Goal: Transaction & Acquisition: Purchase product/service

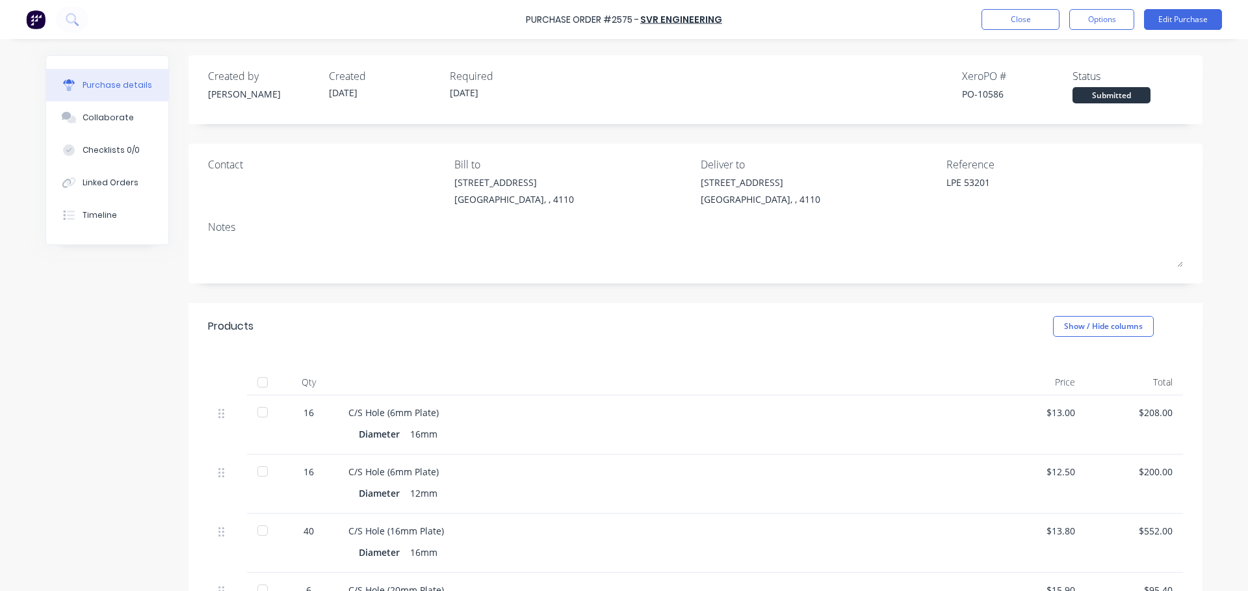
type textarea "x"
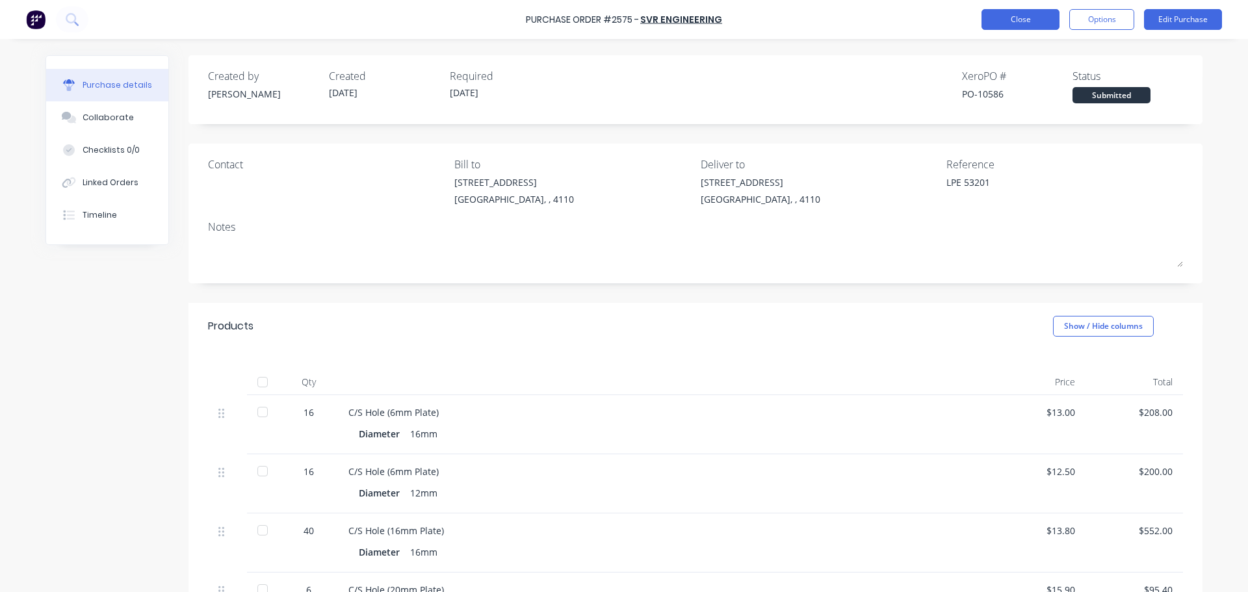
click at [1024, 14] on button "Close" at bounding box center [1021, 19] width 78 height 21
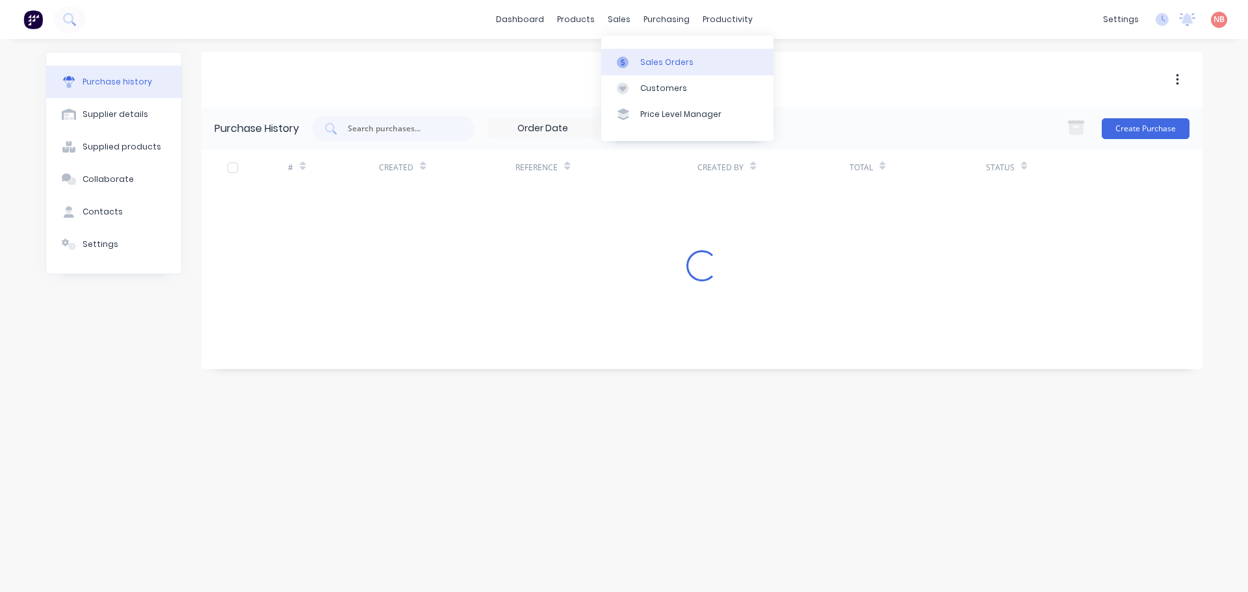
click at [629, 55] on link "Sales Orders" at bounding box center [687, 62] width 172 height 26
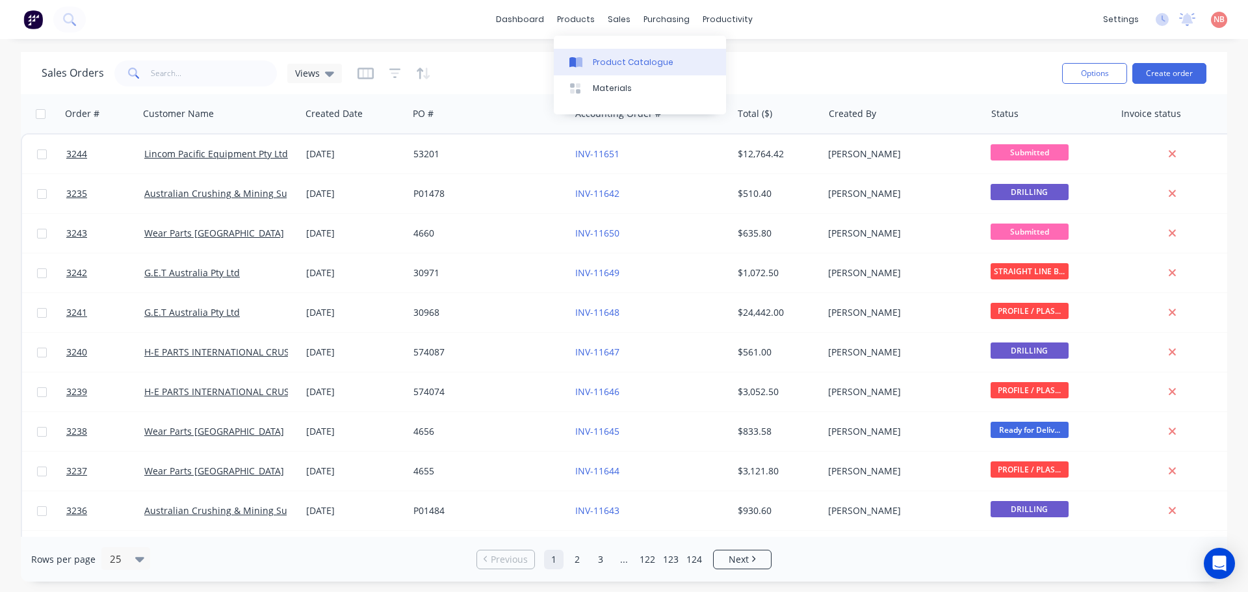
drag, startPoint x: 593, startPoint y: 66, endPoint x: 584, endPoint y: 62, distance: 10.5
click at [593, 66] on div "Product Catalogue" at bounding box center [633, 63] width 81 height 12
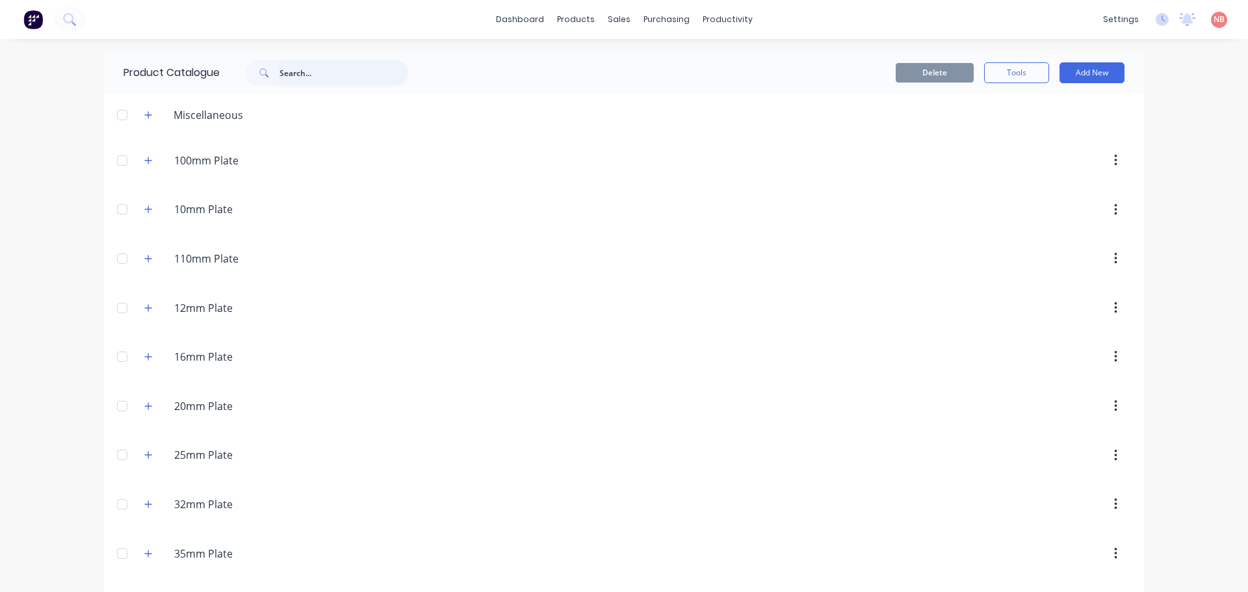
click at [287, 72] on input "text" at bounding box center [344, 73] width 129 height 26
paste input "35029-184"
type input "35029-184"
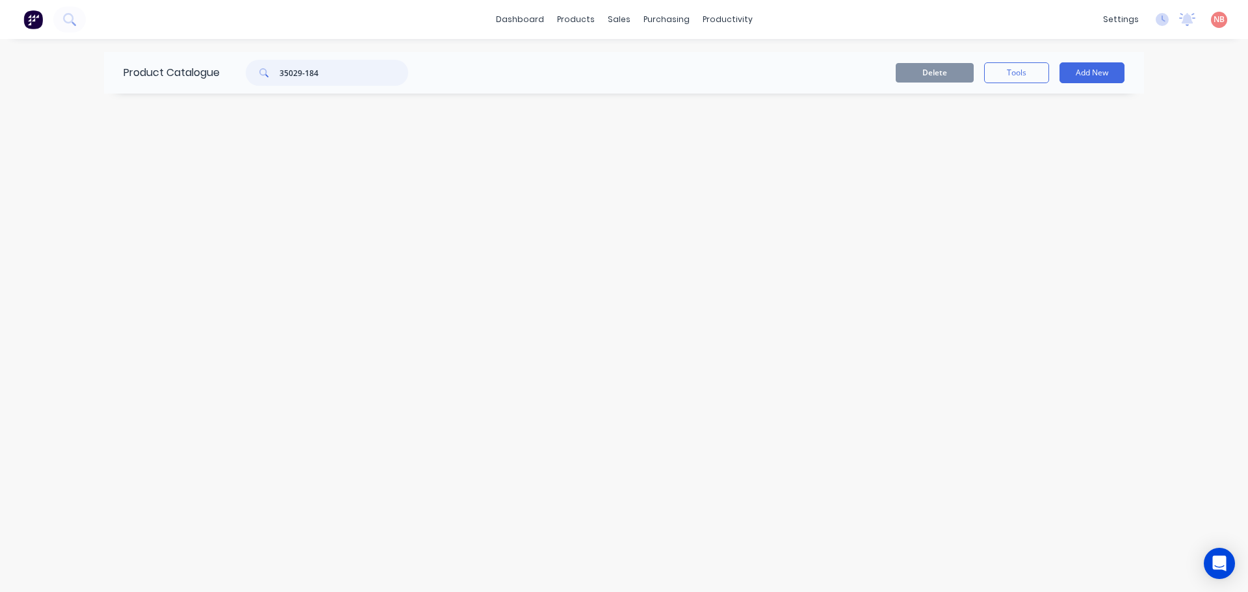
drag, startPoint x: 343, startPoint y: 77, endPoint x: 239, endPoint y: 81, distance: 104.1
click at [239, 81] on div "35029-184" at bounding box center [321, 73] width 176 height 26
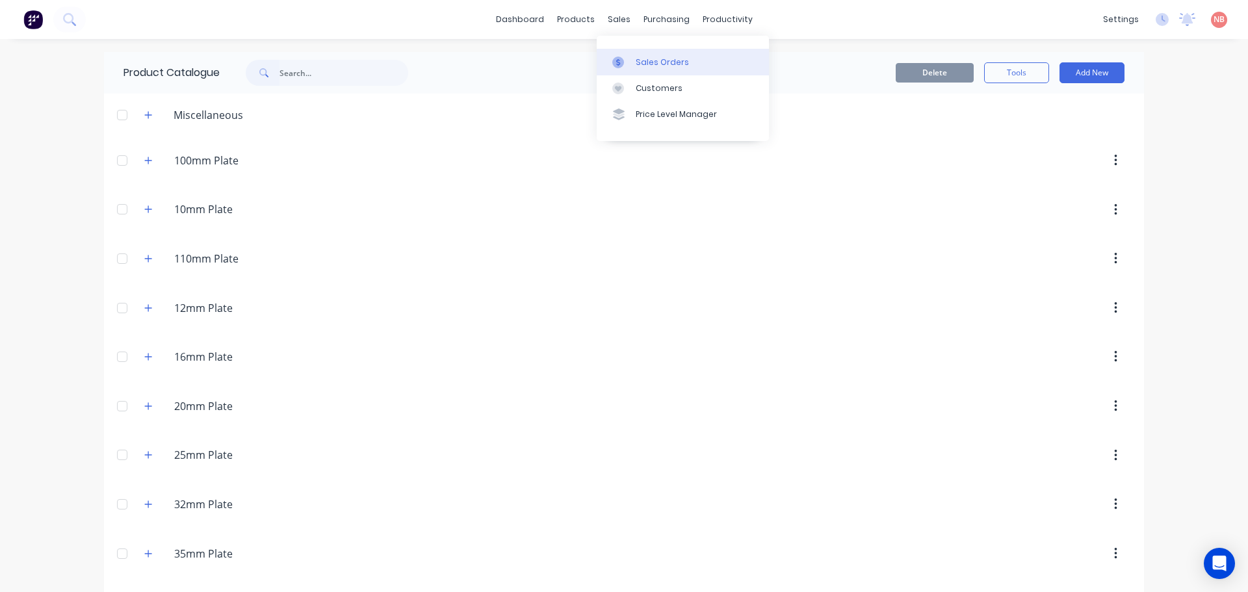
click at [630, 68] on link "Sales Orders" at bounding box center [683, 62] width 172 height 26
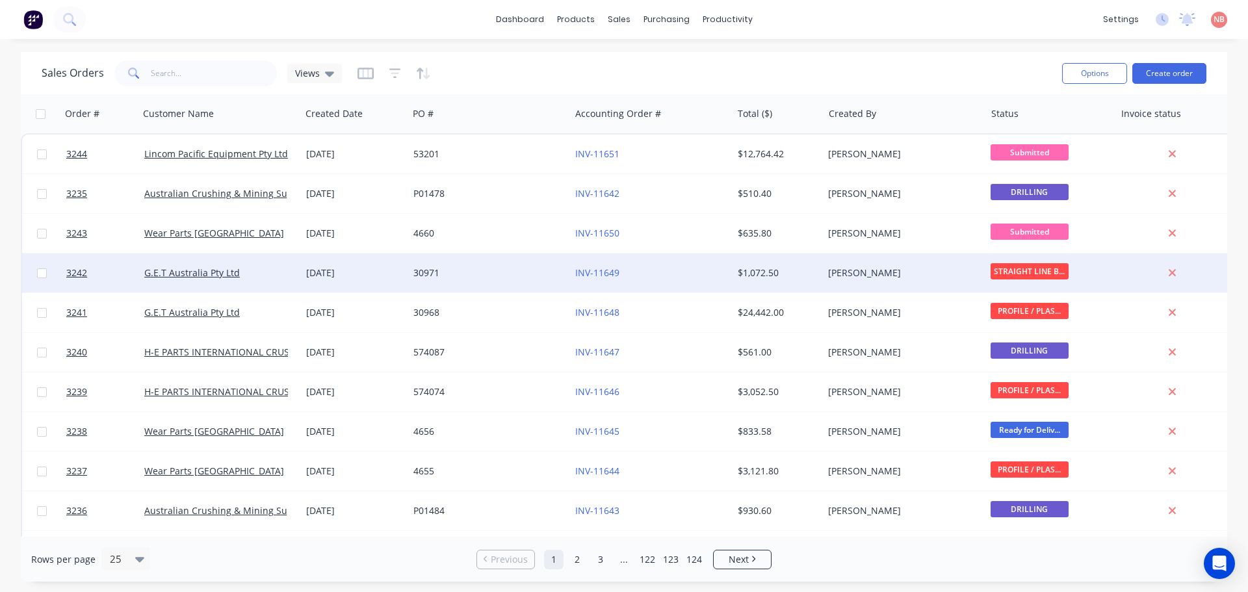
click at [488, 267] on div "30971" at bounding box center [485, 273] width 144 height 13
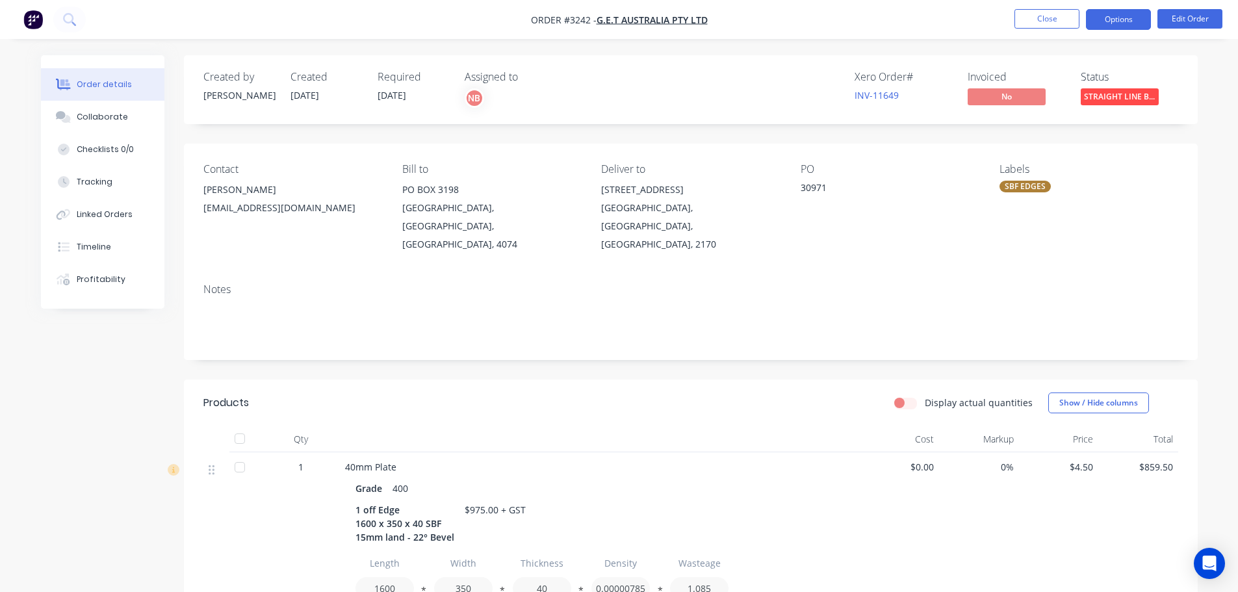
click at [1110, 18] on button "Options" at bounding box center [1118, 19] width 65 height 21
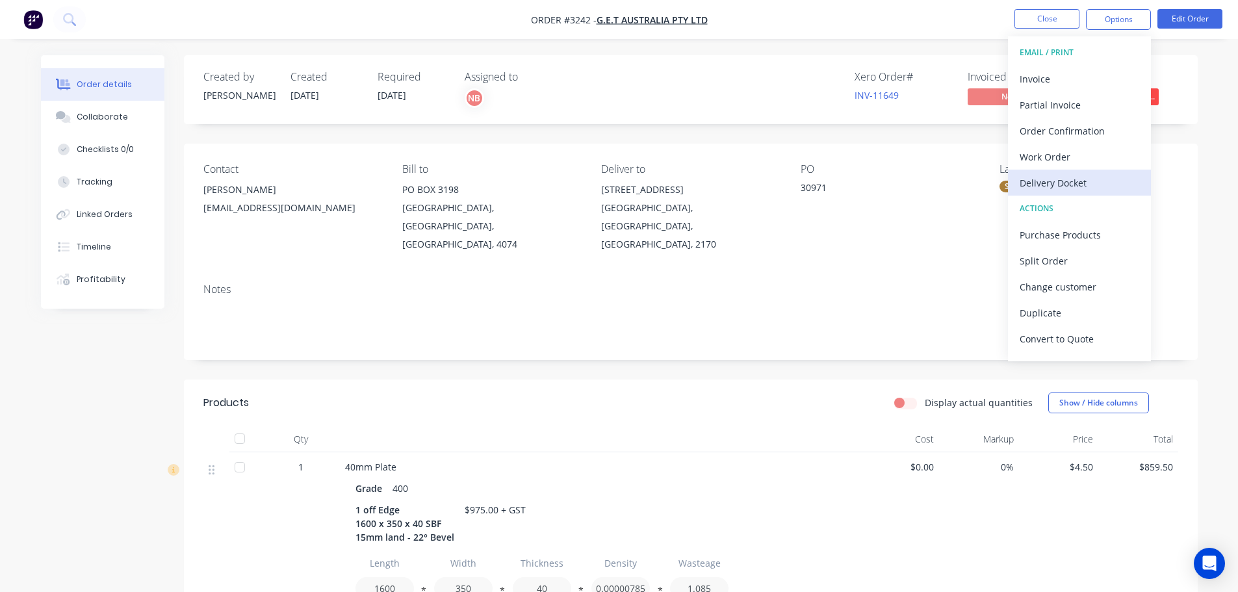
click at [1065, 181] on div "Delivery Docket" at bounding box center [1080, 183] width 120 height 19
click at [1055, 161] on div "Custom" at bounding box center [1080, 157] width 120 height 19
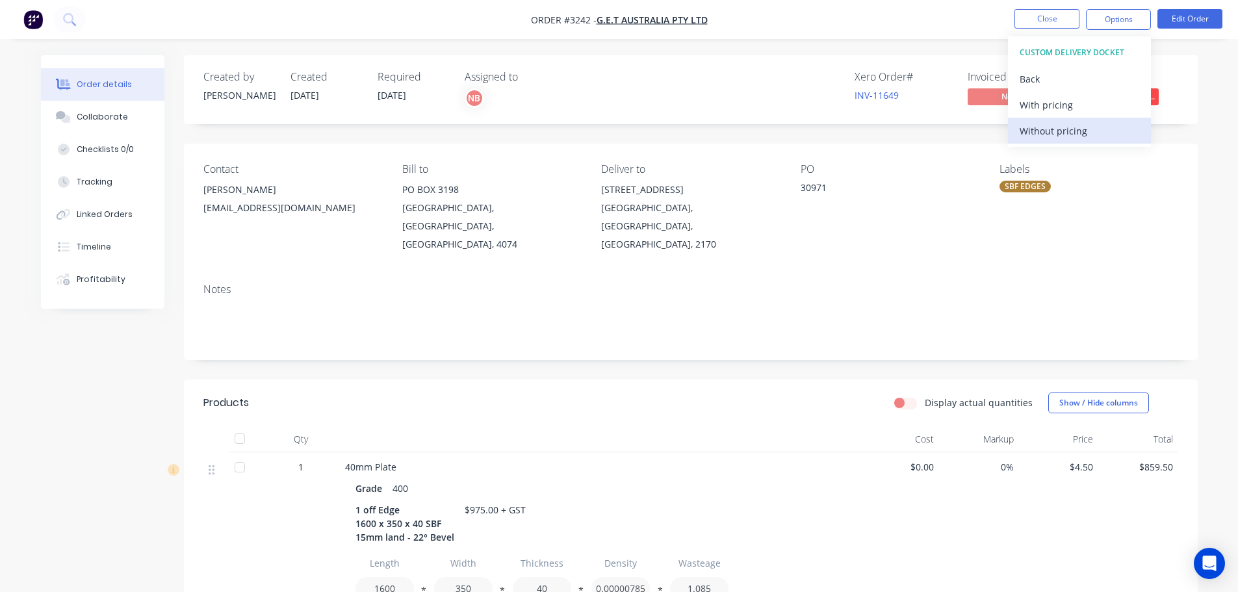
click at [1049, 140] on div "Without pricing" at bounding box center [1080, 131] width 120 height 19
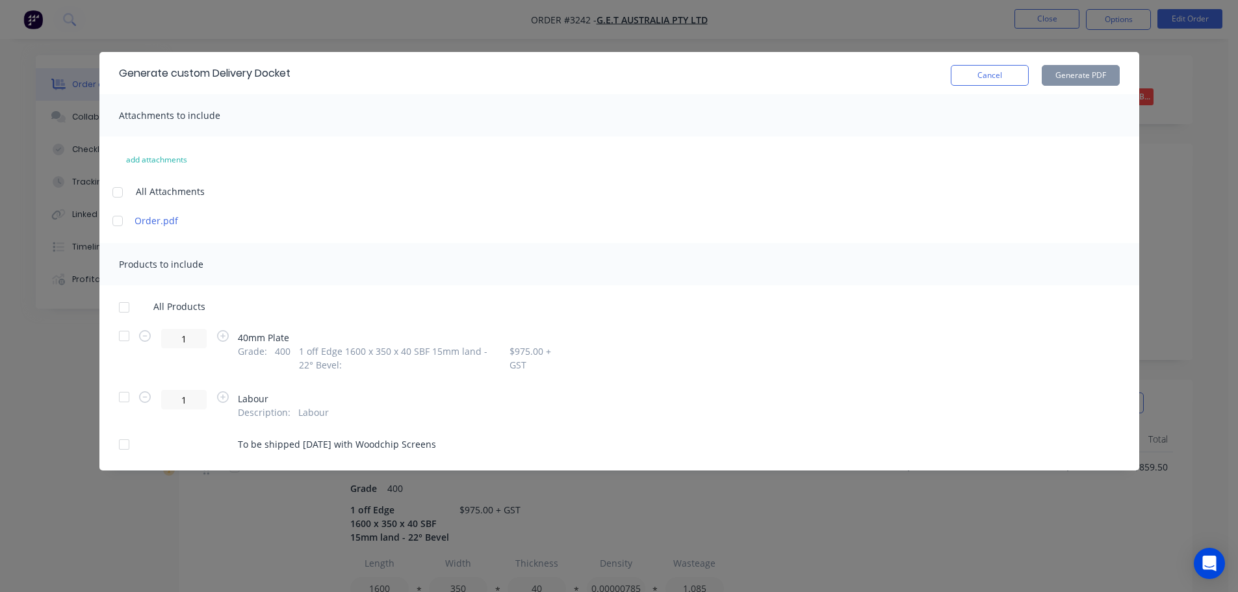
click at [122, 333] on div at bounding box center [124, 336] width 26 height 26
click at [1066, 75] on button "Generate PDF" at bounding box center [1081, 75] width 78 height 21
drag, startPoint x: 991, startPoint y: 75, endPoint x: 1013, endPoint y: 23, distance: 56.3
click at [993, 72] on button "Cancel" at bounding box center [990, 75] width 78 height 21
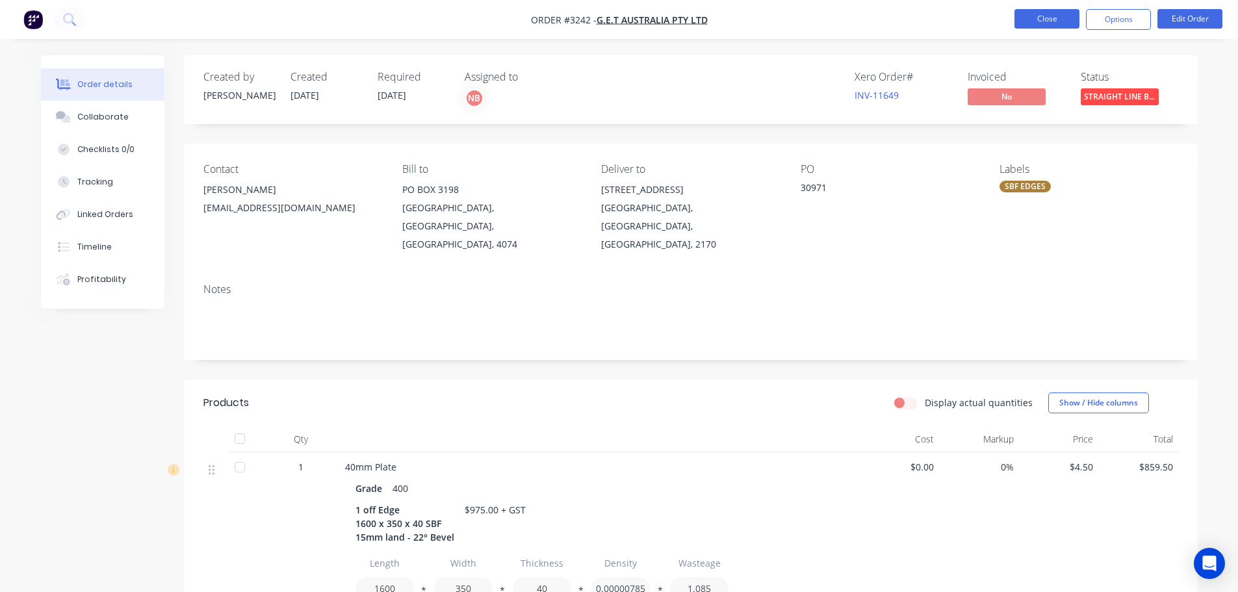
click at [1019, 17] on button "Close" at bounding box center [1047, 19] width 65 height 20
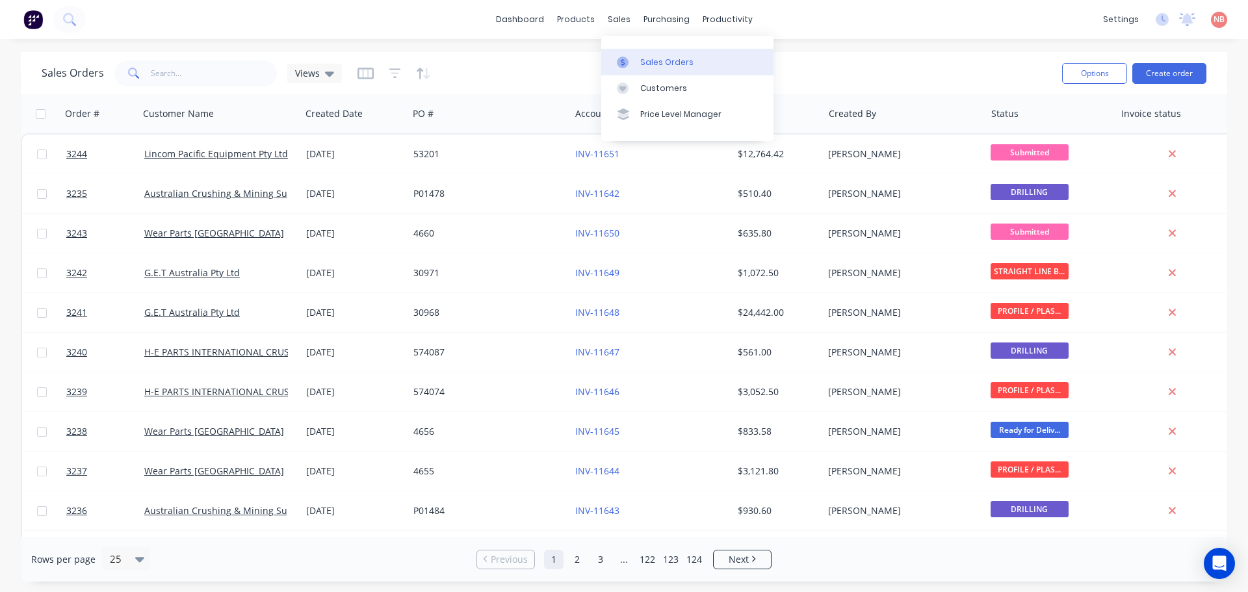
click at [627, 53] on link "Sales Orders" at bounding box center [687, 62] width 172 height 26
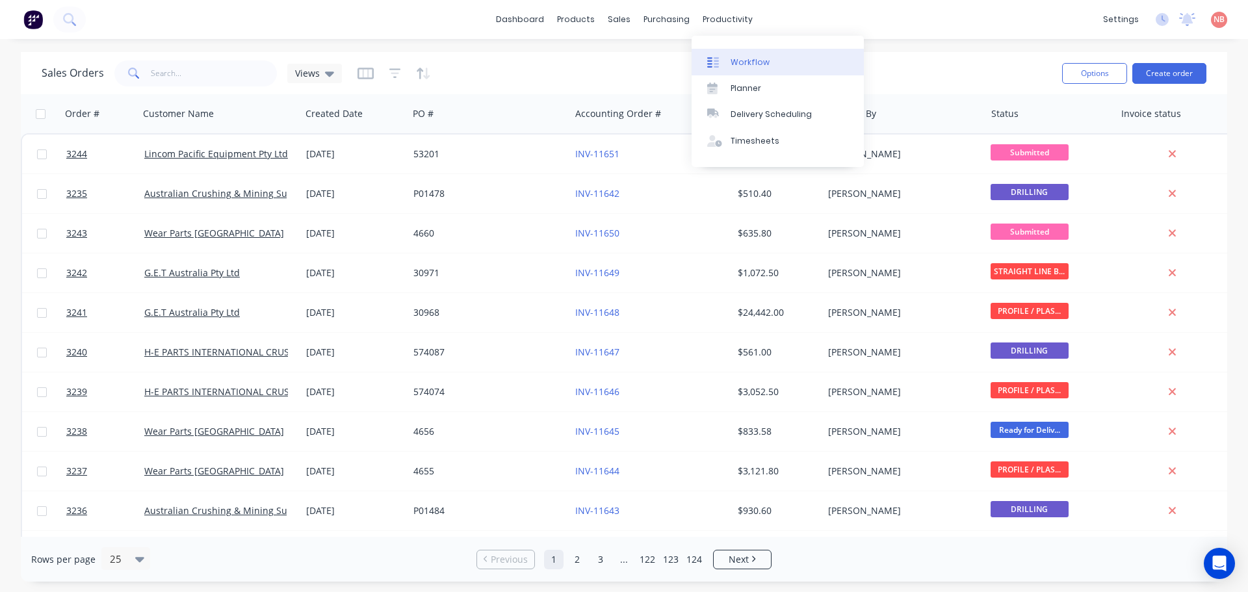
click at [734, 61] on div "Workflow" at bounding box center [750, 63] width 39 height 12
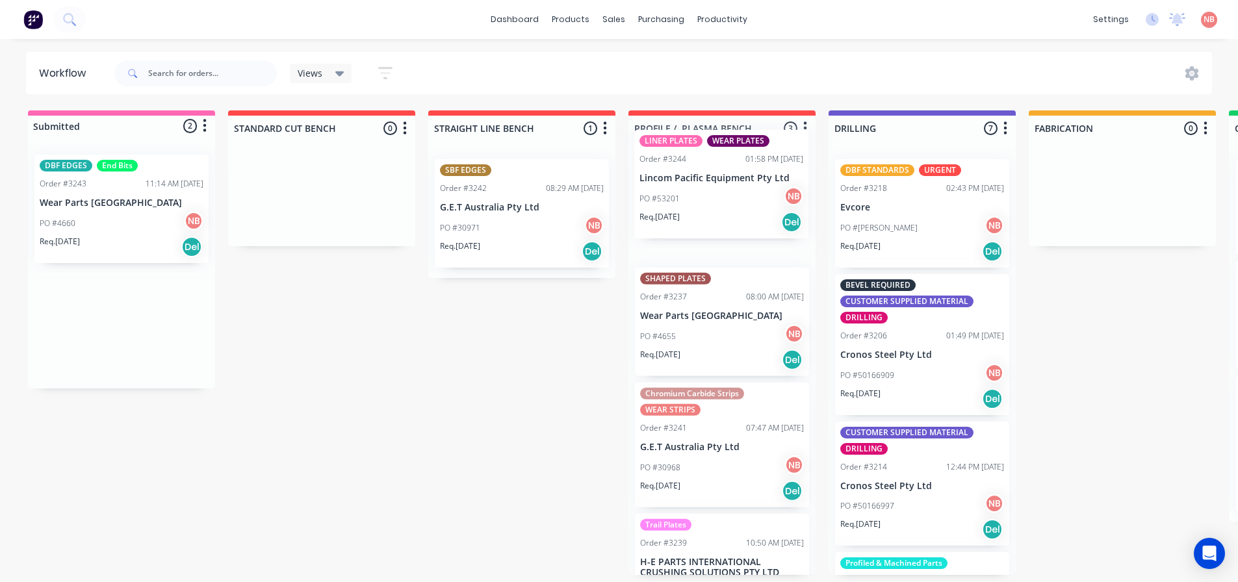
drag, startPoint x: 87, startPoint y: 311, endPoint x: 690, endPoint y: 172, distance: 619.2
click at [690, 172] on div "Submitted 2 Status colour #FF69B4 hex #FF69B4 Save Cancel Summaries Total order…" at bounding box center [1074, 343] width 2168 height 465
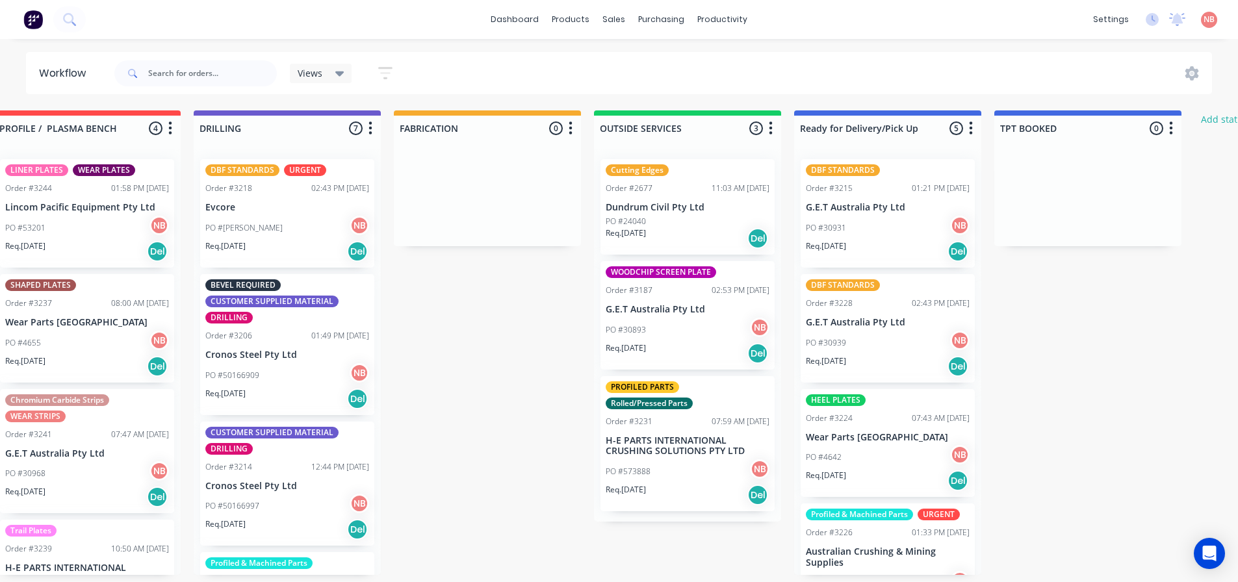
scroll to position [0, 640]
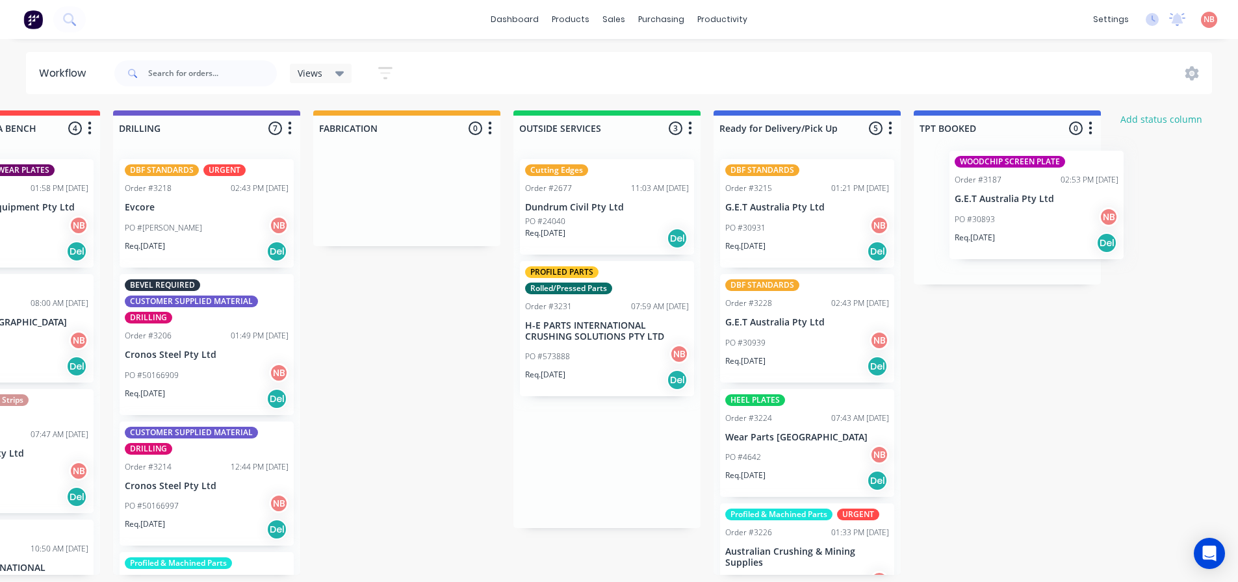
drag, startPoint x: 658, startPoint y: 316, endPoint x: 1017, endPoint y: 202, distance: 377.0
click at [1017, 202] on div "Submitted 1 Status colour #FF69B4 hex #FF69B4 Save Cancel Summaries Total order…" at bounding box center [359, 343] width 2168 height 465
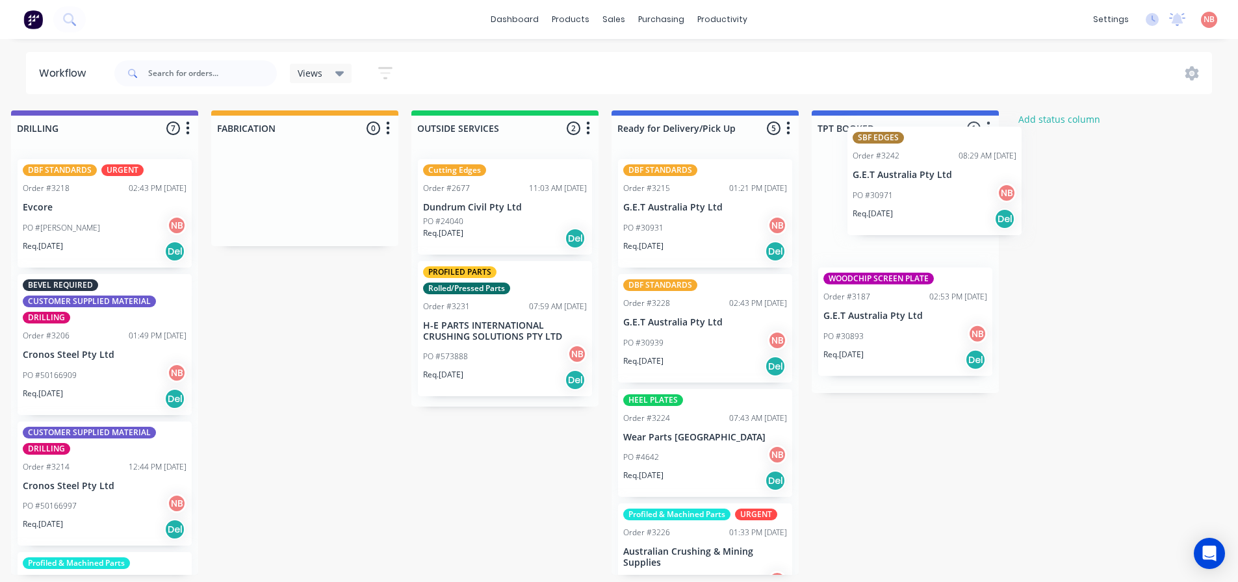
scroll to position [0, 823]
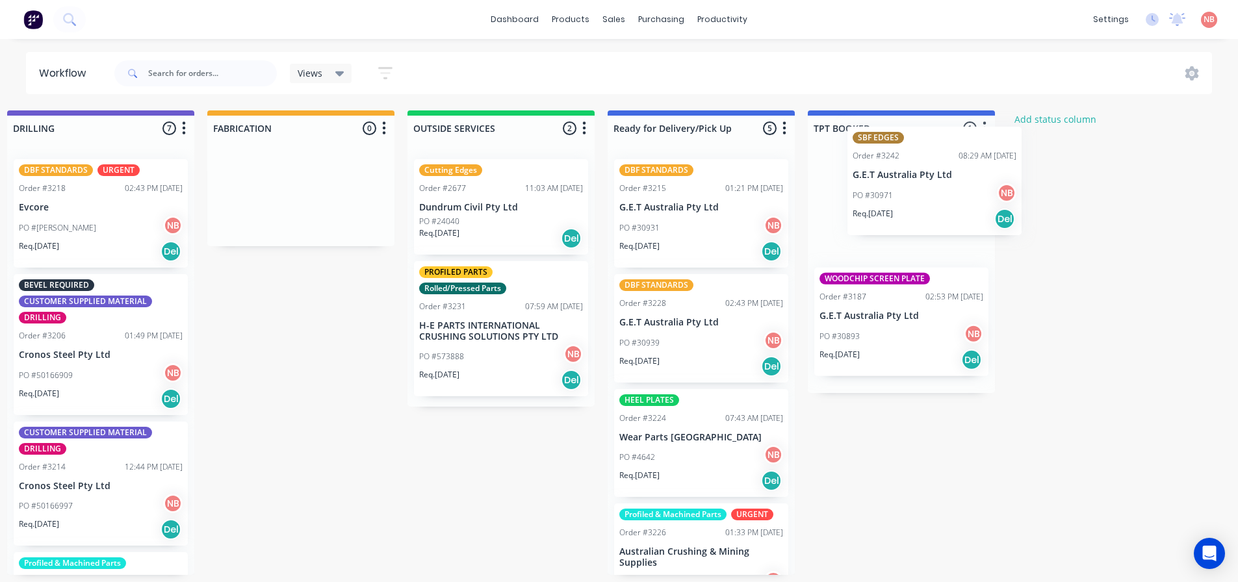
drag, startPoint x: 226, startPoint y: 203, endPoint x: 881, endPoint y: 171, distance: 656.0
click at [881, 171] on div "Submitted 1 Status colour #FF69B4 hex #FF69B4 Save Cancel Summaries Total order…" at bounding box center [252, 343] width 2168 height 465
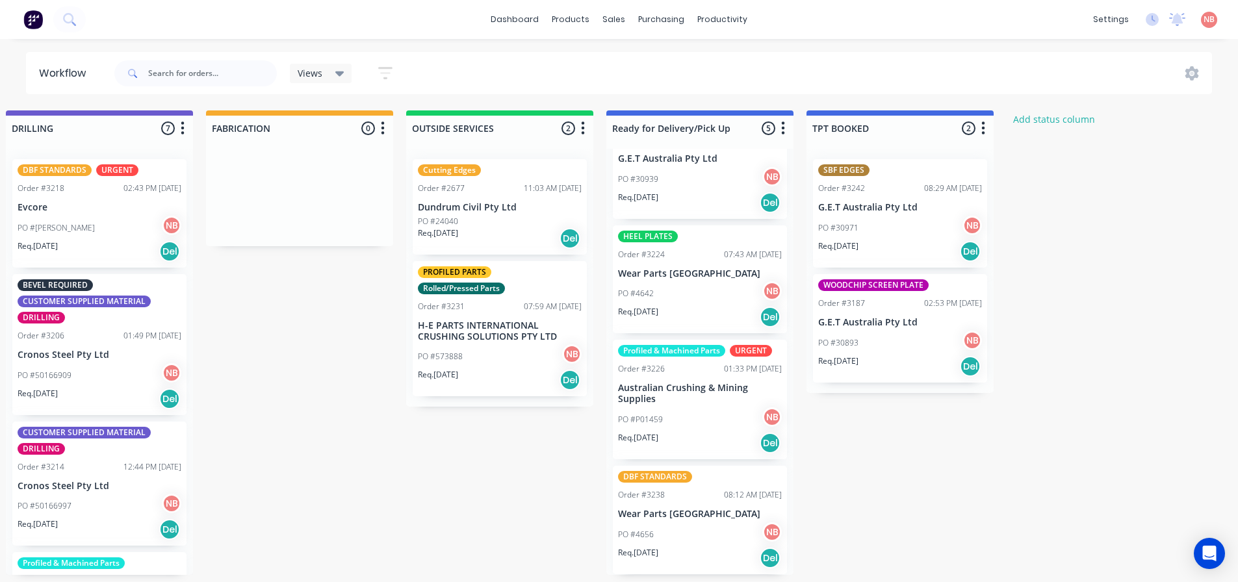
scroll to position [3, 823]
click at [714, 393] on div "Mark as Picked Up" at bounding box center [734, 386] width 131 height 27
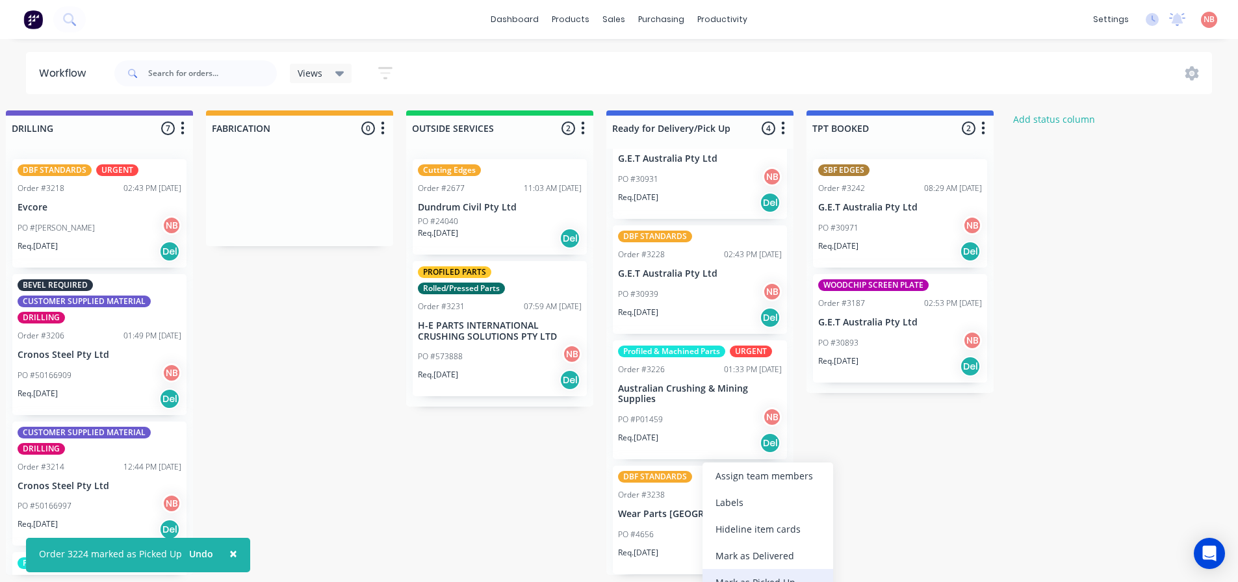
click at [750, 573] on div "Mark as Picked Up" at bounding box center [768, 582] width 131 height 27
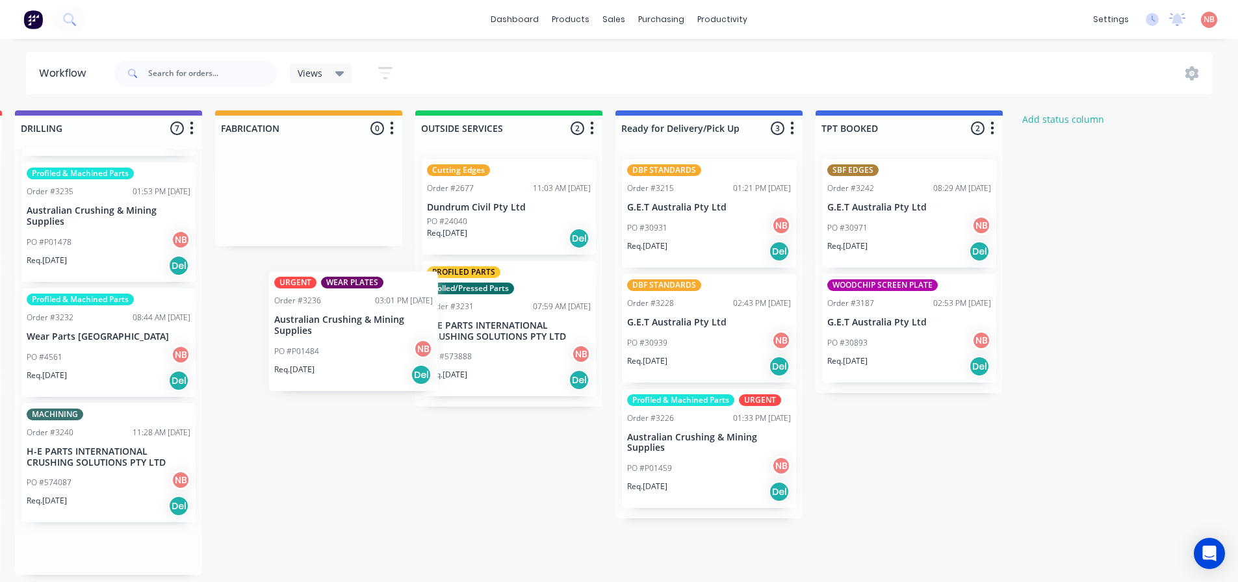
scroll to position [0, 813]
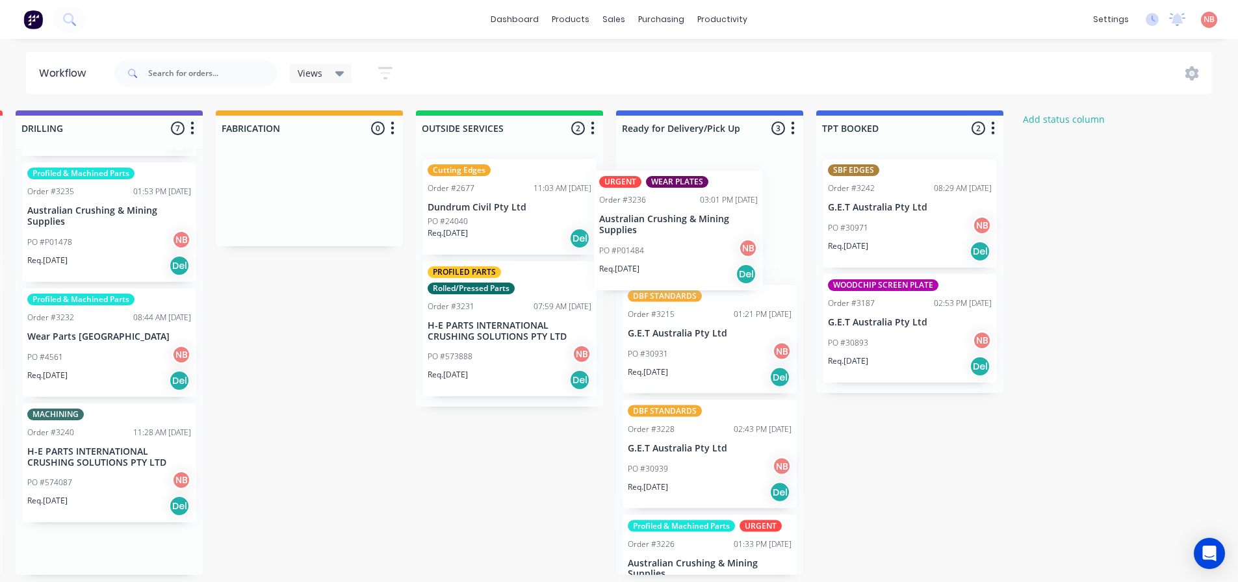
drag, startPoint x: 81, startPoint y: 345, endPoint x: 670, endPoint y: 228, distance: 600.6
click at [670, 228] on div "Submitted 1 Status colour #FF69B4 hex #FF69B4 Save Cancel Summaries Total order…" at bounding box center [261, 343] width 2168 height 465
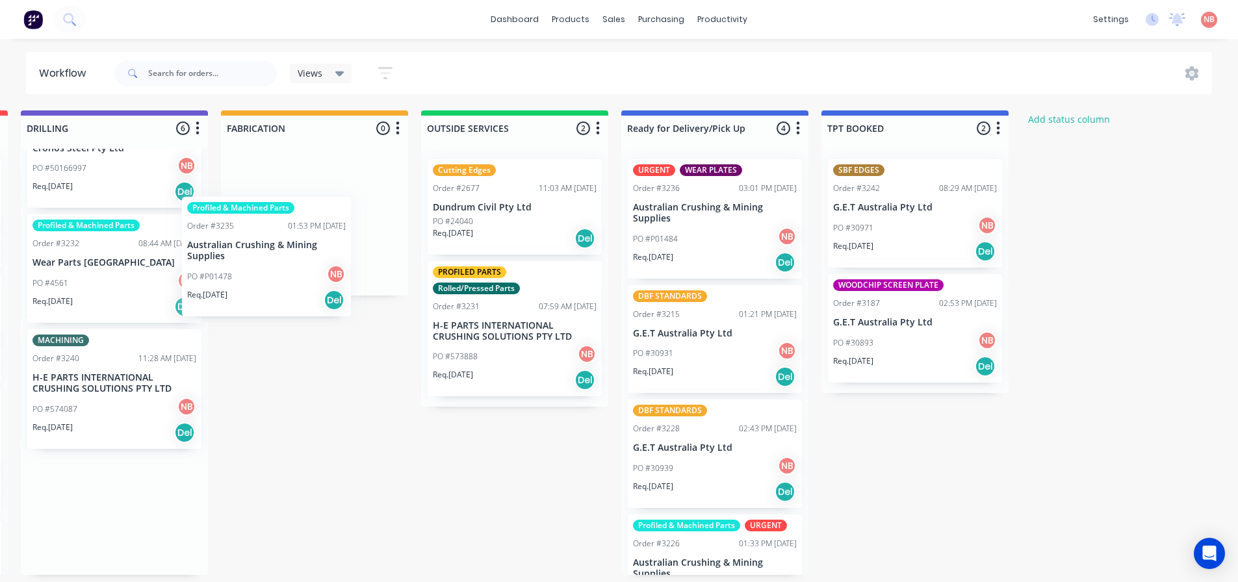
scroll to position [0, 805]
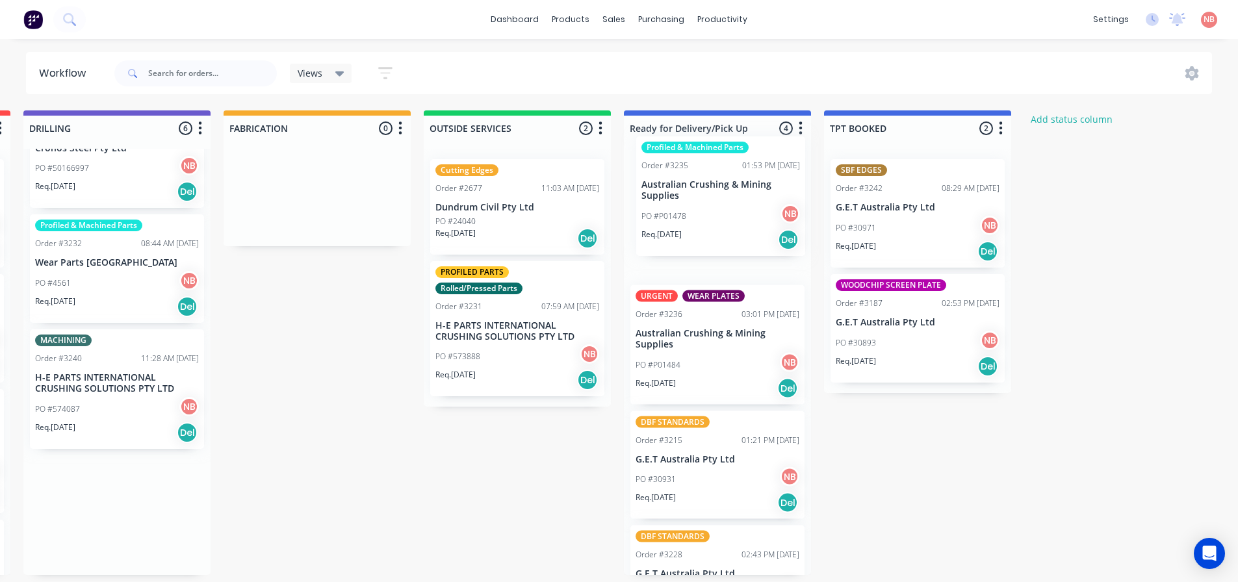
drag, startPoint x: 88, startPoint y: 288, endPoint x: 706, endPoint y: 209, distance: 622.5
click at [706, 209] on div "Submitted 1 Status colour #FF69B4 hex #FF69B4 Save Cancel Summaries Total order…" at bounding box center [269, 343] width 2168 height 465
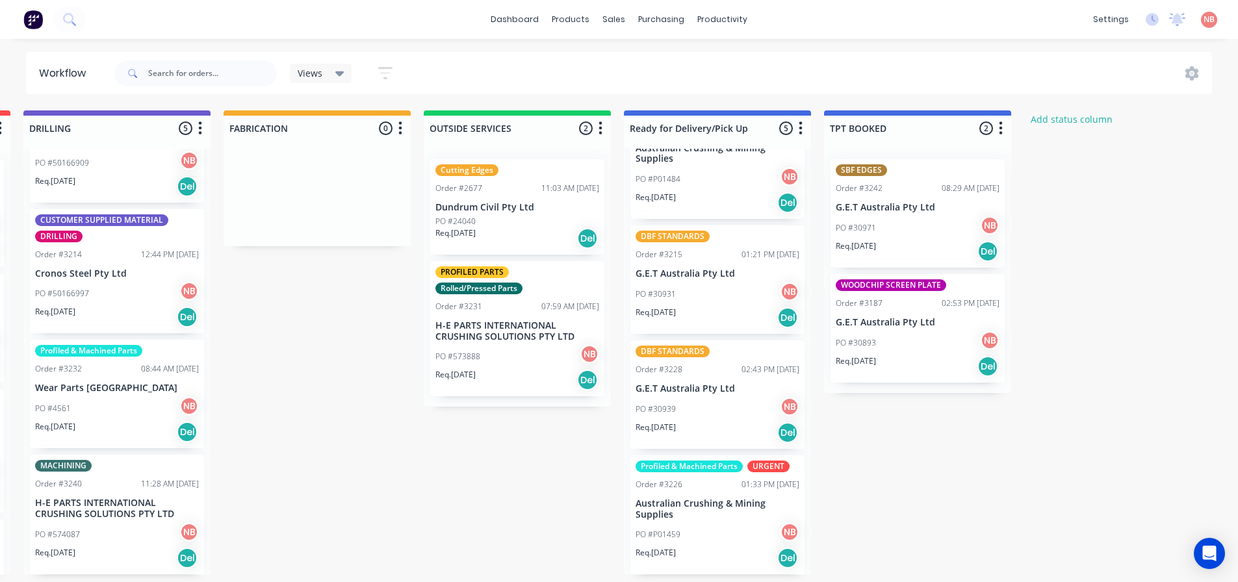
scroll to position [3, 805]
click at [681, 499] on p "Australian Crushing & Mining Supplies" at bounding box center [718, 510] width 164 height 22
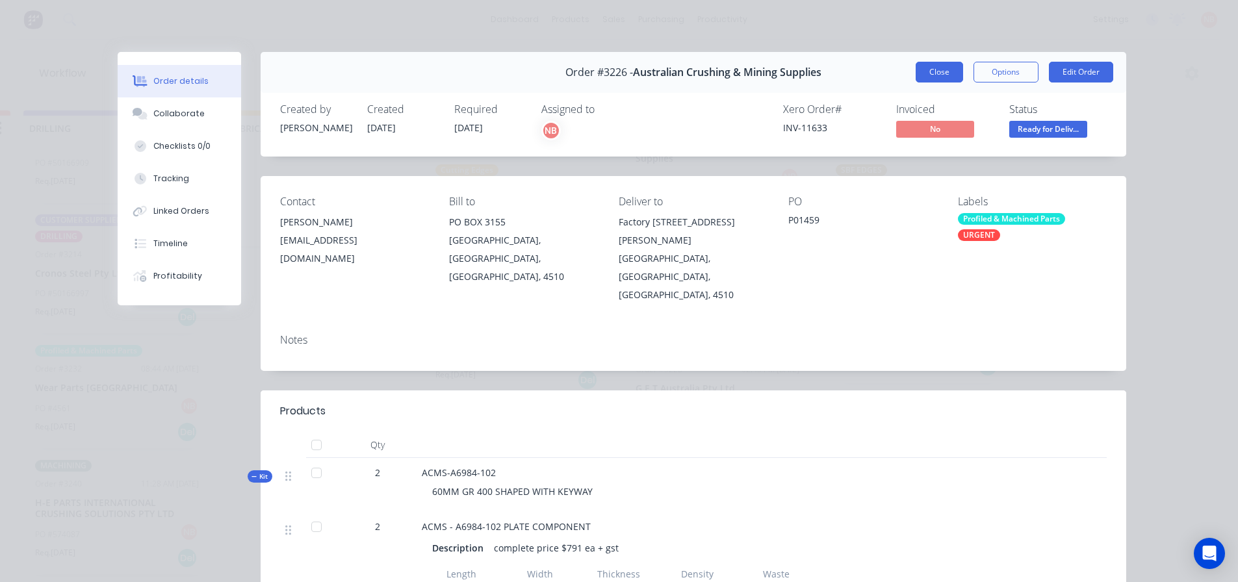
click at [916, 75] on button "Close" at bounding box center [939, 72] width 47 height 21
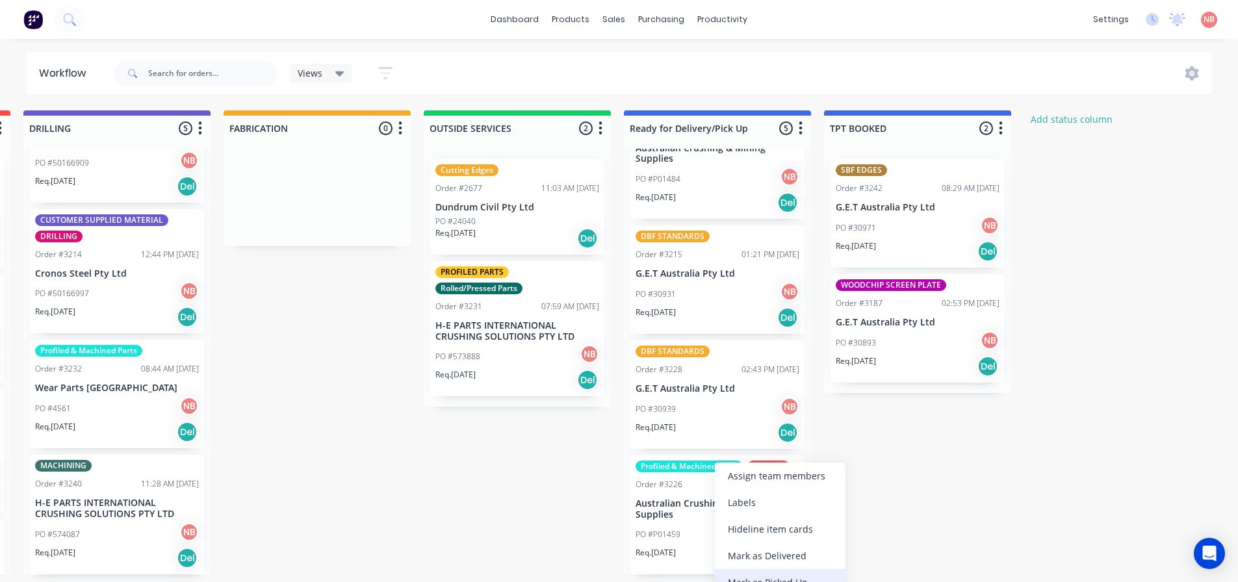
click at [739, 574] on div "Mark as Picked Up" at bounding box center [780, 582] width 131 height 27
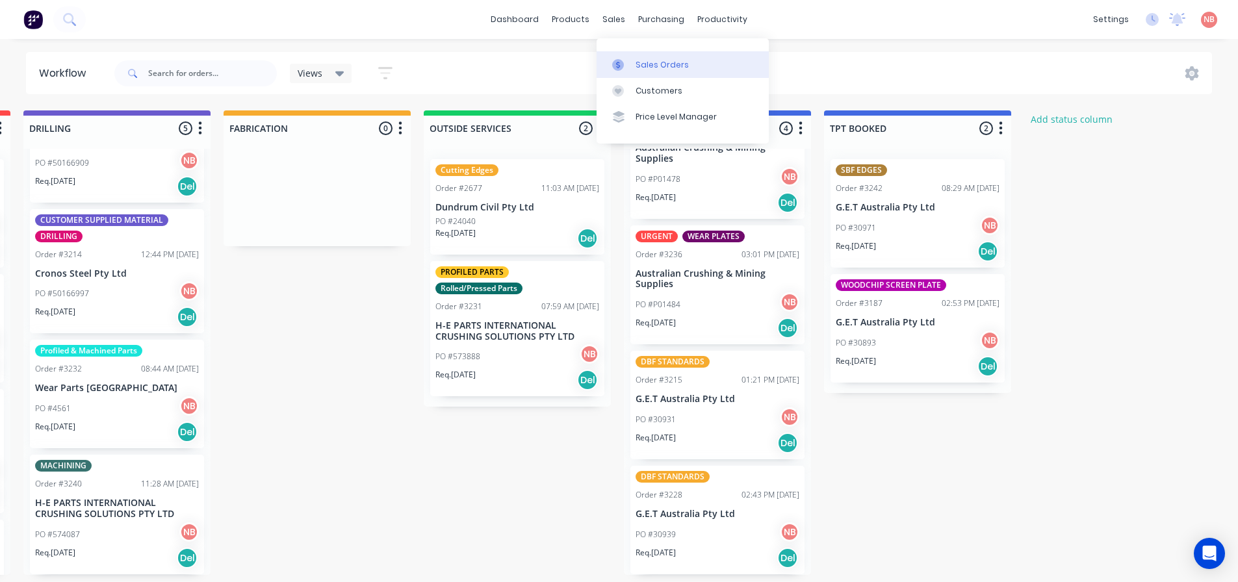
click at [625, 51] on link "Sales Orders" at bounding box center [683, 64] width 172 height 26
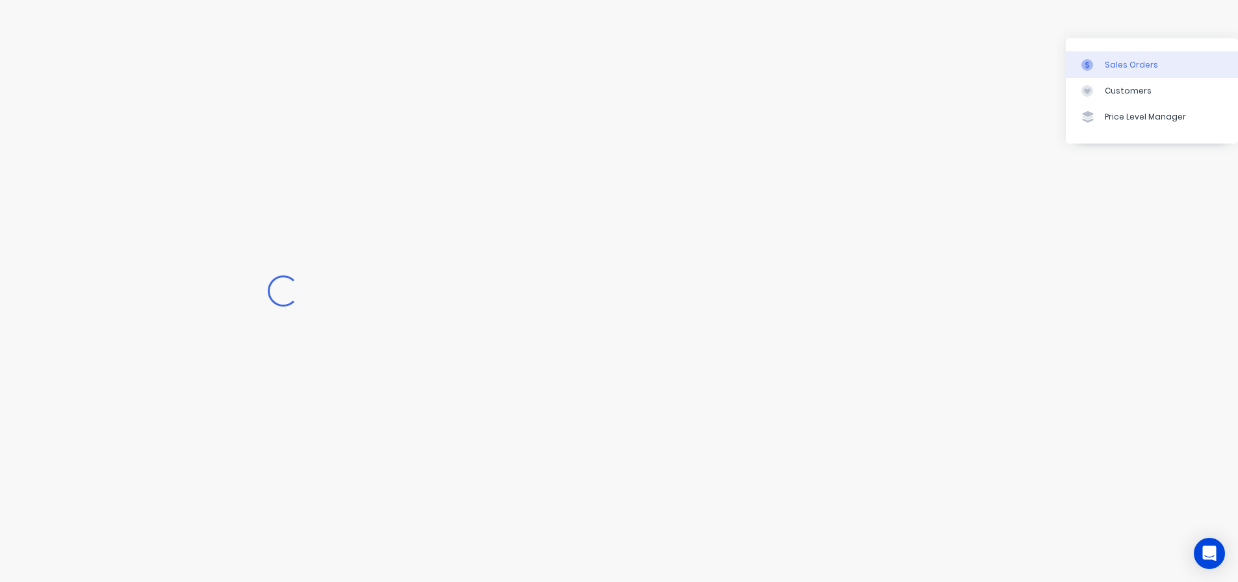
scroll to position [3, 336]
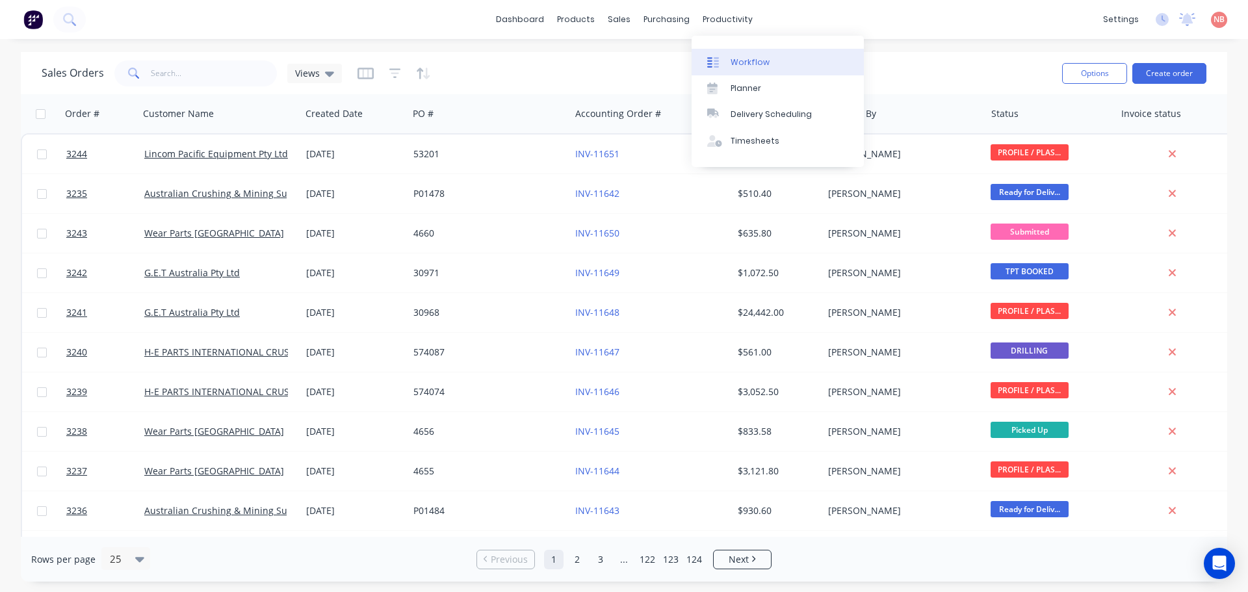
click at [726, 59] on div at bounding box center [717, 63] width 20 height 12
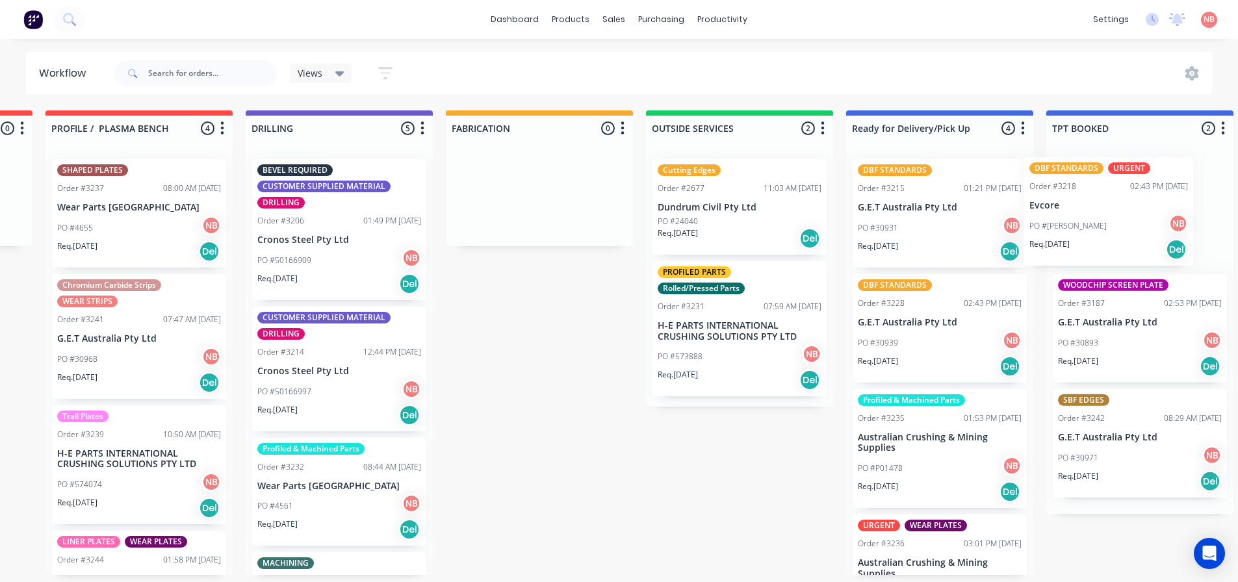
scroll to position [0, 678]
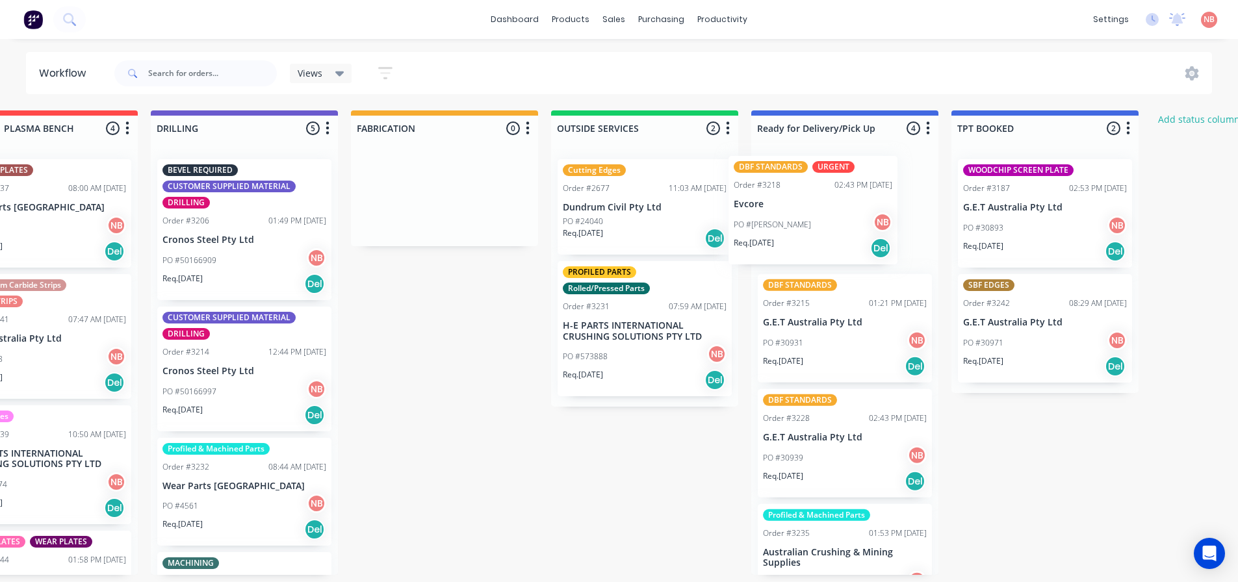
drag, startPoint x: 862, startPoint y: 223, endPoint x: 759, endPoint y: 220, distance: 103.4
click at [759, 220] on div "Submitted 1 Status colour #FF69B4 hex #FF69B4 Save Cancel Summaries Total order…" at bounding box center [396, 343] width 2168 height 465
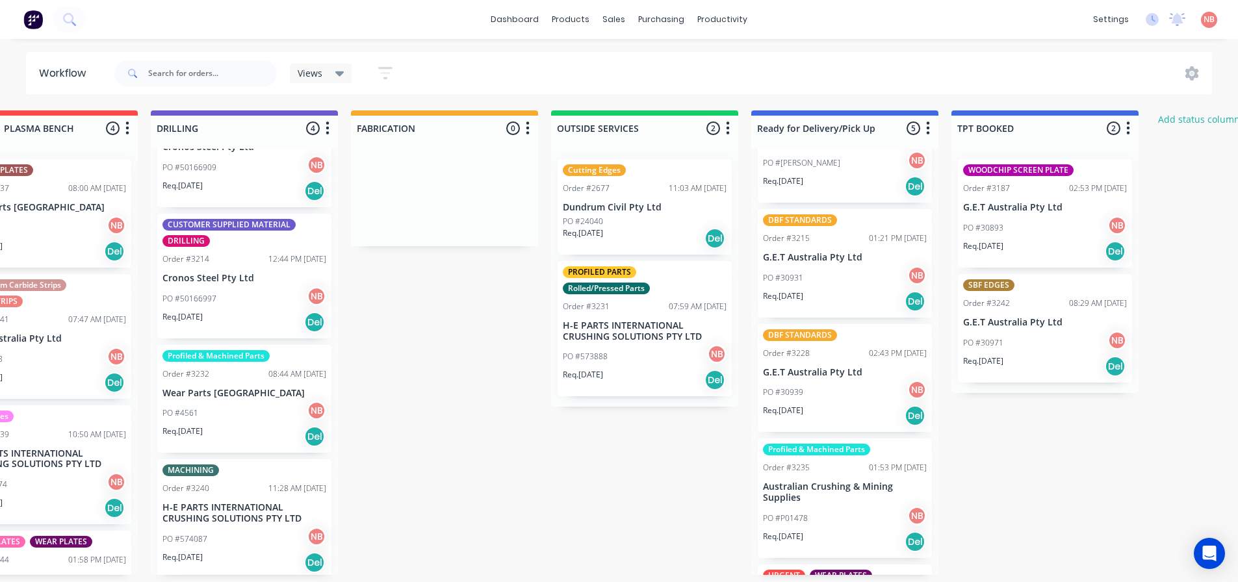
scroll to position [98, 0]
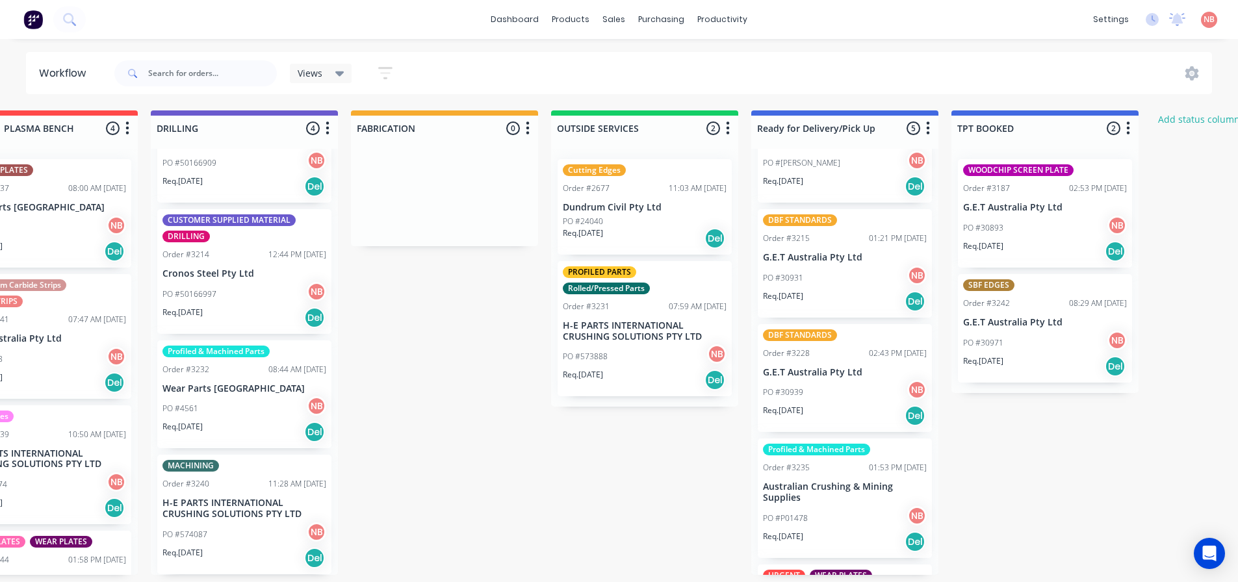
click at [239, 510] on p "H-E PARTS INTERNATIONAL CRUSHING SOLUTIONS PTY LTD" at bounding box center [245, 509] width 164 height 22
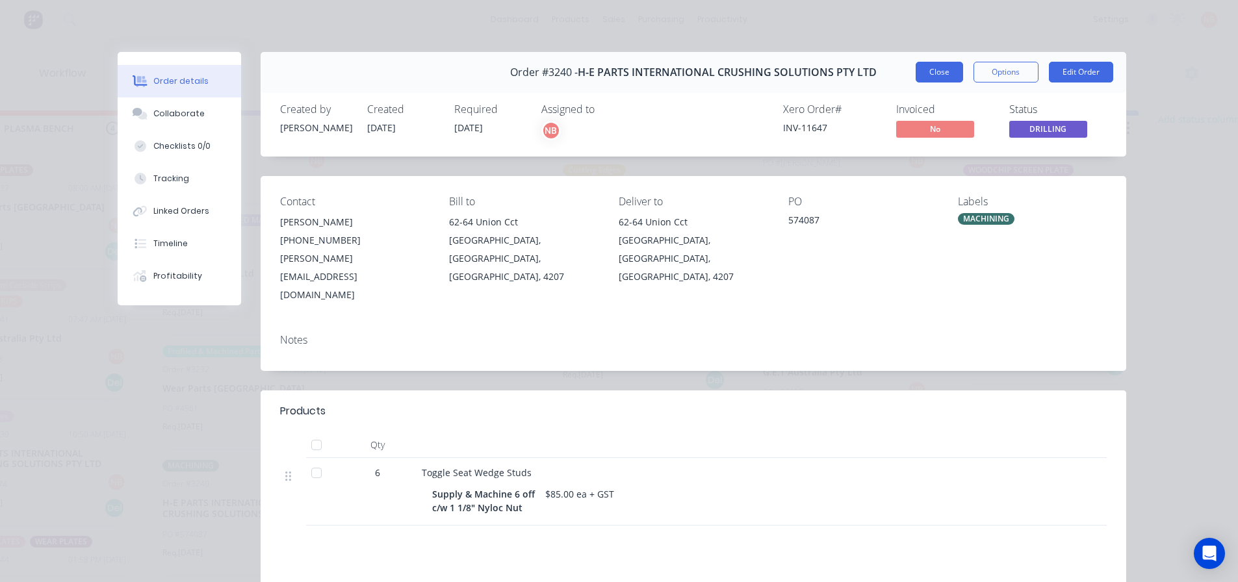
click at [935, 68] on button "Close" at bounding box center [939, 72] width 47 height 21
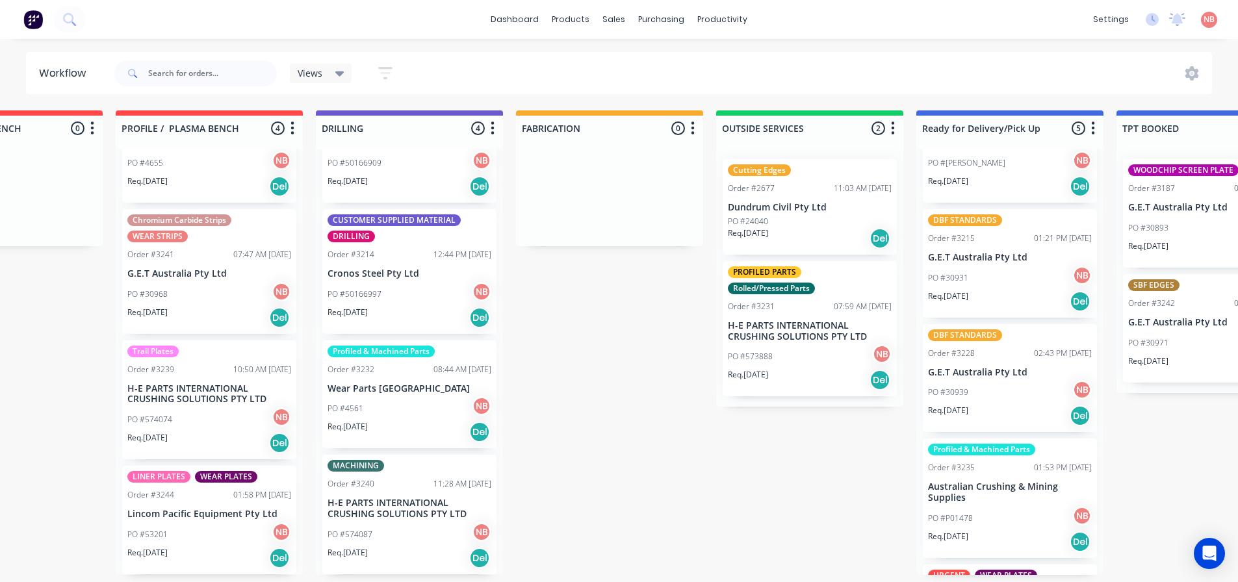
scroll to position [0, 0]
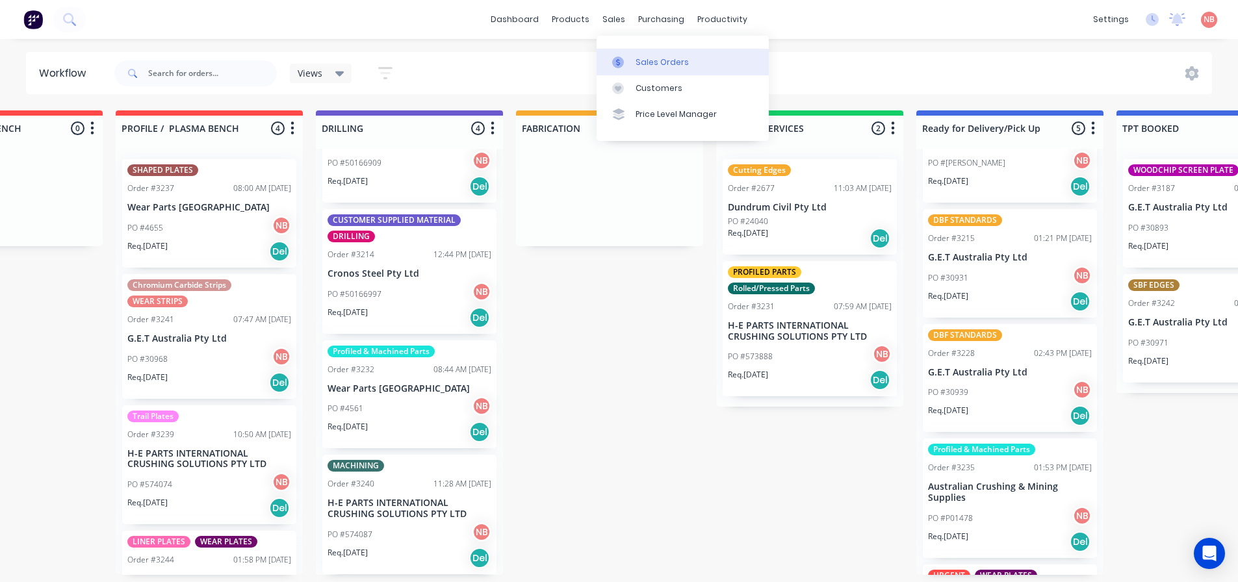
click at [628, 59] on div at bounding box center [622, 63] width 20 height 12
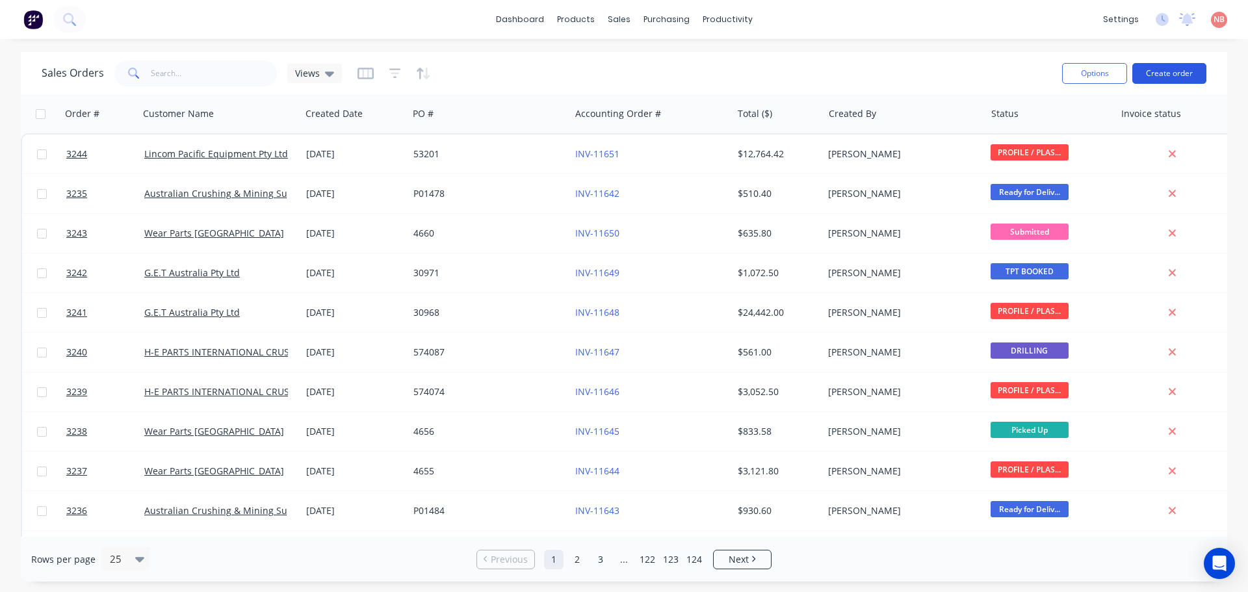
click at [1171, 74] on button "Create order" at bounding box center [1169, 73] width 74 height 21
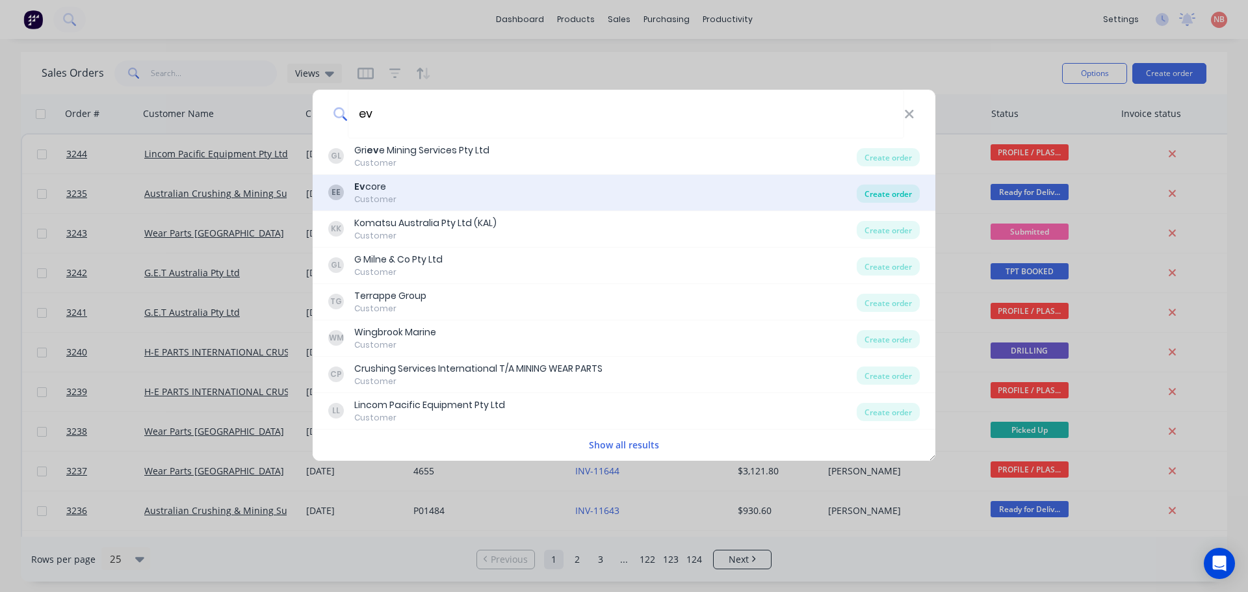
type input "ev"
click at [861, 192] on div "Create order" at bounding box center [888, 194] width 63 height 18
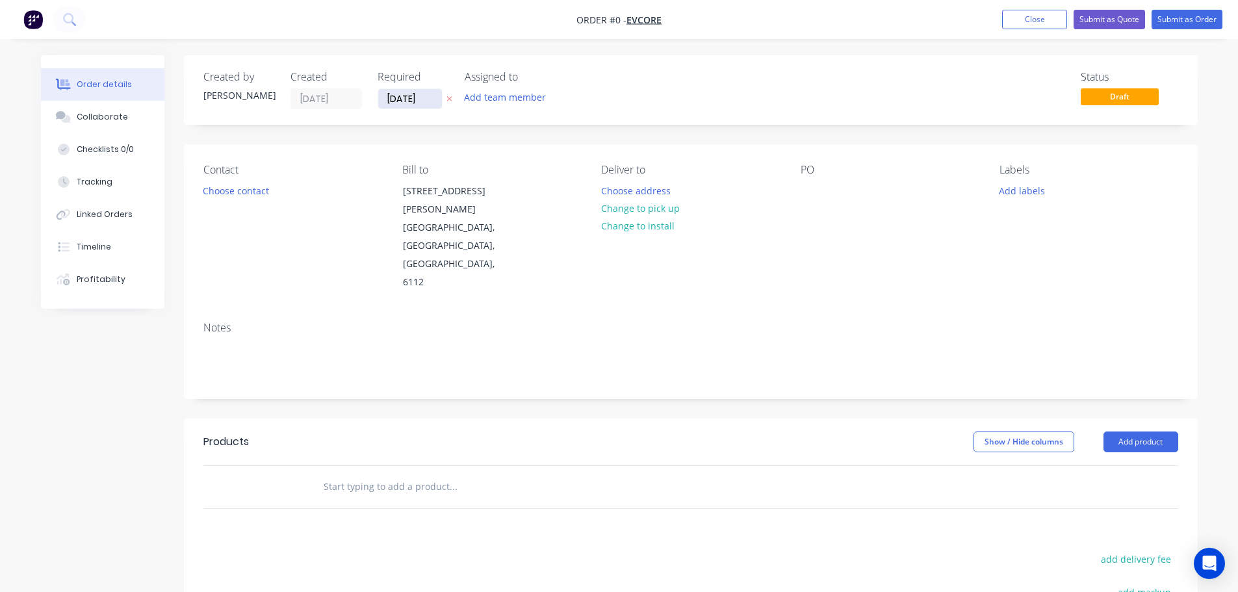
click at [397, 99] on input "03/09/25" at bounding box center [410, 99] width 64 height 20
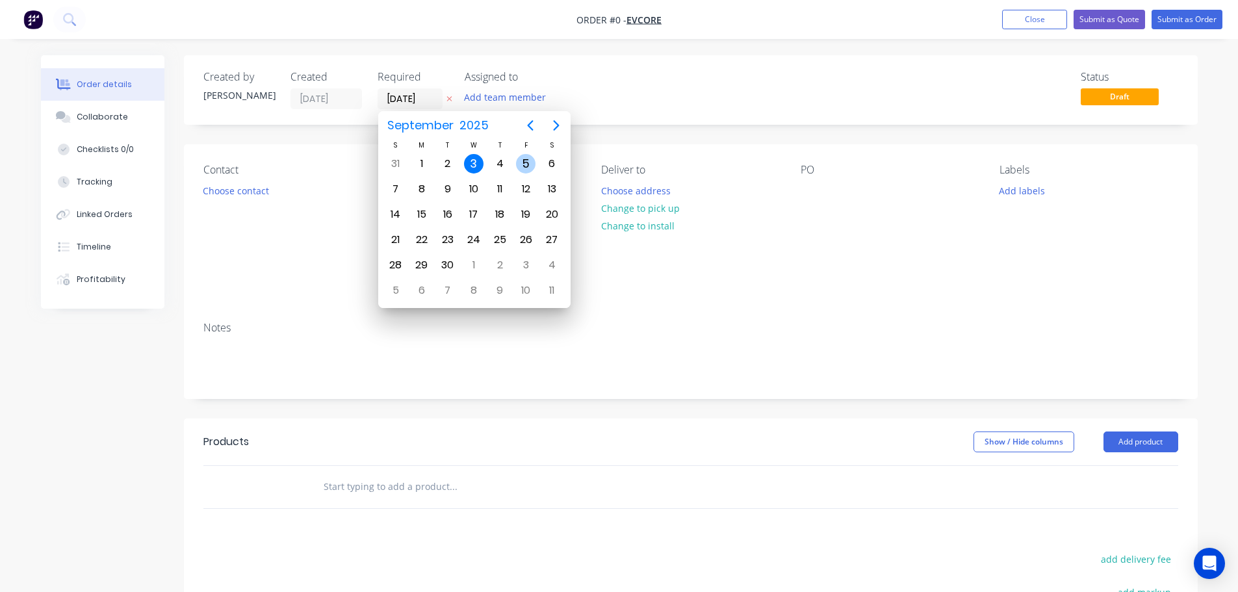
click at [525, 160] on div "5" at bounding box center [526, 164] width 20 height 20
type input "[DATE]"
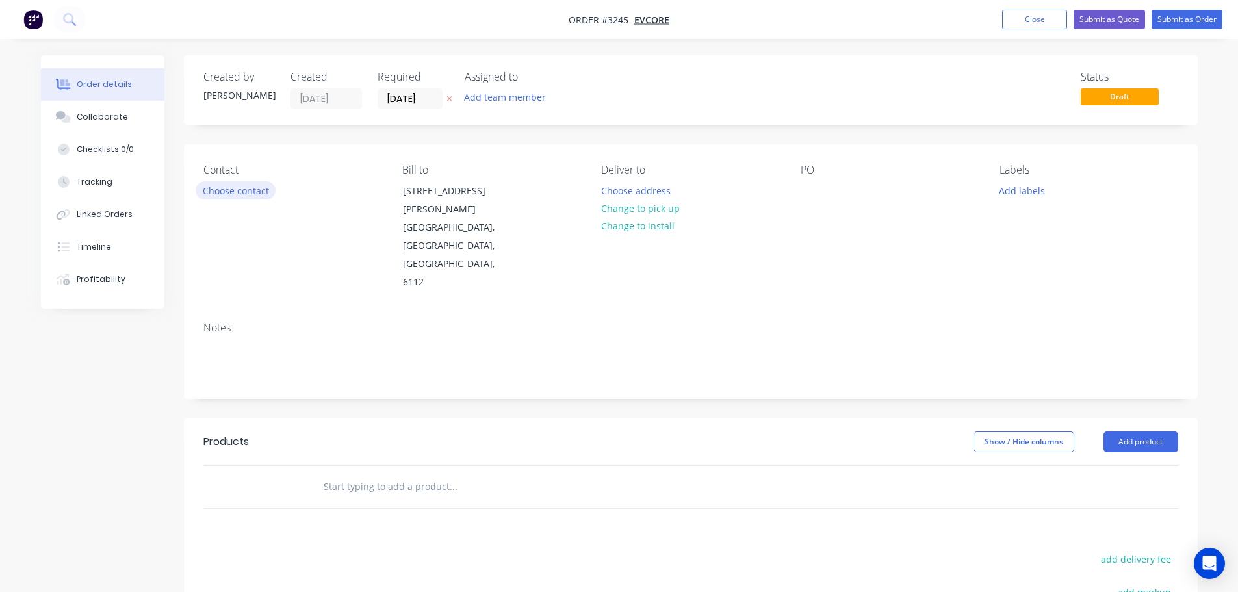
click at [248, 185] on button "Choose contact" at bounding box center [236, 190] width 80 height 18
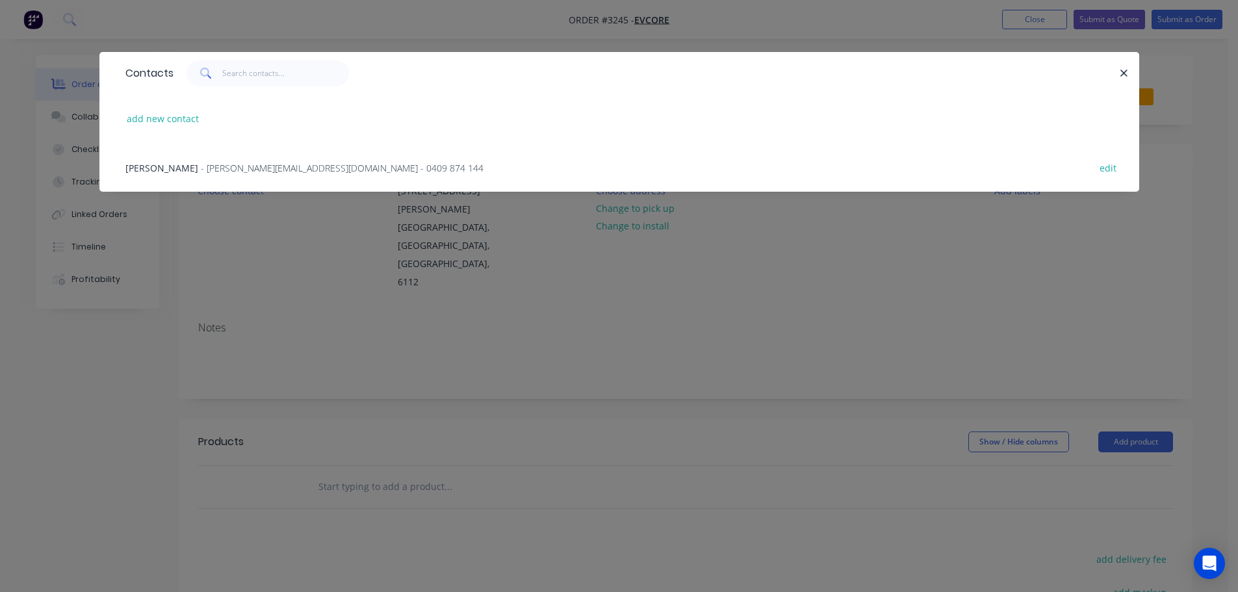
click at [207, 160] on div "Ian Evans - ian@evcore.com.au - 0409 874 144 edit" at bounding box center [619, 167] width 1001 height 49
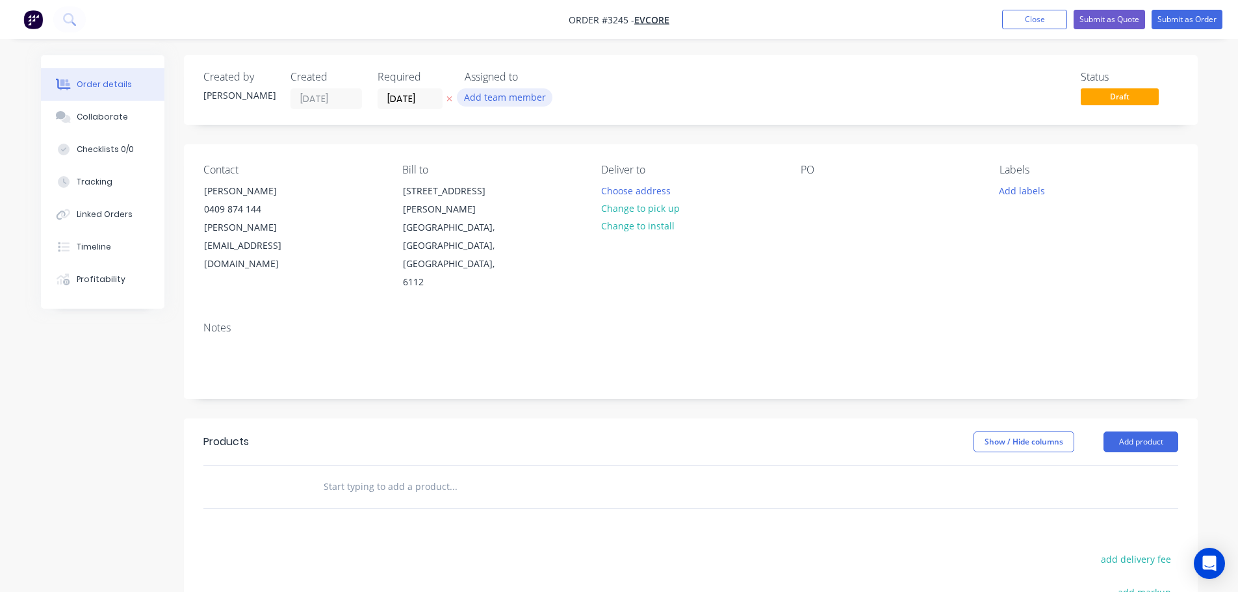
click at [525, 98] on button "Add team member" at bounding box center [505, 97] width 96 height 18
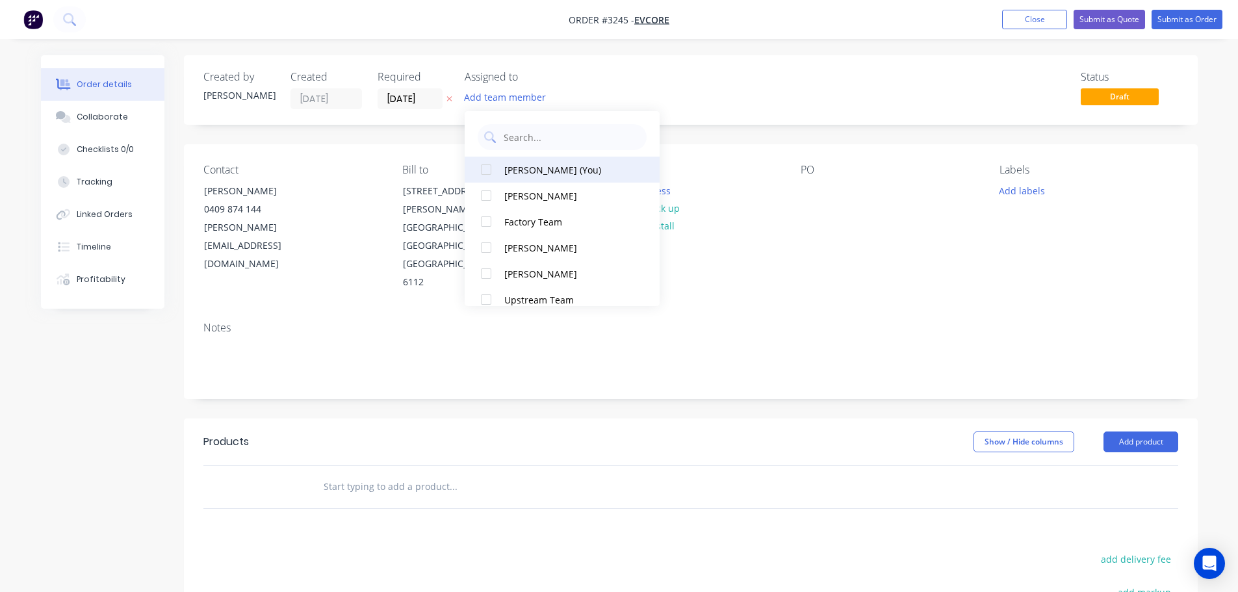
click at [527, 163] on div "Naomi Badrick (You)" at bounding box center [569, 170] width 130 height 14
click at [417, 123] on div "Created by Naomi Created 03/09/25 Required 05/09/25 Assigned to NB Status Draft" at bounding box center [691, 90] width 1014 height 70
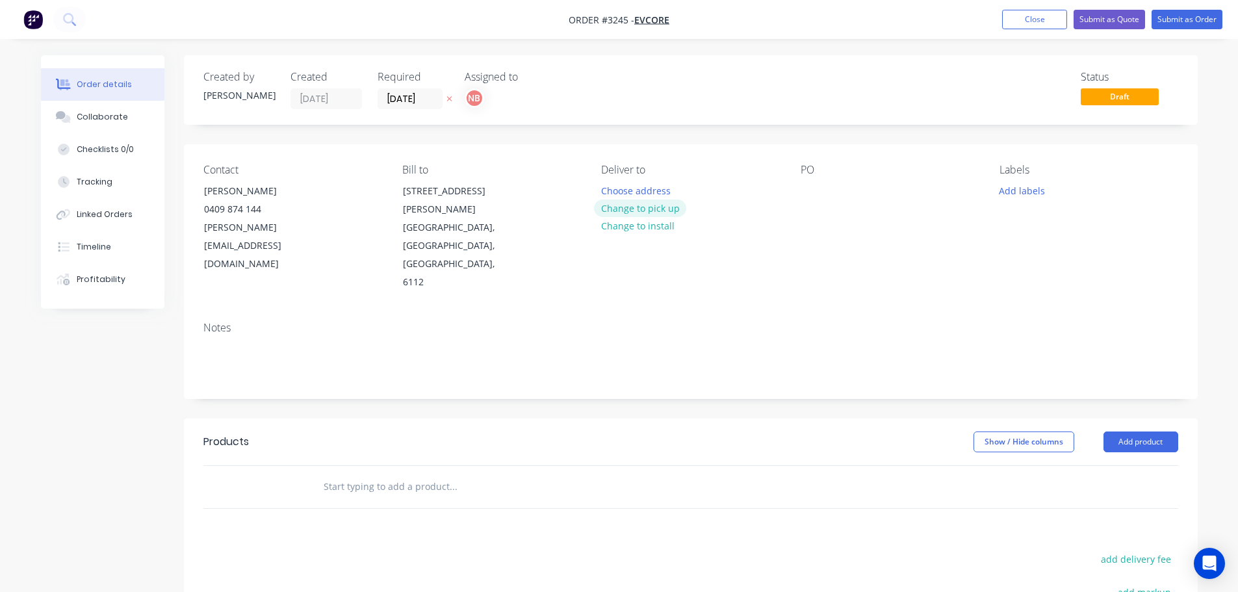
click at [629, 207] on button "Change to pick up" at bounding box center [640, 209] width 92 height 18
click at [807, 190] on div at bounding box center [811, 190] width 21 height 19
click at [1023, 192] on button "Add labels" at bounding box center [1023, 190] width 60 height 18
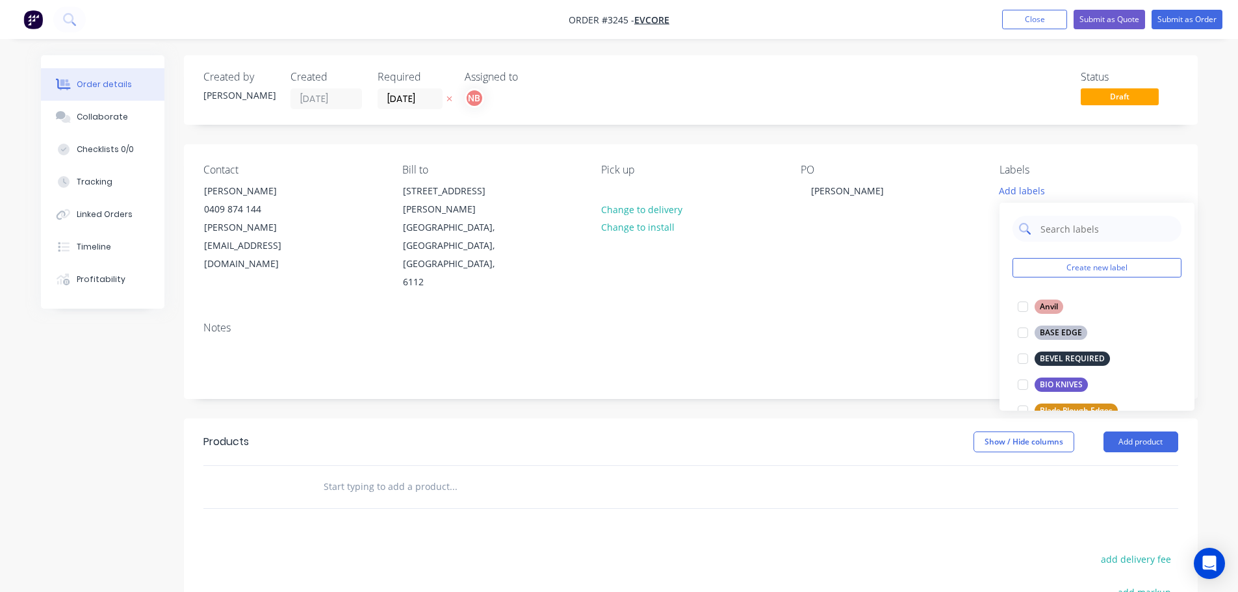
drag, startPoint x: 1028, startPoint y: 198, endPoint x: 1076, endPoint y: 229, distance: 57.9
click at [1076, 229] on input "text" at bounding box center [1107, 229] width 136 height 26
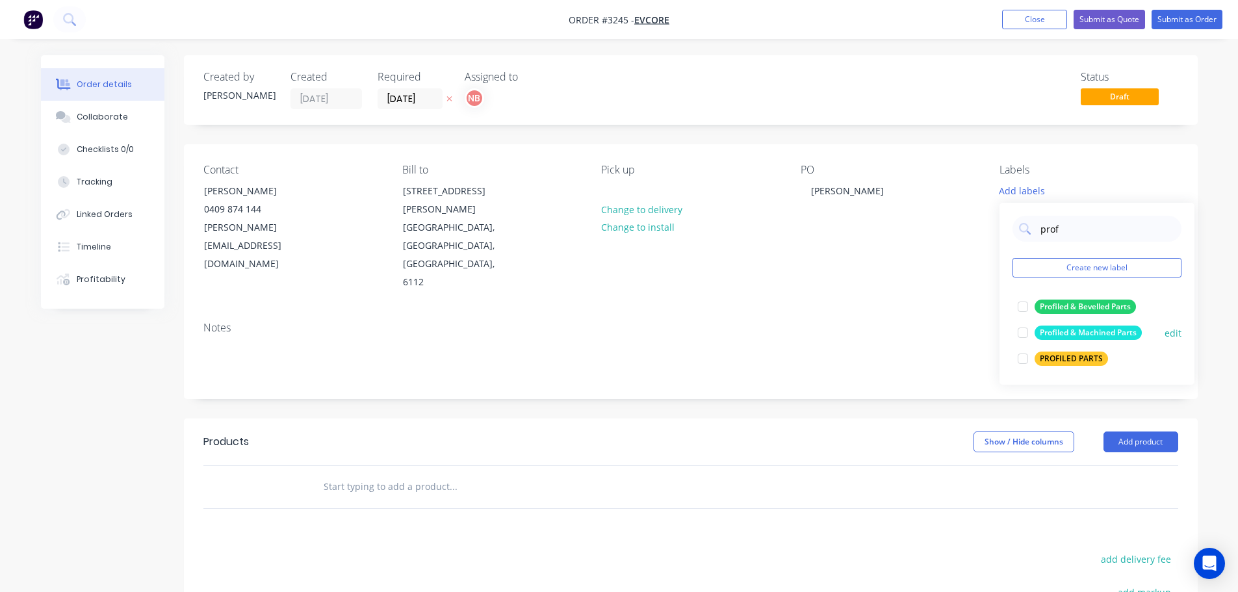
type input "prof"
click at [1064, 333] on div "Profiled & Machined Parts" at bounding box center [1088, 333] width 107 height 14
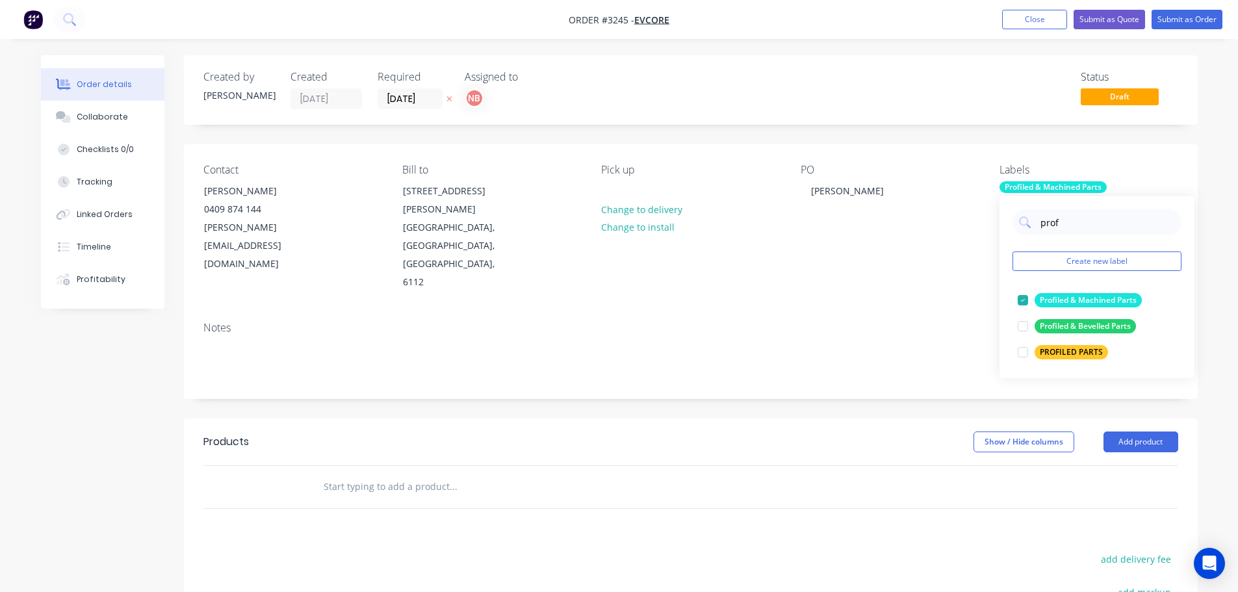
click at [889, 419] on header "Products Show / Hide columns Add product" at bounding box center [691, 442] width 1014 height 47
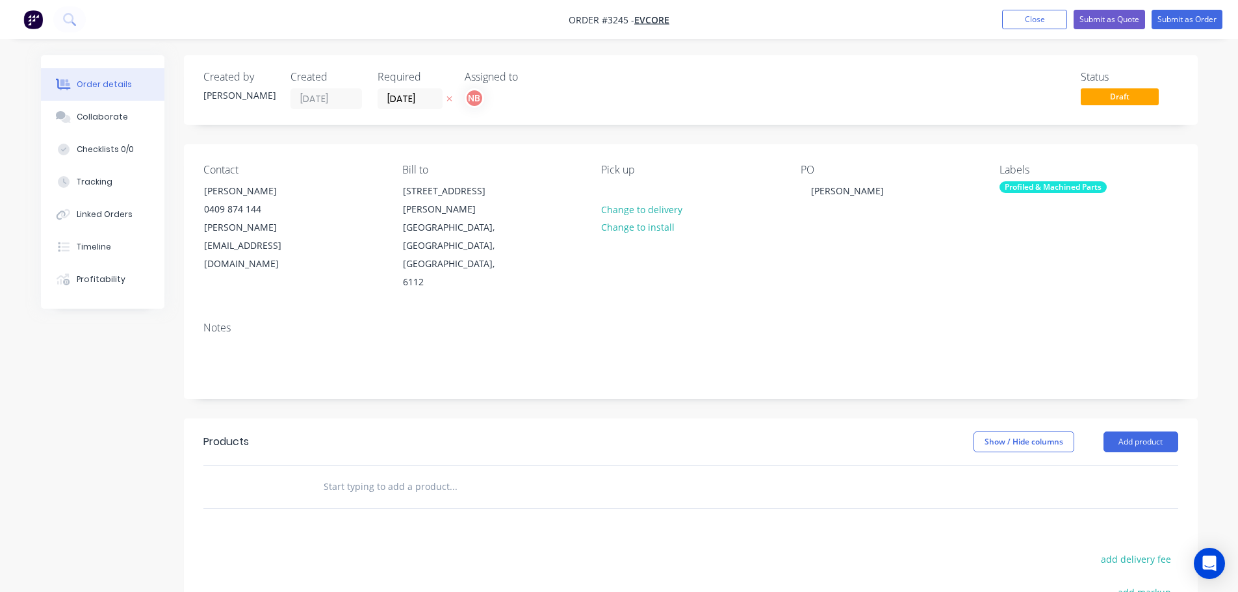
click at [1149, 432] on button "Add product" at bounding box center [1141, 442] width 75 height 21
click at [1149, 465] on div "Product catalogue" at bounding box center [1117, 474] width 100 height 19
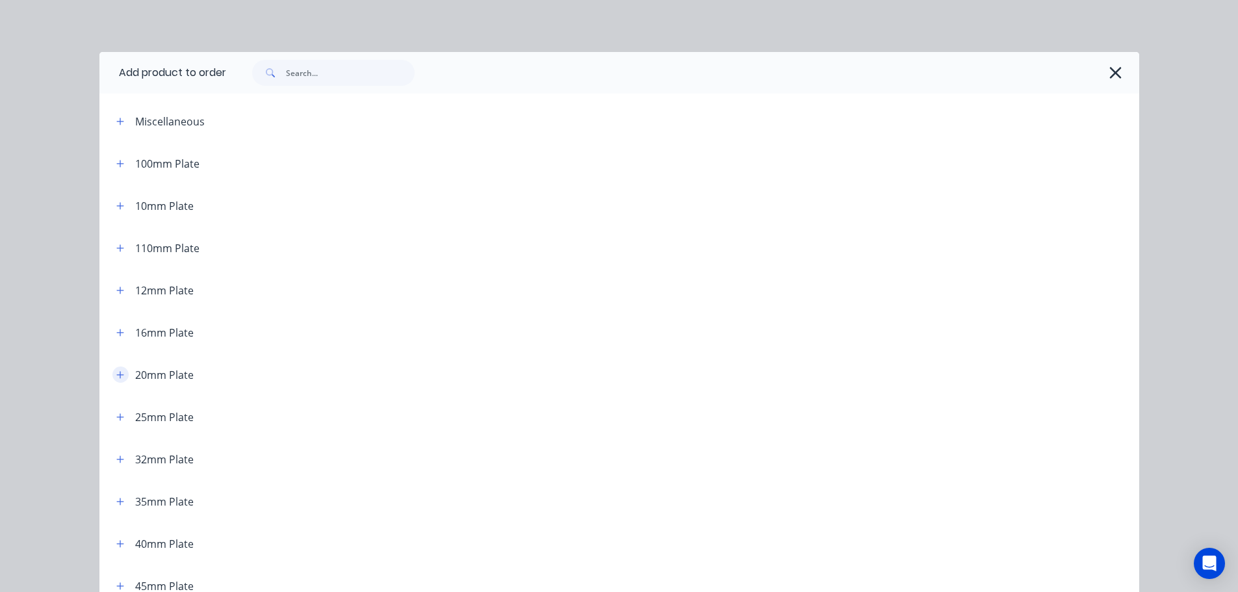
click at [116, 373] on icon "button" at bounding box center [119, 374] width 7 height 7
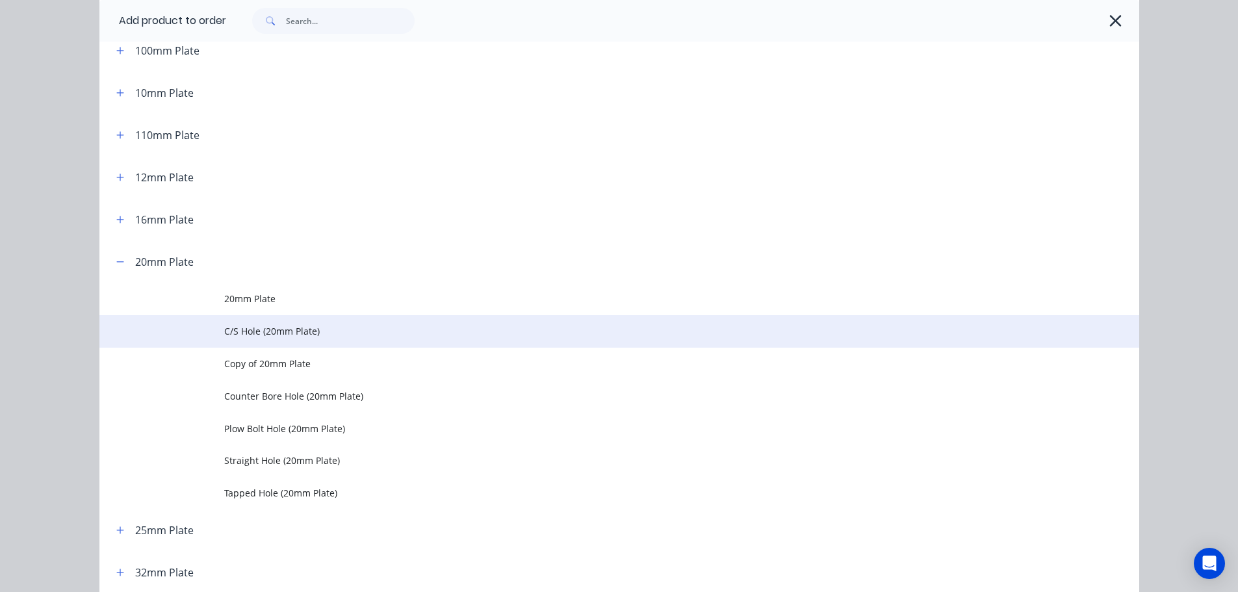
scroll to position [130, 0]
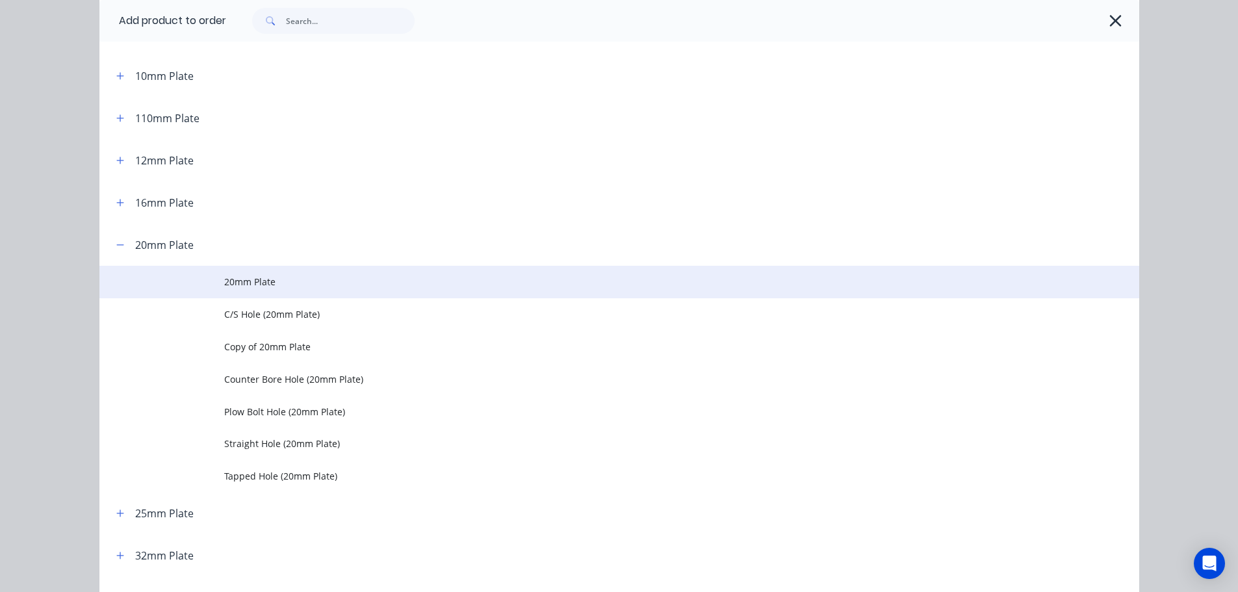
click at [245, 285] on span "20mm Plate" at bounding box center [590, 282] width 732 height 14
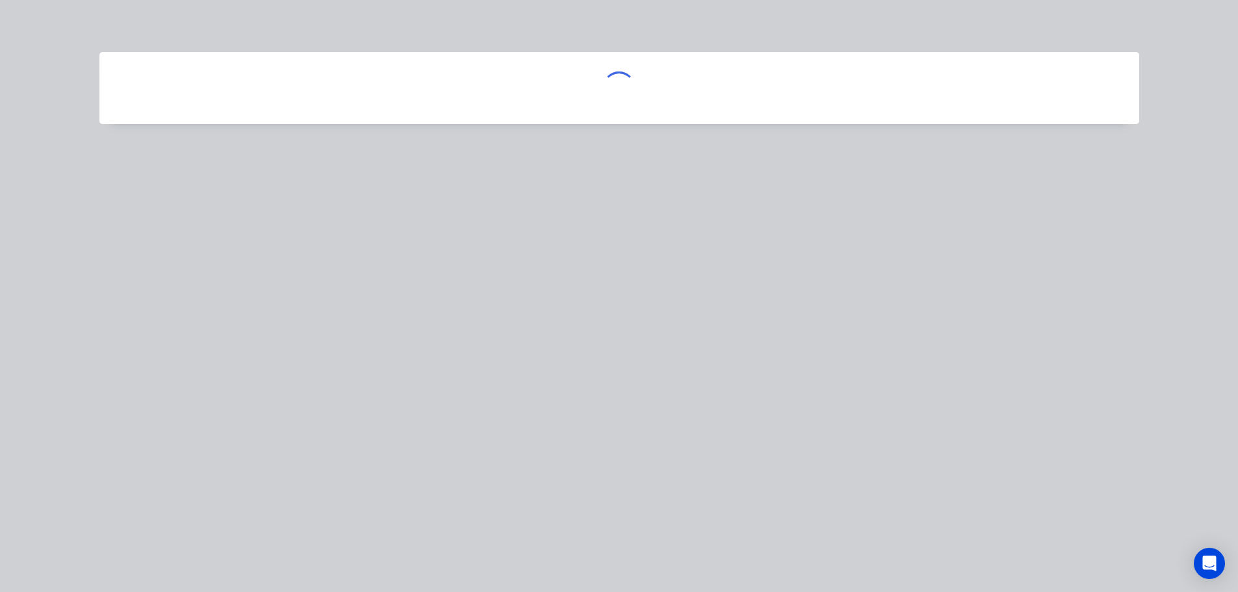
scroll to position [0, 0]
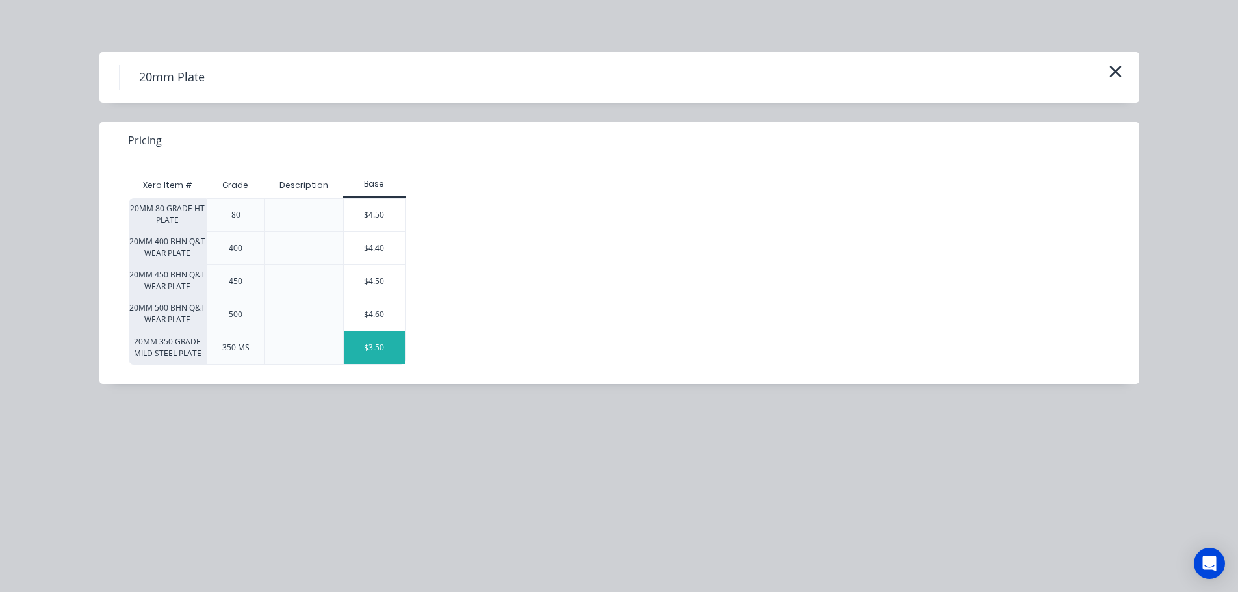
click at [372, 354] on div "$3.50" at bounding box center [374, 348] width 61 height 33
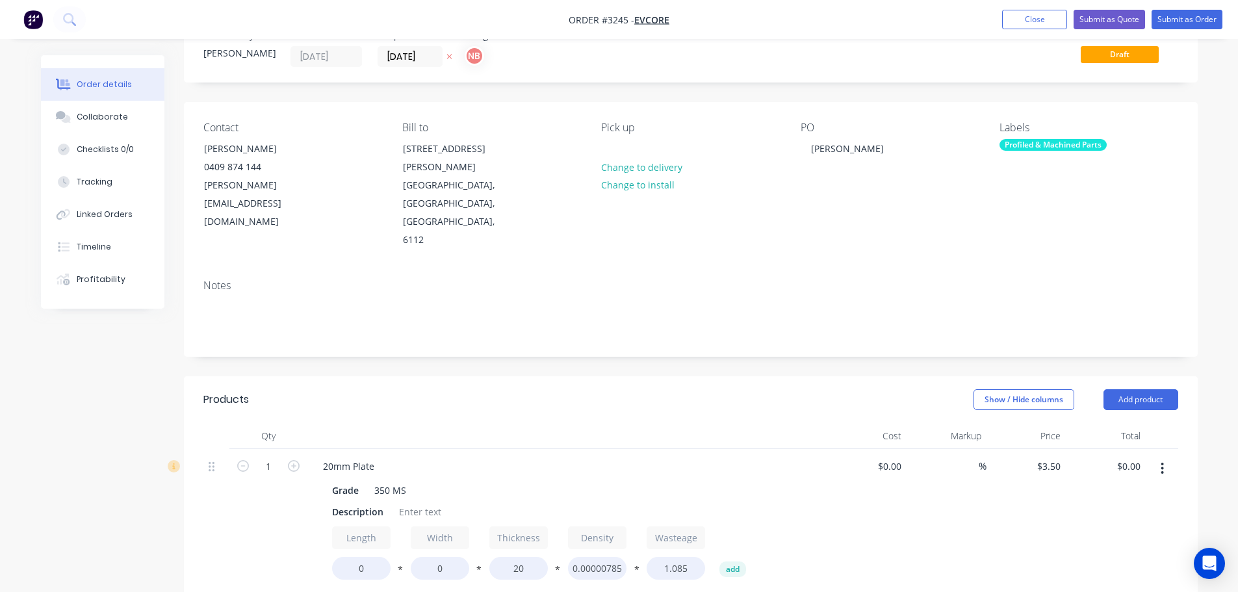
scroll to position [65, 0]
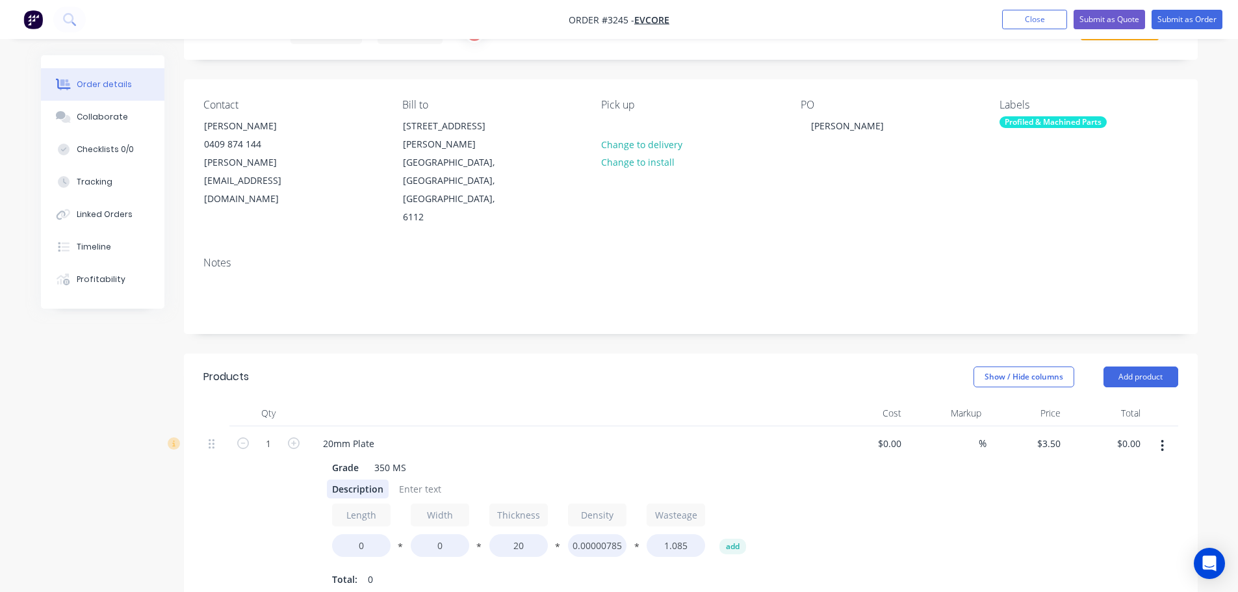
click at [341, 480] on div "Description" at bounding box center [358, 489] width 62 height 19
click at [343, 480] on div "Description" at bounding box center [358, 489] width 62 height 19
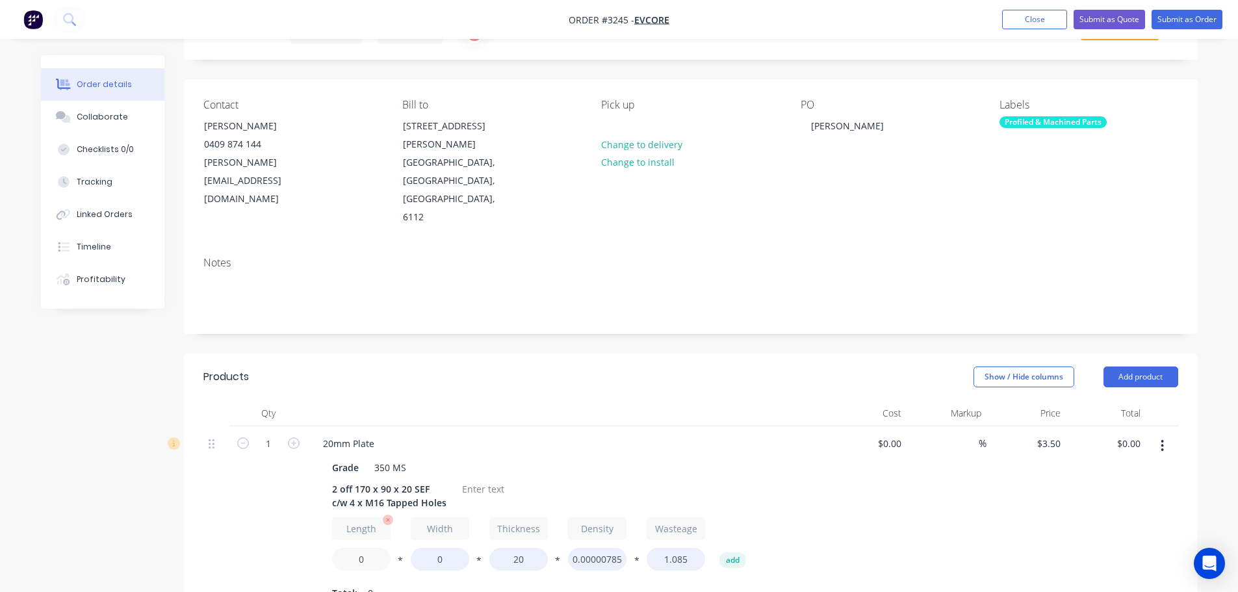
click at [360, 548] on input "0" at bounding box center [361, 559] width 59 height 23
type input "170"
click at [430, 548] on input "0" at bounding box center [440, 559] width 59 height 23
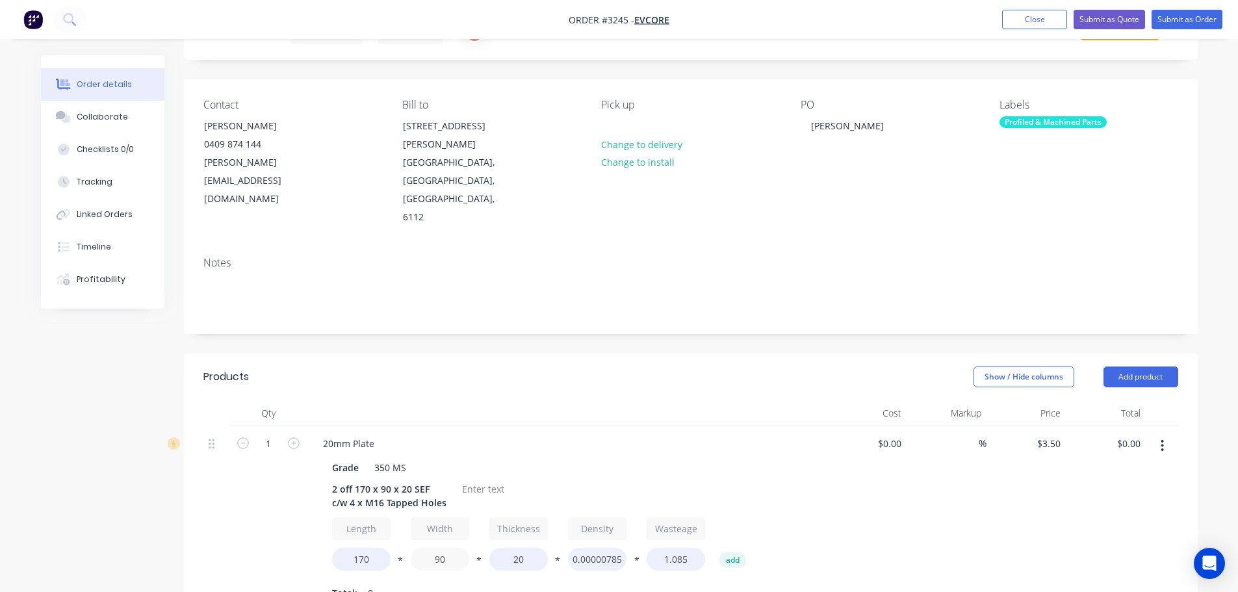
type input "90"
type input "$10.50"
click at [433, 527] on div "Length 170 * Width 90 * Thickness 20 * Density 0.00000785 * Wasteage 1.085 add …" at bounding box center [567, 560] width 471 height 86
click at [476, 480] on div at bounding box center [483, 489] width 53 height 19
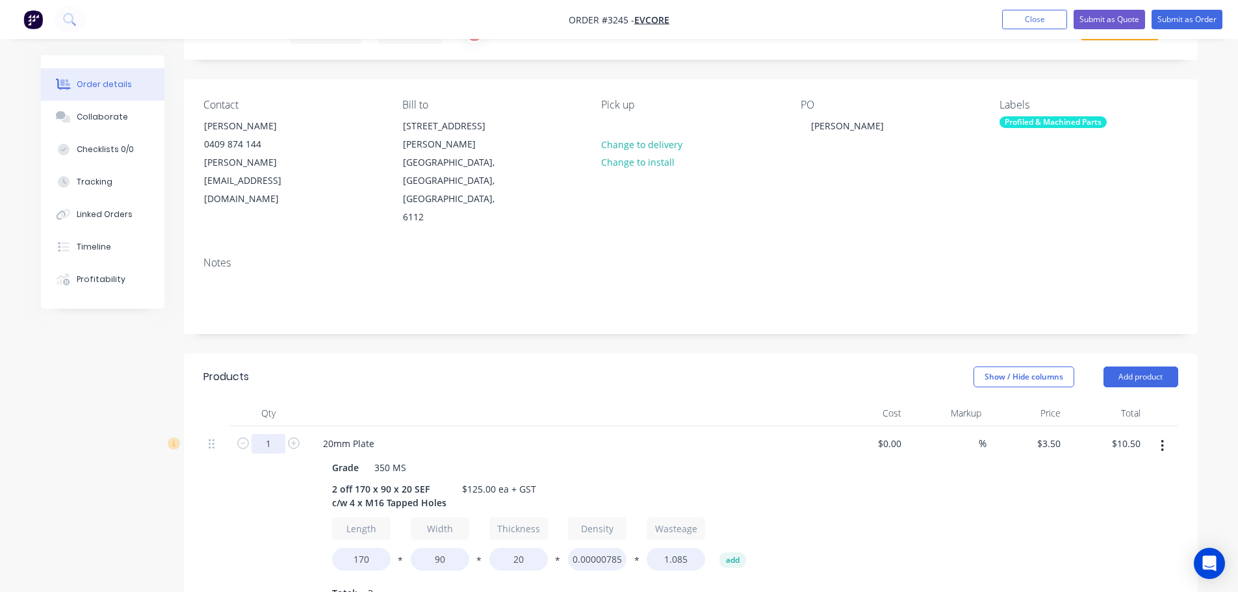
click at [268, 434] on input "1" at bounding box center [269, 444] width 34 height 20
type input "2"
type input "$21.00"
click at [323, 354] on header "Products Show / Hide columns Add product" at bounding box center [691, 377] width 1014 height 47
click at [1169, 367] on button "Add product" at bounding box center [1141, 377] width 75 height 21
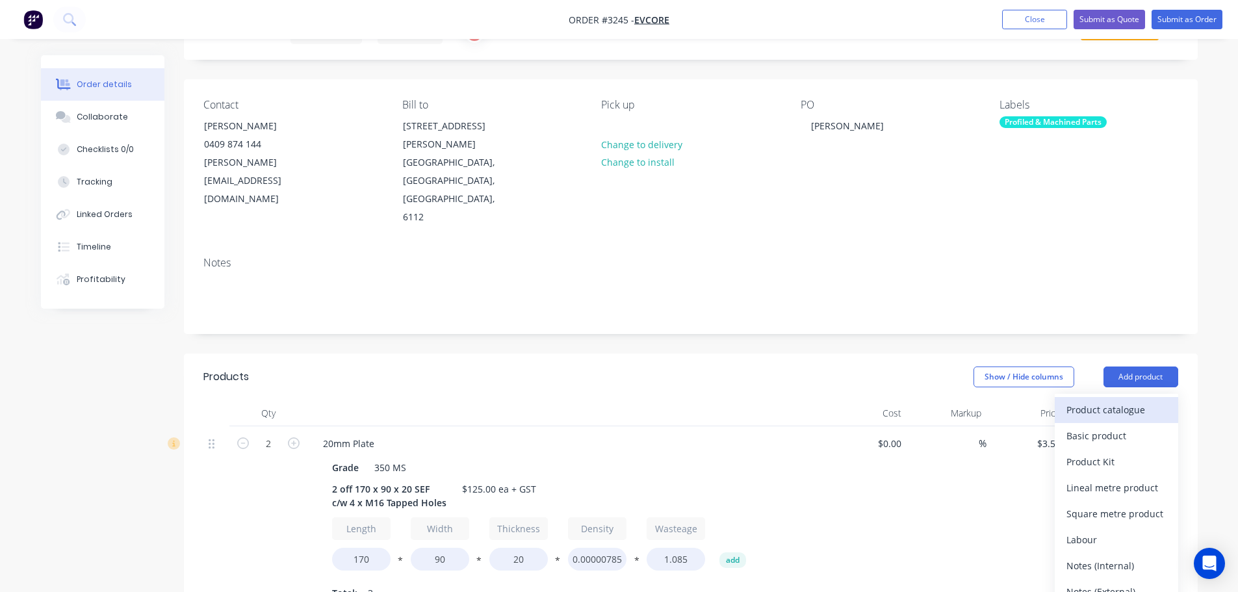
click at [1121, 400] on div "Product catalogue" at bounding box center [1117, 409] width 100 height 19
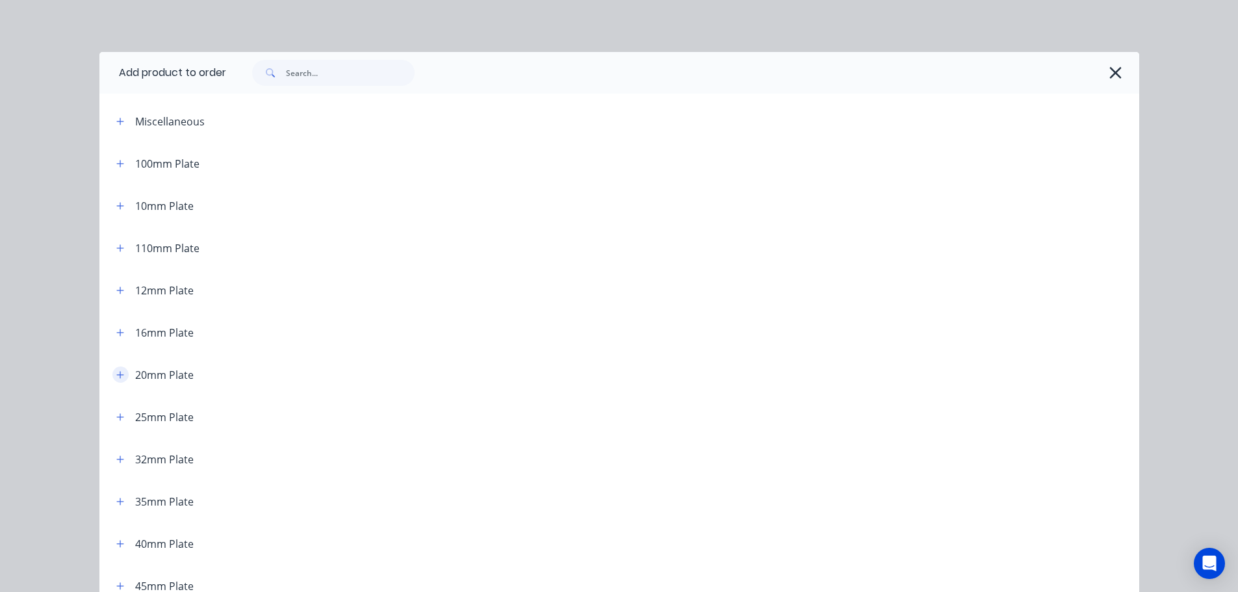
click at [116, 376] on icon "button" at bounding box center [119, 374] width 7 height 7
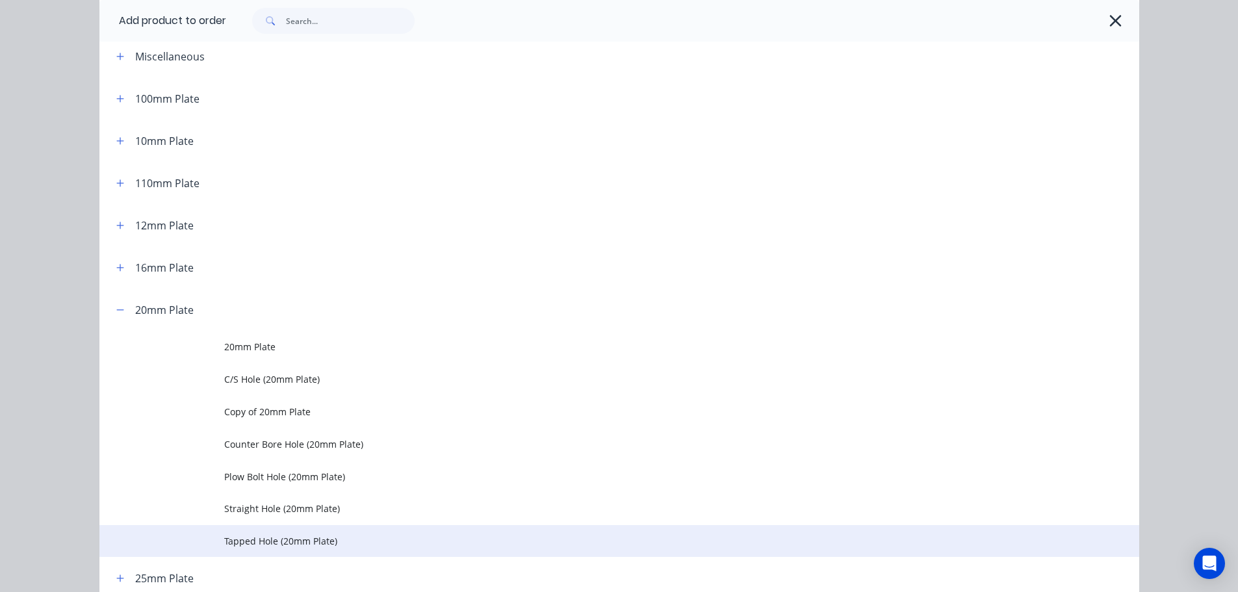
click at [255, 540] on span "Tapped Hole (20mm Plate)" at bounding box center [590, 541] width 732 height 14
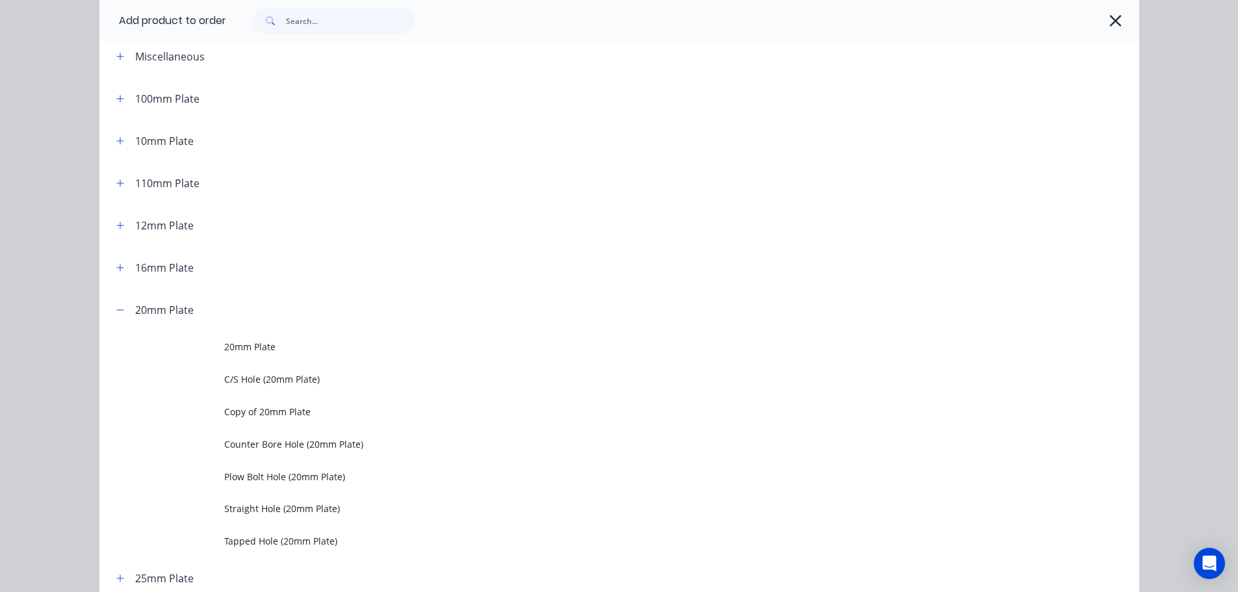
scroll to position [0, 0]
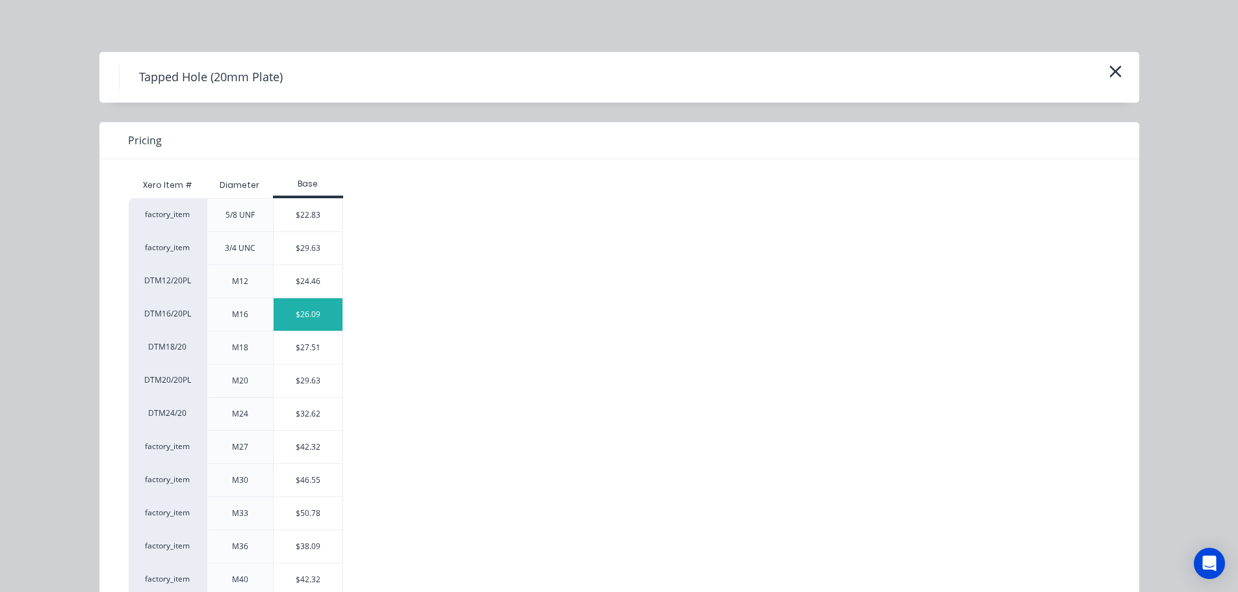
click at [281, 309] on div "$26.09" at bounding box center [309, 314] width 70 height 33
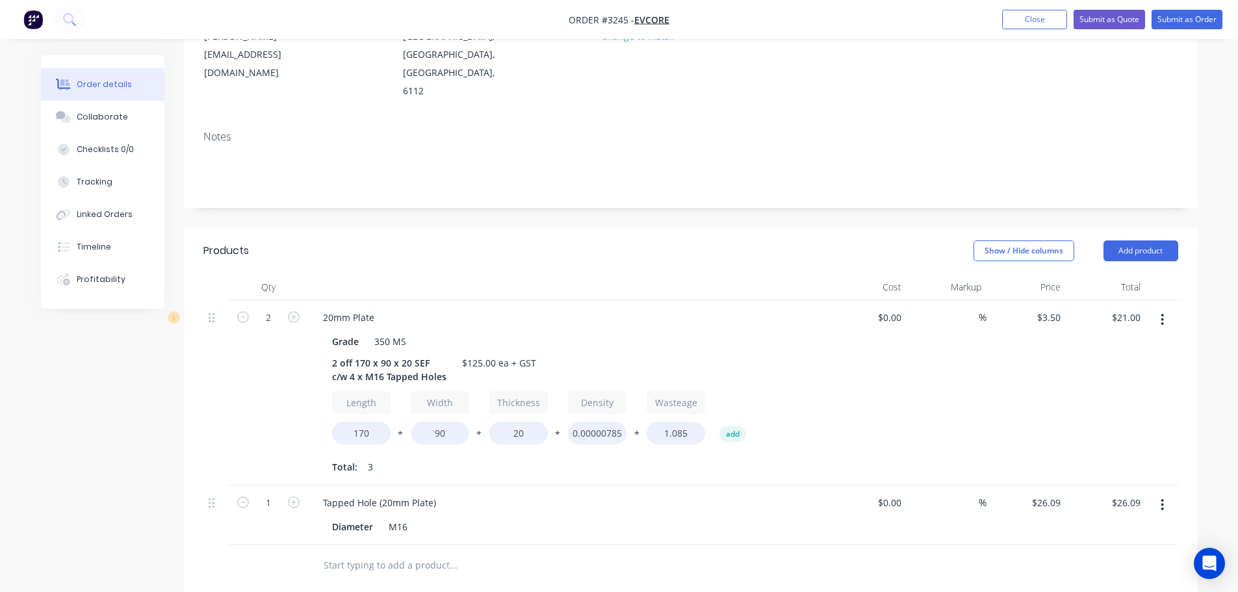
scroll to position [195, 0]
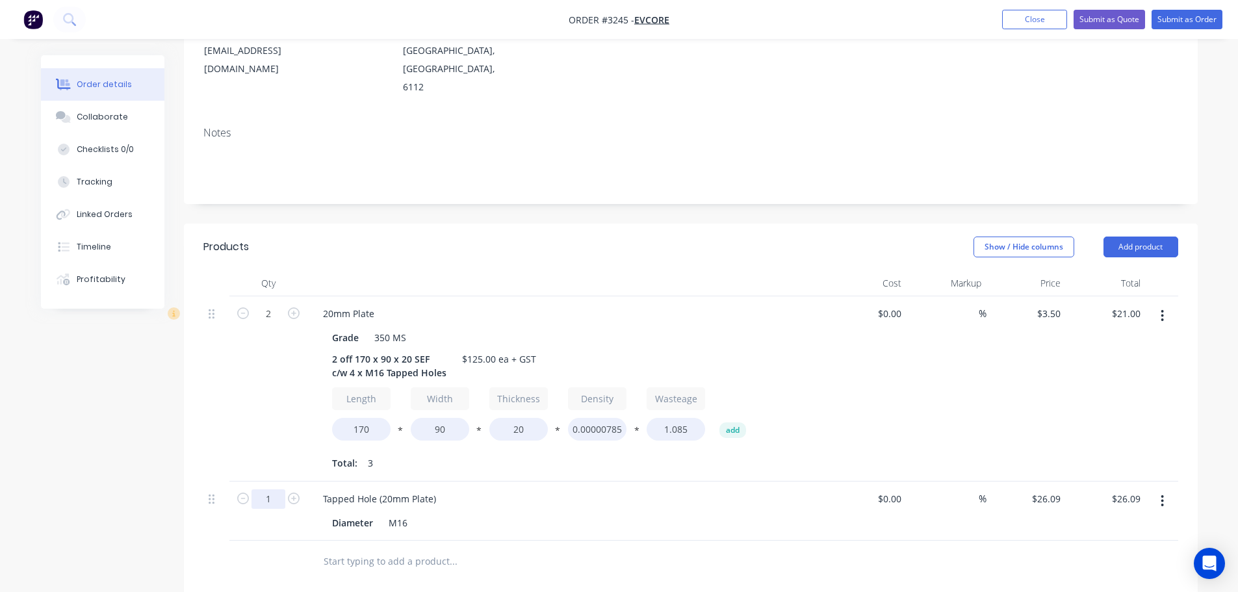
click at [274, 324] on input "1" at bounding box center [269, 314] width 34 height 20
type input "8"
type input "$208.72"
drag, startPoint x: 573, startPoint y: 234, endPoint x: 583, endPoint y: 231, distance: 10.7
click at [573, 270] on div at bounding box center [567, 283] width 520 height 26
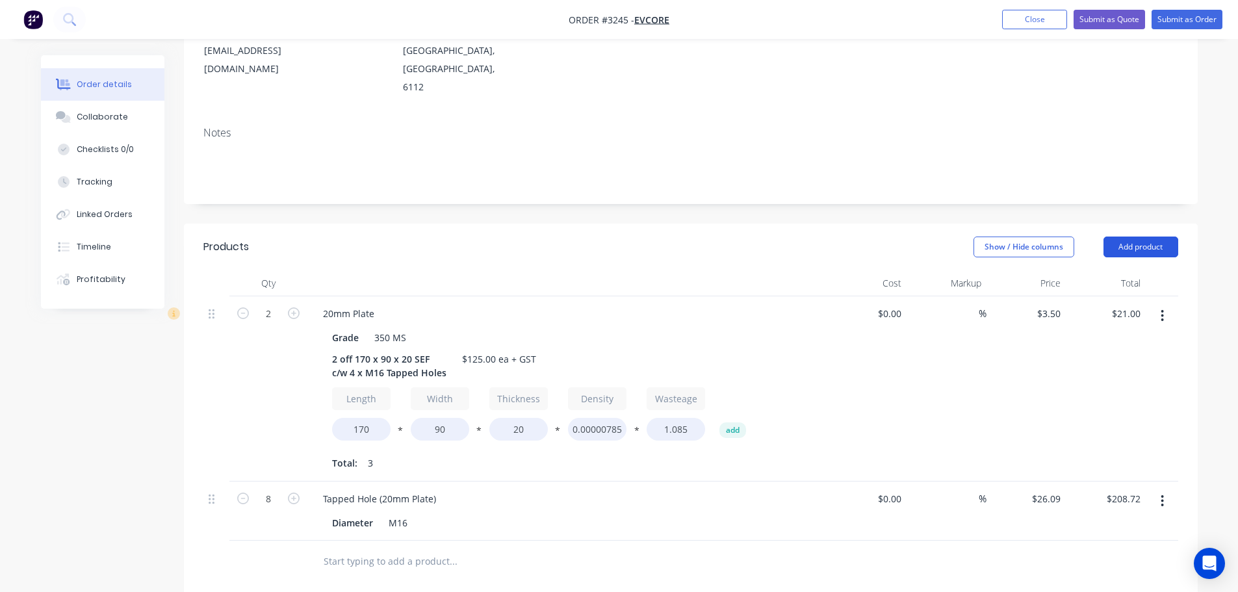
click at [1136, 237] on button "Add product" at bounding box center [1141, 247] width 75 height 21
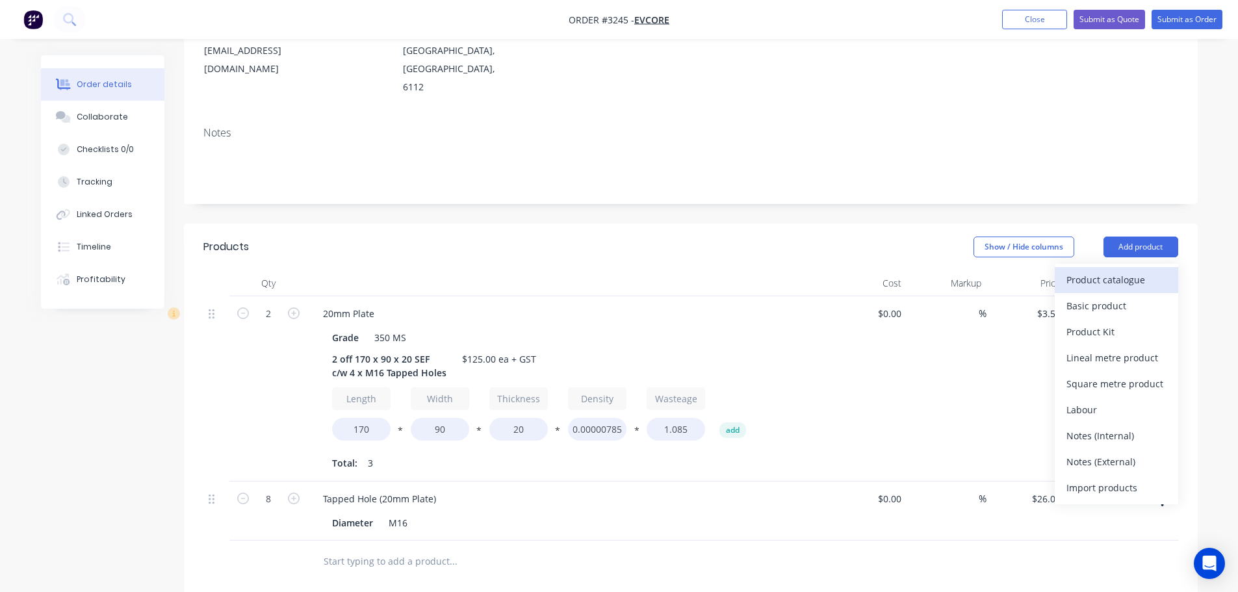
click at [1125, 270] on div "Product catalogue" at bounding box center [1117, 279] width 100 height 19
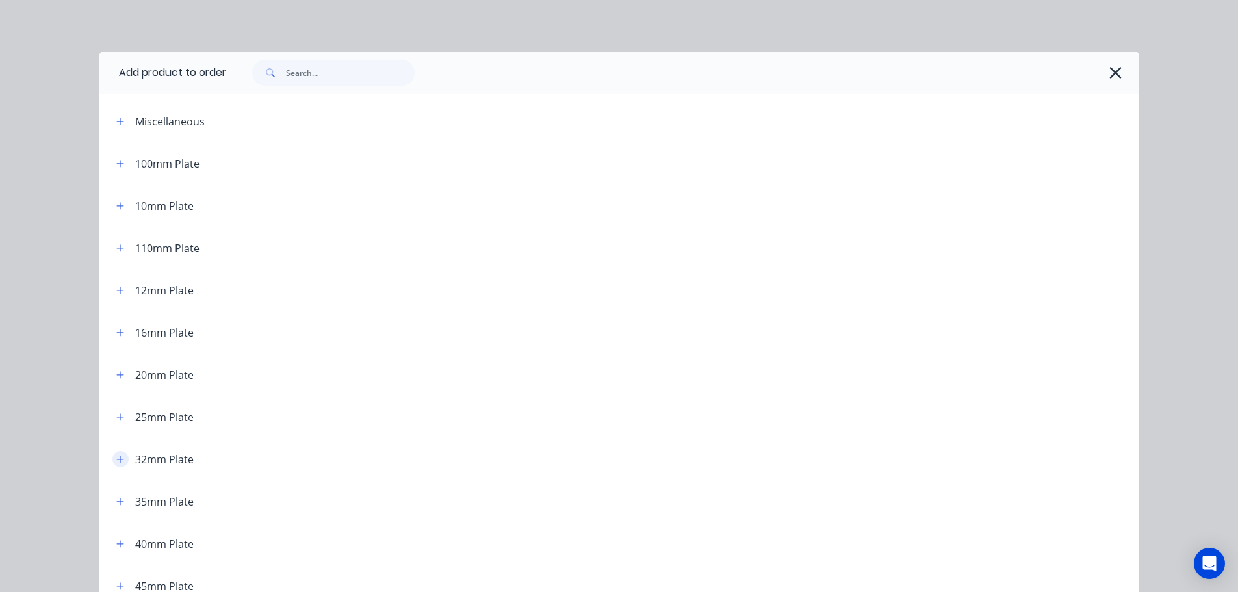
click at [117, 458] on icon "button" at bounding box center [120, 459] width 8 height 9
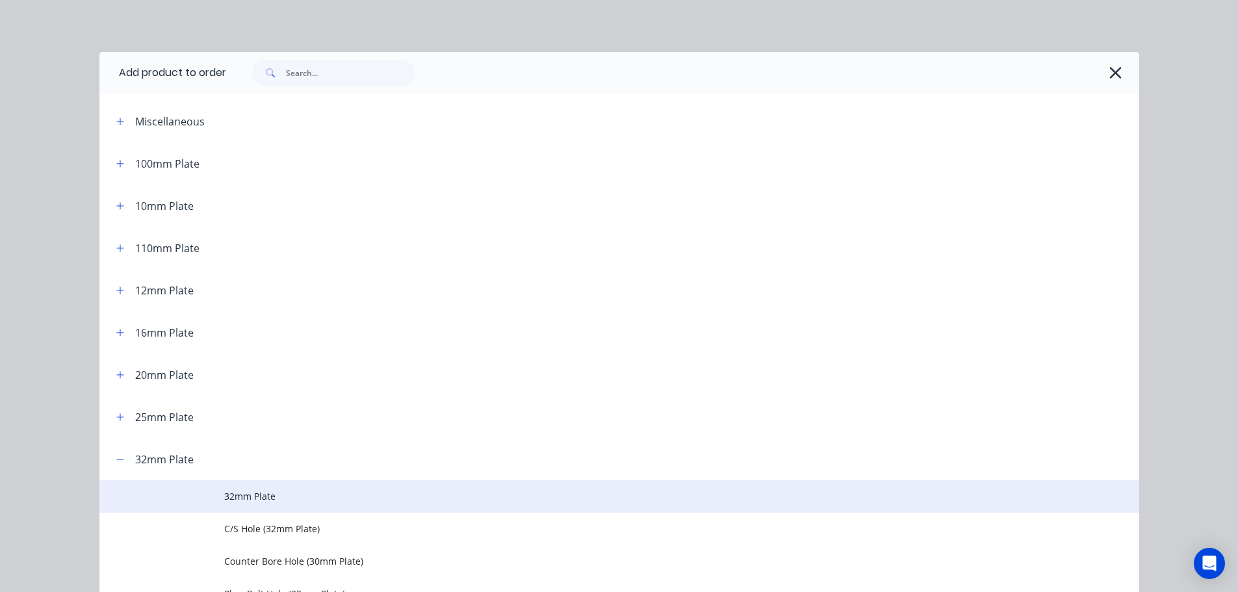
click at [252, 483] on td "32mm Plate" at bounding box center [681, 496] width 915 height 33
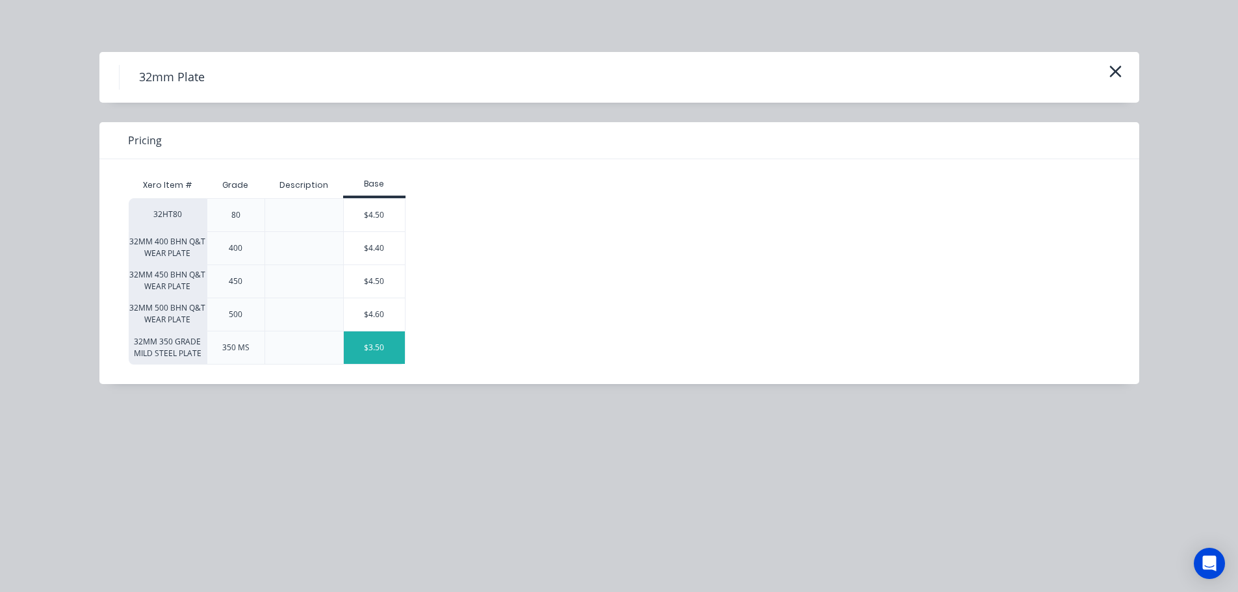
click at [371, 336] on div "$3.50" at bounding box center [374, 348] width 61 height 33
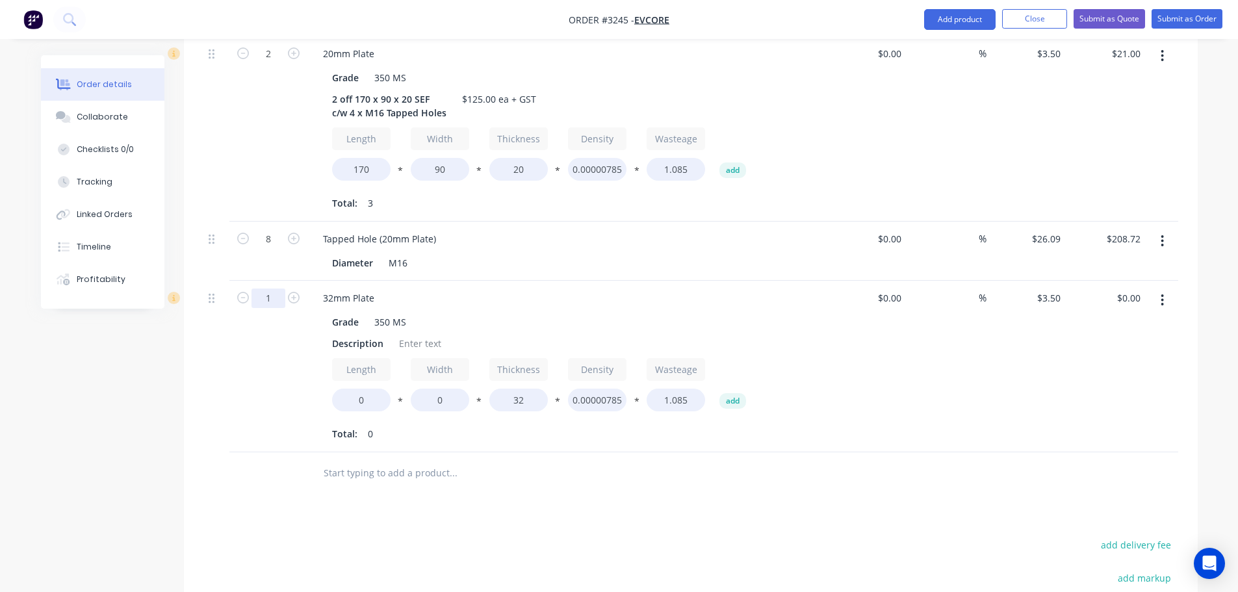
click at [265, 64] on input "1" at bounding box center [269, 54] width 34 height 20
type input "4"
click at [445, 289] on div "32mm Plate" at bounding box center [568, 298] width 510 height 19
click at [376, 334] on div "Description" at bounding box center [358, 343] width 62 height 19
click at [375, 334] on div "Description" at bounding box center [358, 343] width 62 height 19
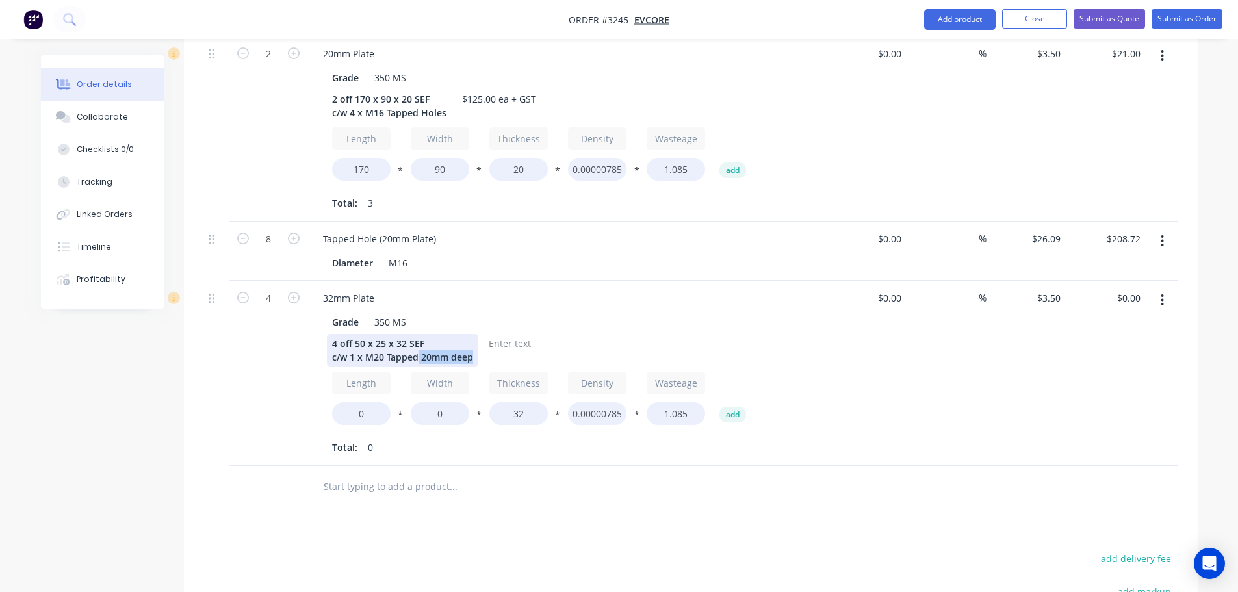
drag, startPoint x: 473, startPoint y: 300, endPoint x: 418, endPoint y: 302, distance: 54.6
click at [418, 334] on div "4 off 50 x 25 x 32 SEF c/w 1 x M20 Tapped 20mm deep" at bounding box center [402, 350] width 151 height 33
click at [471, 310] on div "Grade 350 MS 4 off 50 x 25 x 32 SEF c/w 1 x M20 Tapped 20mm deep Length 0 * Wid…" at bounding box center [568, 384] width 510 height 148
drag, startPoint x: 475, startPoint y: 302, endPoint x: 419, endPoint y: 301, distance: 55.9
click at [419, 334] on div "4 off 50 x 25 x 32 SEF c/w 1 x M20 Tapped 20mm deep" at bounding box center [402, 350] width 151 height 33
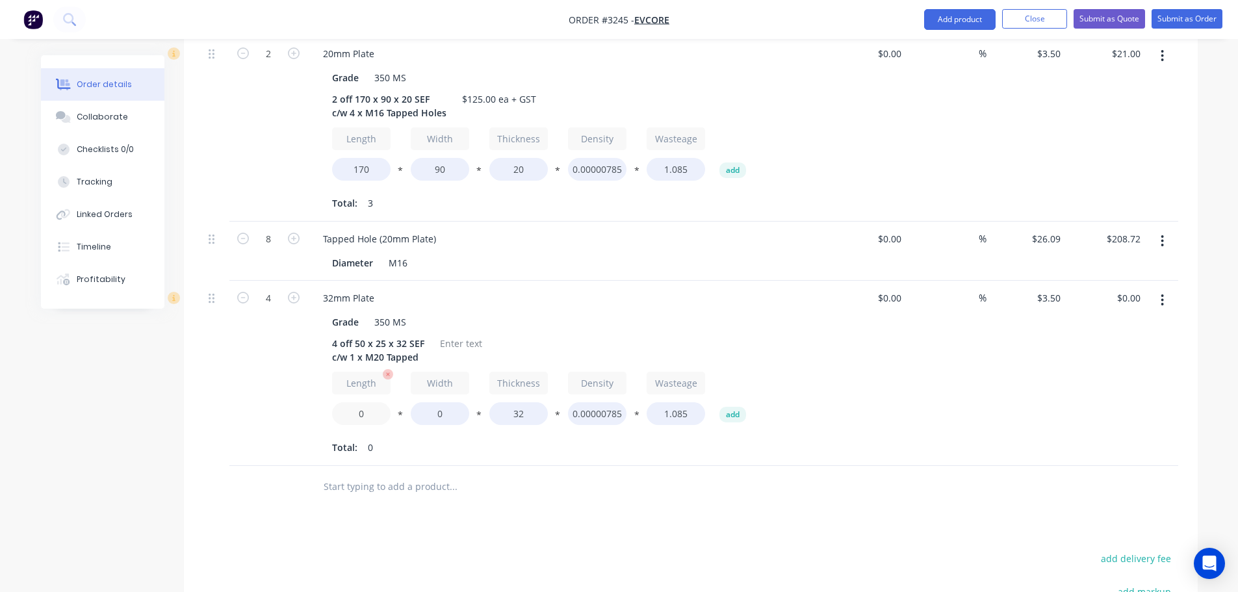
click at [358, 402] on input "0" at bounding box center [361, 413] width 59 height 23
type input "50"
click at [433, 402] on input "0" at bounding box center [440, 413] width 59 height 23
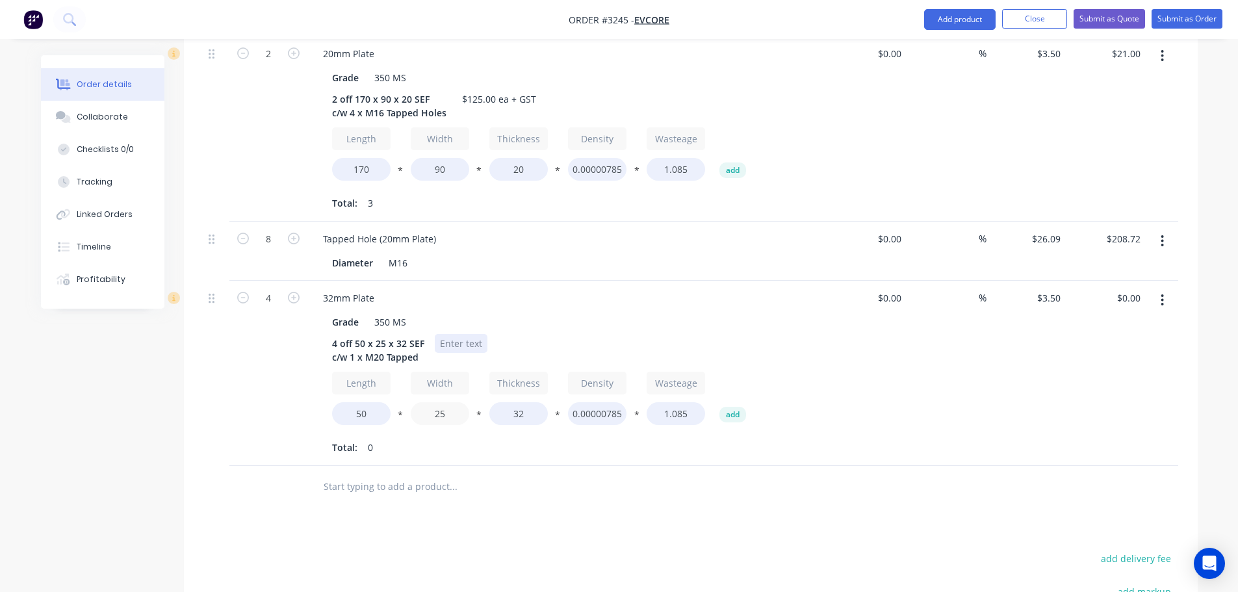
type input "25"
click at [460, 334] on div at bounding box center [461, 343] width 53 height 19
drag, startPoint x: 368, startPoint y: 361, endPoint x: 346, endPoint y: 359, distance: 22.3
click at [346, 402] on input "50" at bounding box center [361, 413] width 59 height 23
type input "70"
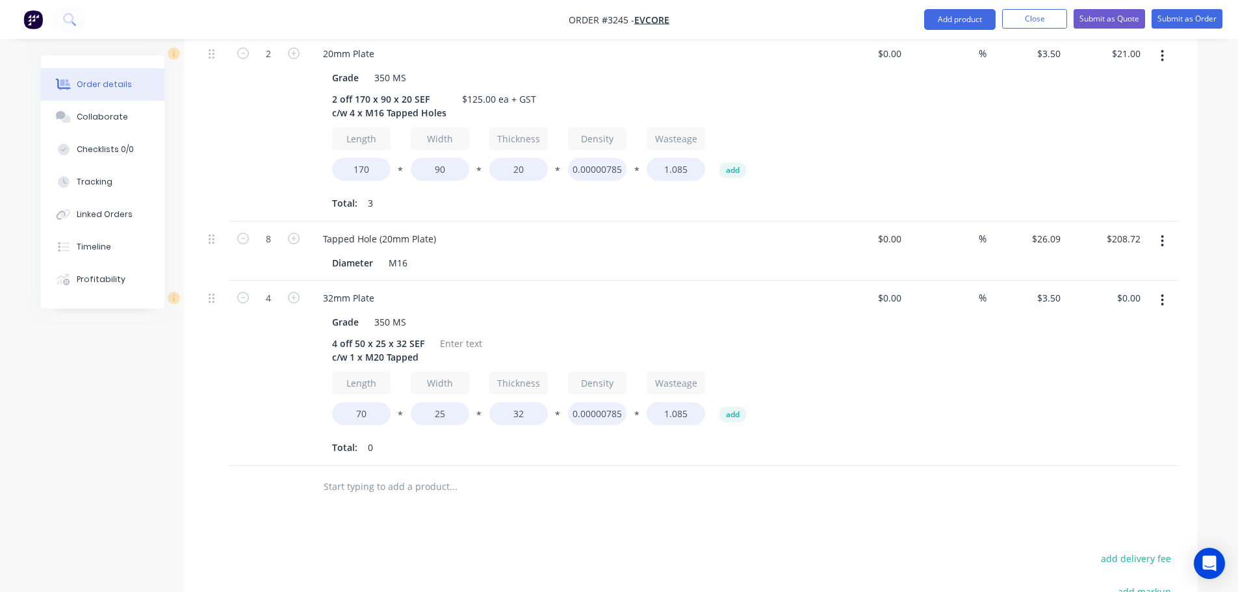
click at [408, 438] on div "Total: 0" at bounding box center [567, 448] width 471 height 20
click at [433, 402] on input "25" at bounding box center [440, 413] width 59 height 23
type input "45"
type input "$14.00"
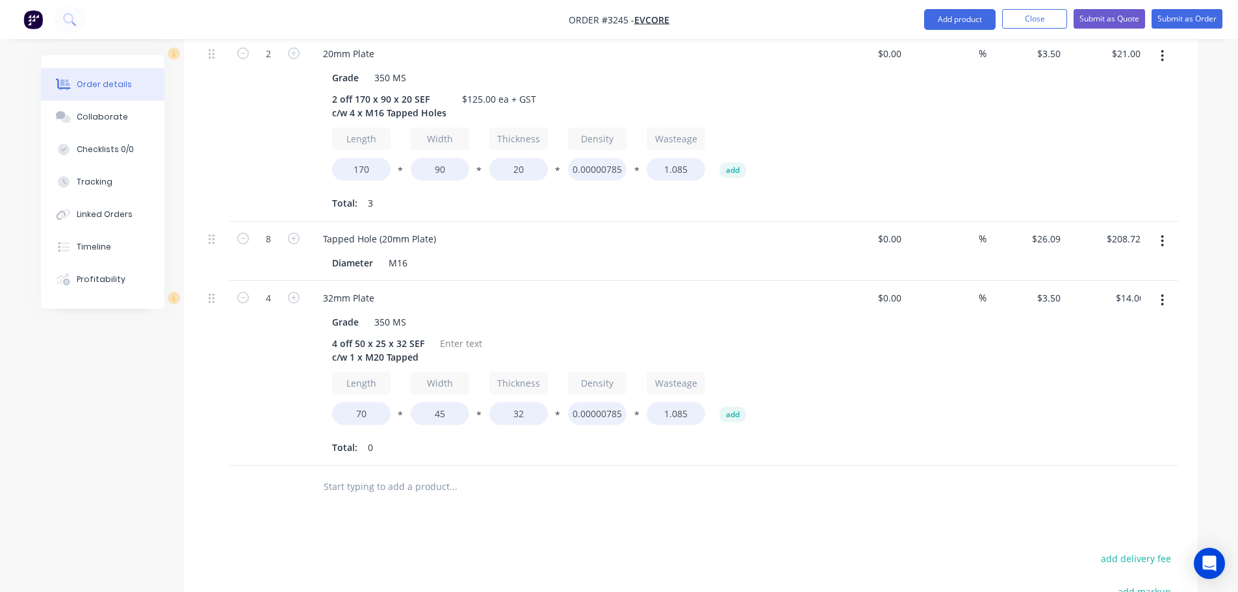
click at [436, 403] on div "32mm Plate Grade 350 MS 4 off 50 x 25 x 32 SEF c/w 1 x M20 Tapped Length 70 * W…" at bounding box center [567, 373] width 520 height 185
click at [475, 334] on div at bounding box center [461, 343] width 53 height 19
click at [948, 20] on button "Add product" at bounding box center [960, 19] width 72 height 21
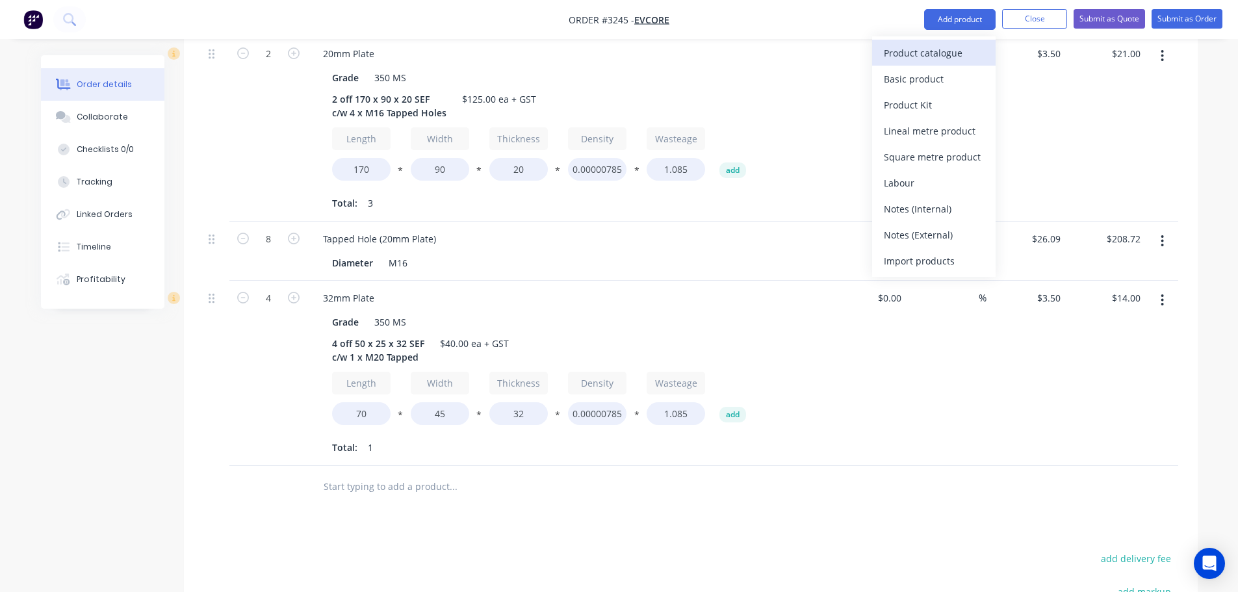
click at [934, 47] on div "Product catalogue" at bounding box center [934, 53] width 100 height 19
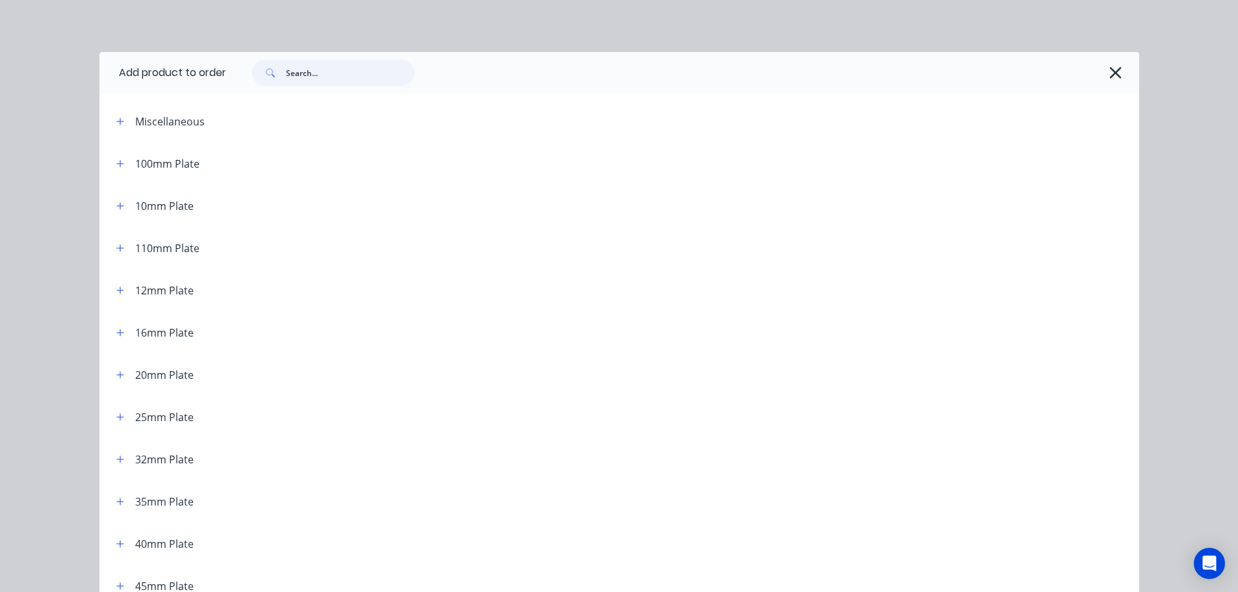
click at [352, 72] on input "text" at bounding box center [350, 73] width 129 height 26
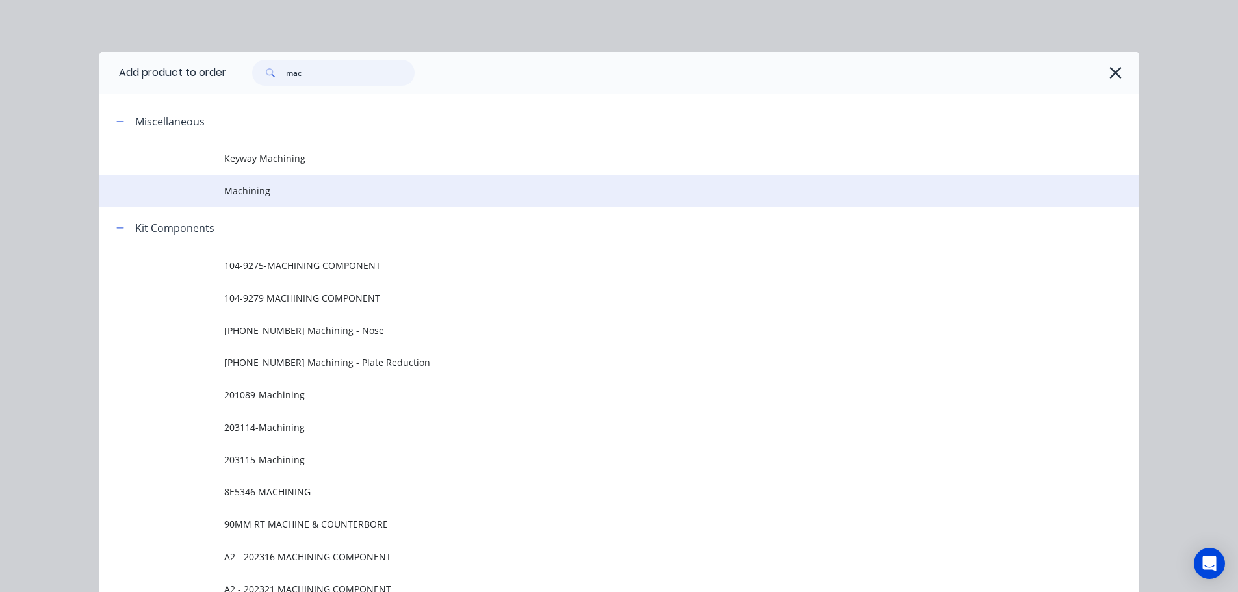
type input "mac"
click at [247, 188] on span "Machining" at bounding box center [590, 191] width 732 height 14
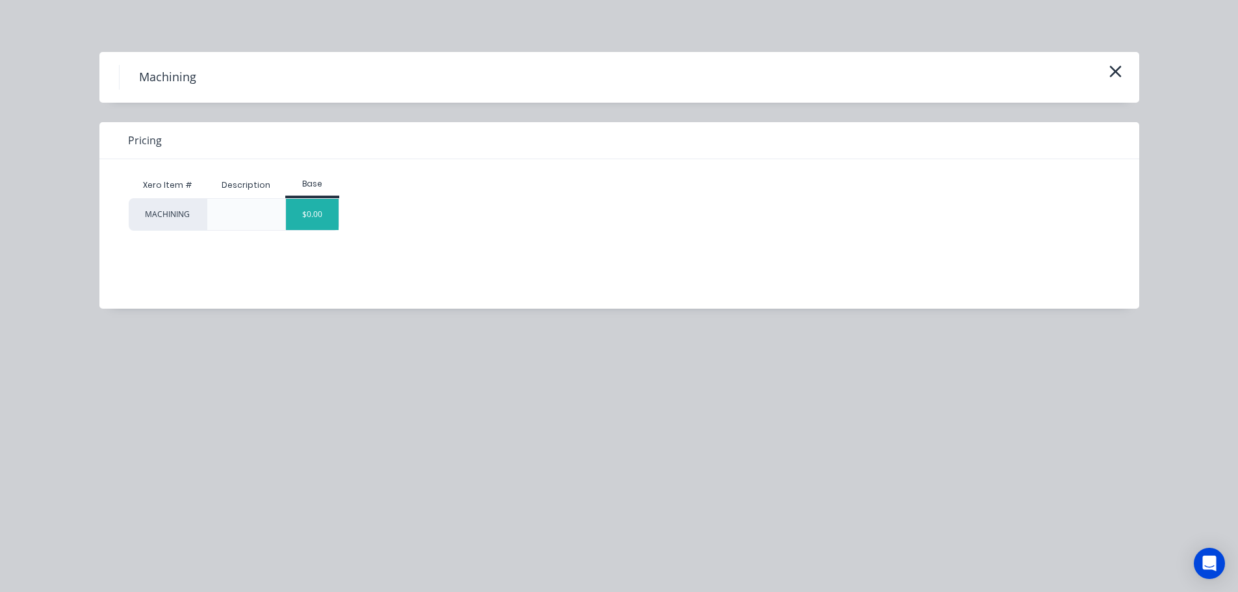
click at [317, 215] on div "$0.00" at bounding box center [312, 214] width 53 height 31
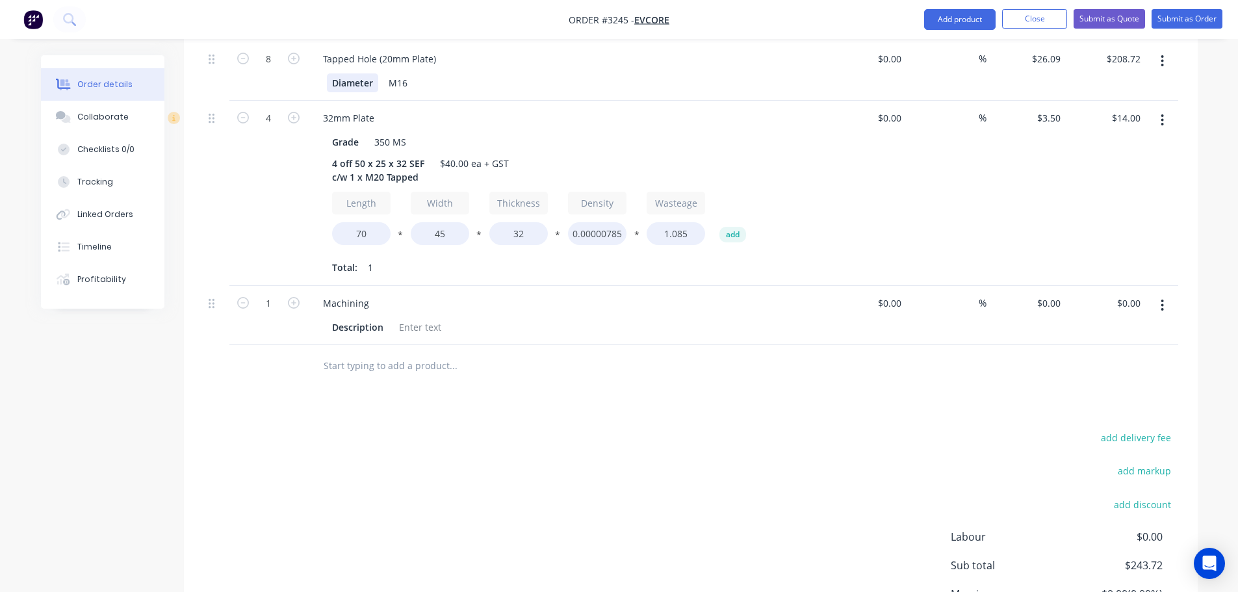
scroll to position [650, 0]
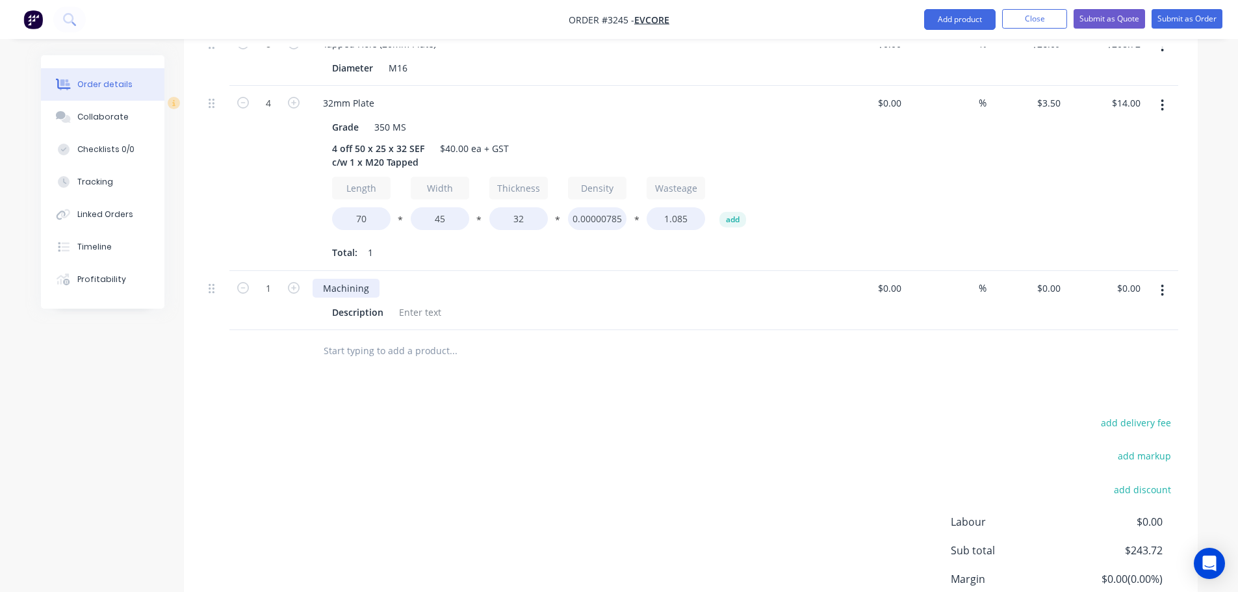
click at [374, 279] on div "Machining" at bounding box center [346, 288] width 67 height 19
click at [357, 303] on div "Description" at bounding box center [358, 312] width 62 height 19
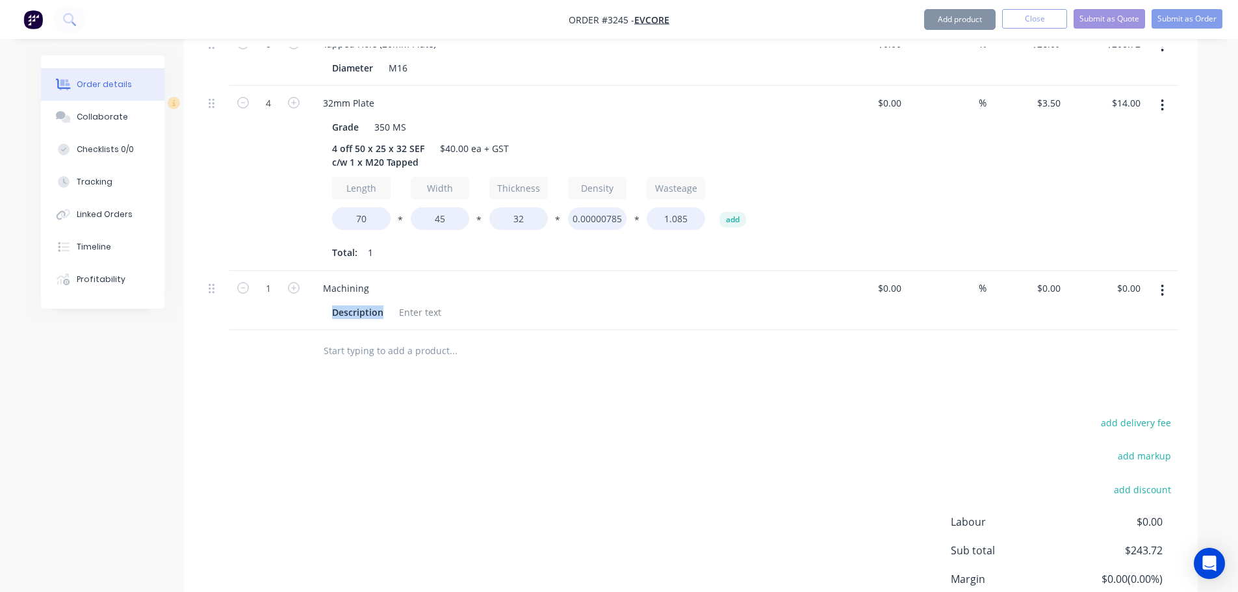
click at [357, 303] on div "Description" at bounding box center [358, 312] width 62 height 19
type input "4"
click at [258, 182] on div "4" at bounding box center [268, 178] width 78 height 185
click at [381, 303] on div "Description" at bounding box center [358, 312] width 62 height 19
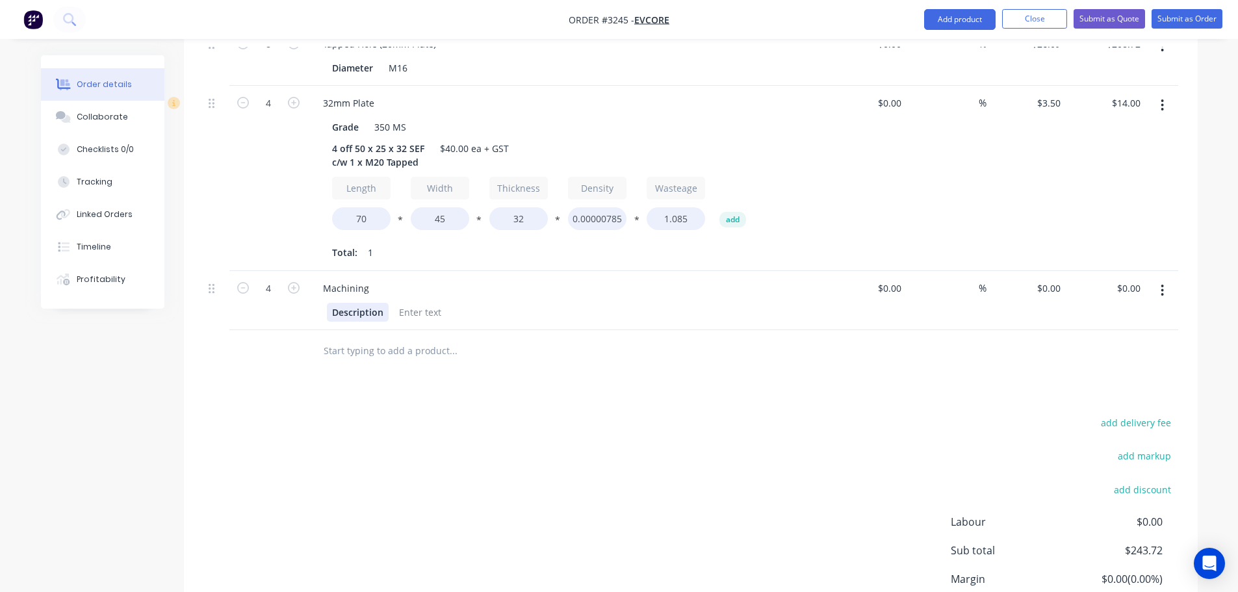
click at [381, 303] on div "Description" at bounding box center [358, 312] width 62 height 19
click at [374, 303] on div "Description" at bounding box center [358, 312] width 62 height 19
click at [477, 303] on div at bounding box center [496, 312] width 53 height 19
click at [1060, 279] on input "0" at bounding box center [1051, 288] width 30 height 19
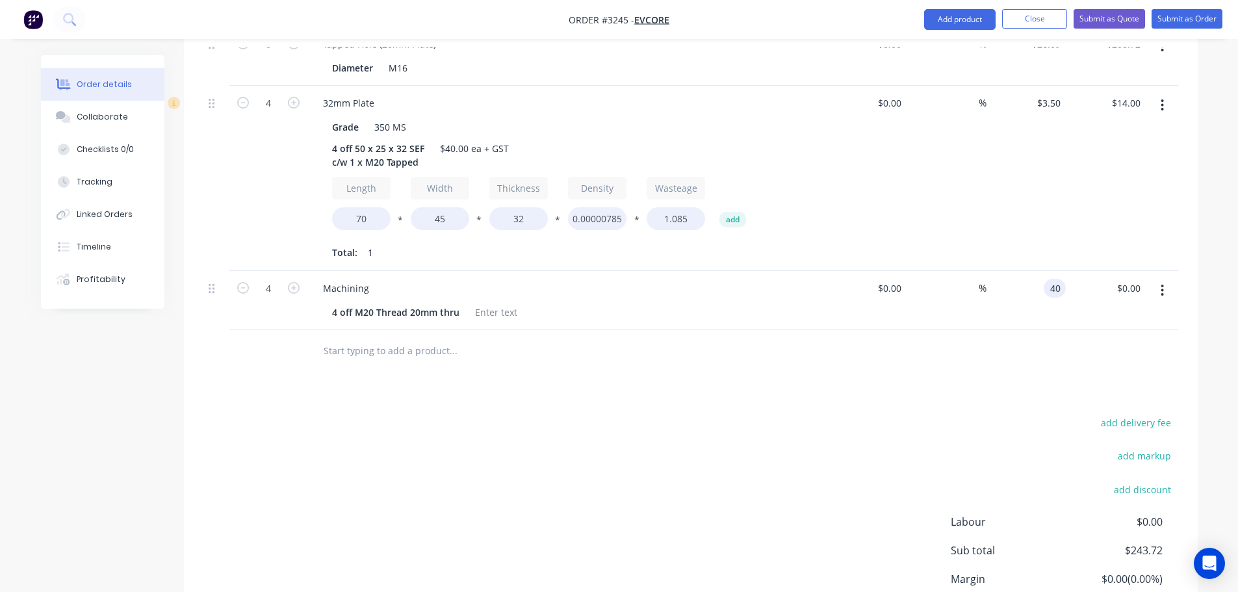
type input "$40.00"
type input "$160.00"
click at [949, 340] on div "Products Show / Hide columns Add product Qty Cost Markup Price Total 2 20mm Pla…" at bounding box center [691, 227] width 1014 height 916
click at [504, 303] on div at bounding box center [496, 312] width 53 height 19
click at [1039, 271] on div "40 40" at bounding box center [1027, 300] width 80 height 59
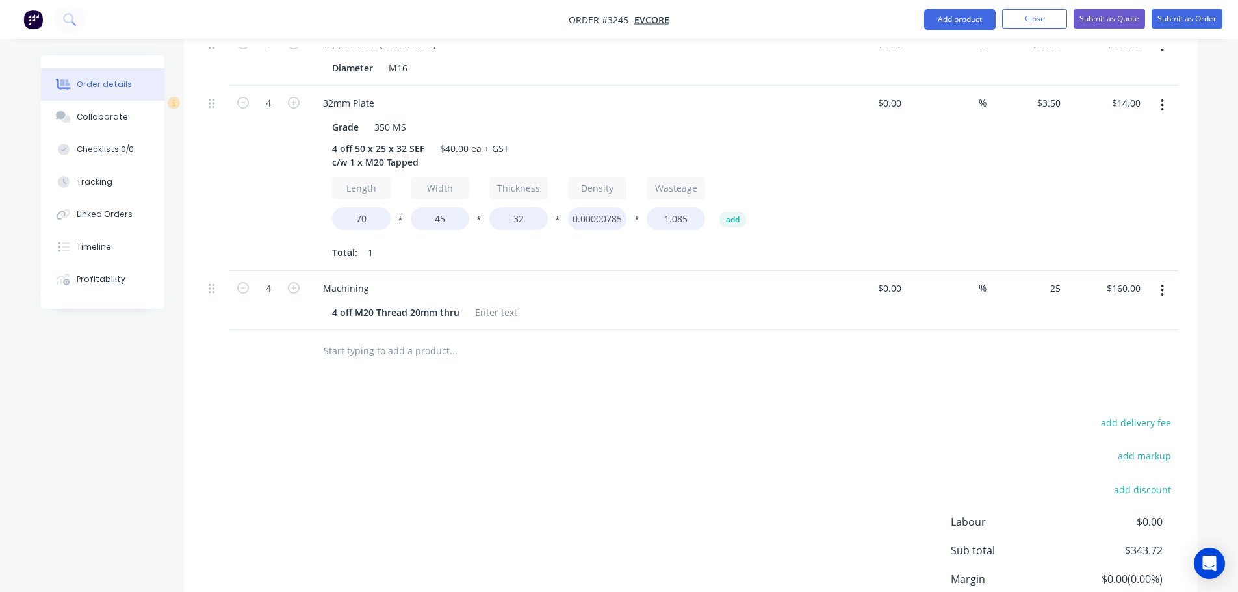
type input "$25.00"
type input "$100.00"
click at [889, 327] on div "Products Show / Hide columns Add product Qty Cost Markup Price Total 2 20mm Pla…" at bounding box center [691, 227] width 1014 height 916
click at [1169, 279] on button "button" at bounding box center [1162, 290] width 31 height 23
click at [1086, 341] on div "Duplicate" at bounding box center [1117, 350] width 100 height 19
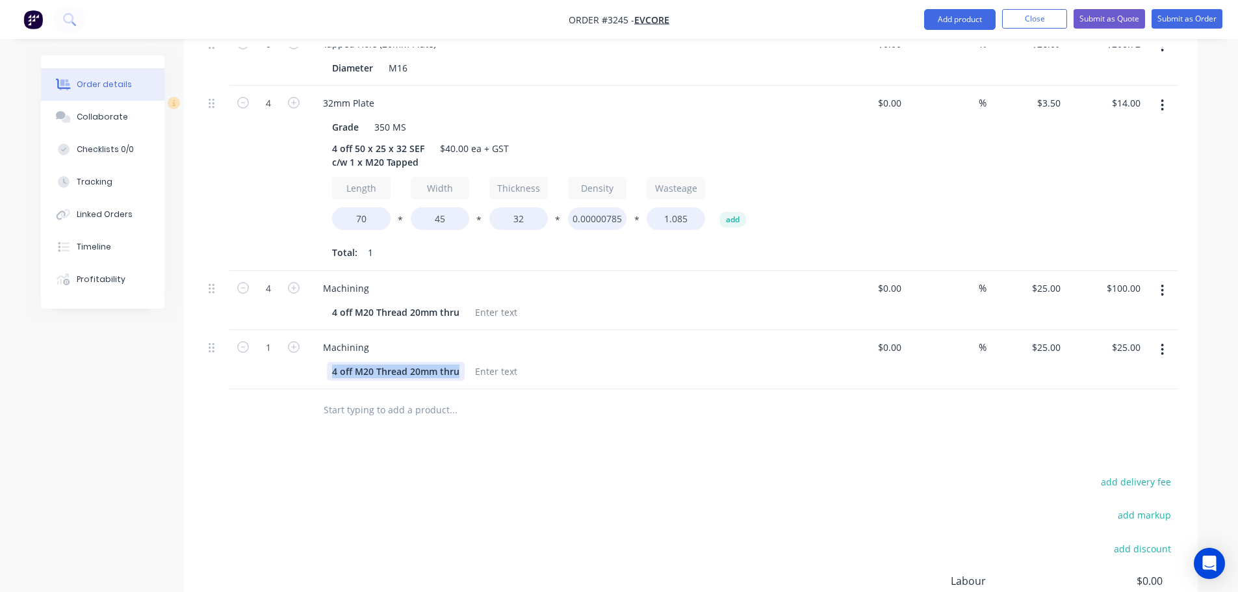
drag, startPoint x: 332, startPoint y: 318, endPoint x: 548, endPoint y: 328, distance: 216.7
click at [548, 330] on div "Machining 4 off M20 Thread 20mm thru" at bounding box center [567, 359] width 520 height 59
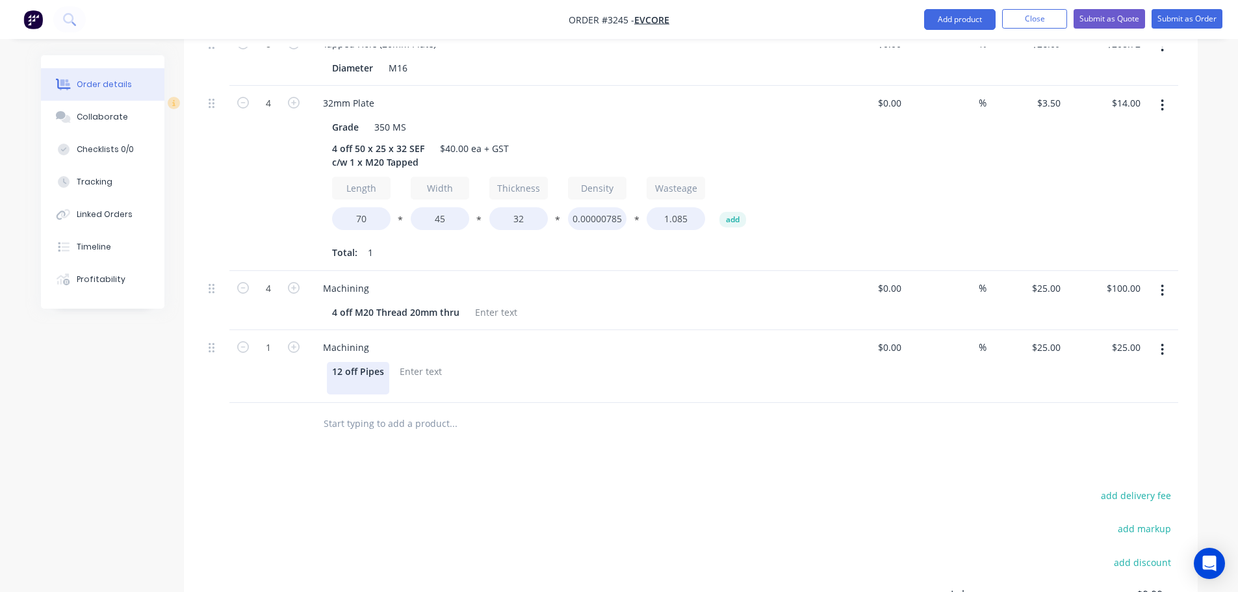
click at [384, 362] on div "12 off Pipes" at bounding box center [358, 378] width 62 height 33
click at [406, 362] on div "12 off Pipes c/w M16 Threaded Holes" at bounding box center [387, 378] width 120 height 33
click at [469, 362] on div at bounding box center [478, 371] width 53 height 19
type input "12"
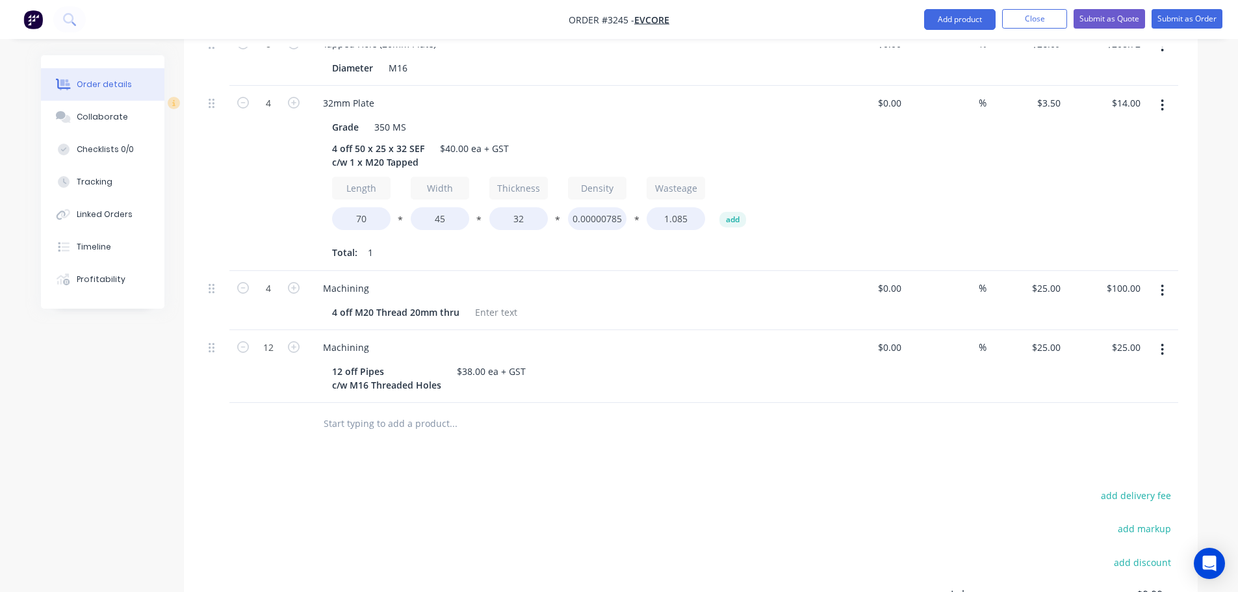
type input "$300.00"
drag, startPoint x: 725, startPoint y: 422, endPoint x: 823, endPoint y: 355, distance: 118.3
click at [725, 421] on div "Products Show / Hide columns Add product Qty Cost Markup Price Total 2 20mm Pla…" at bounding box center [691, 263] width 1014 height 989
click at [1050, 338] on input "25" at bounding box center [1048, 347] width 35 height 19
type input "$38.00"
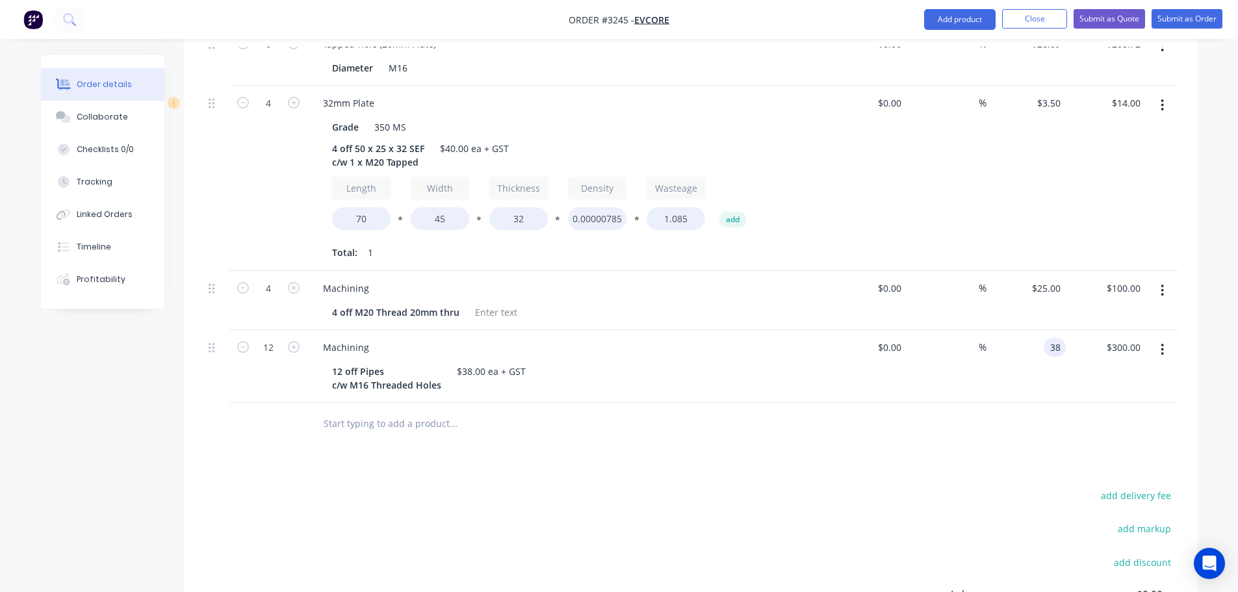
type input "$456.00"
click at [963, 16] on button "Add product" at bounding box center [960, 19] width 72 height 21
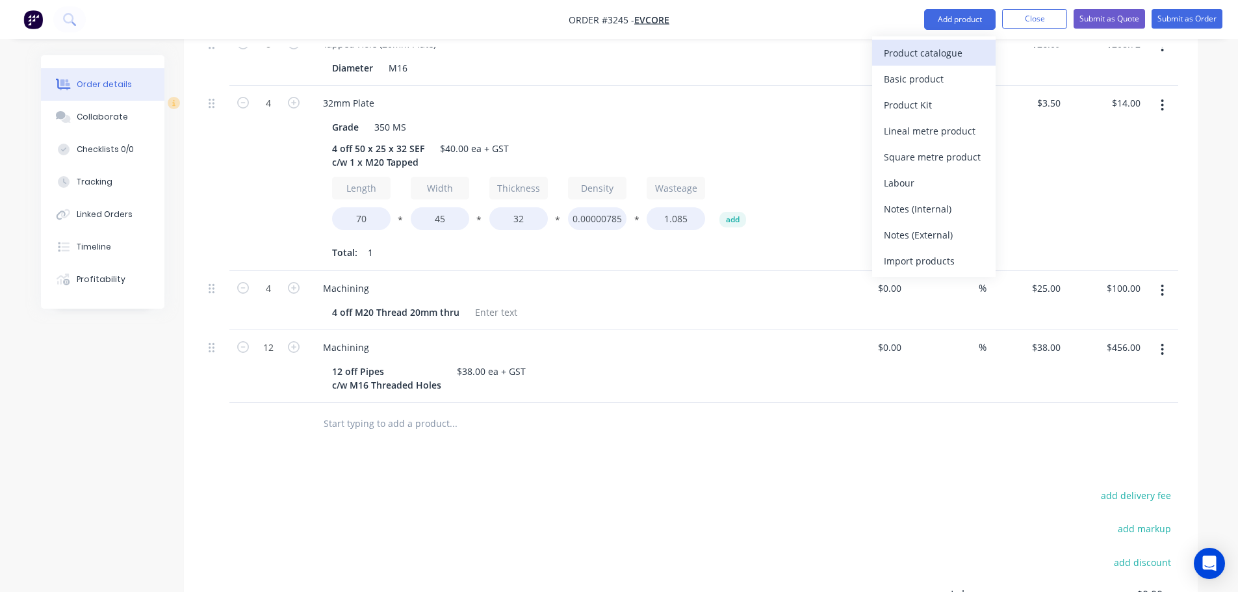
click at [942, 47] on div "Product catalogue" at bounding box center [934, 53] width 100 height 19
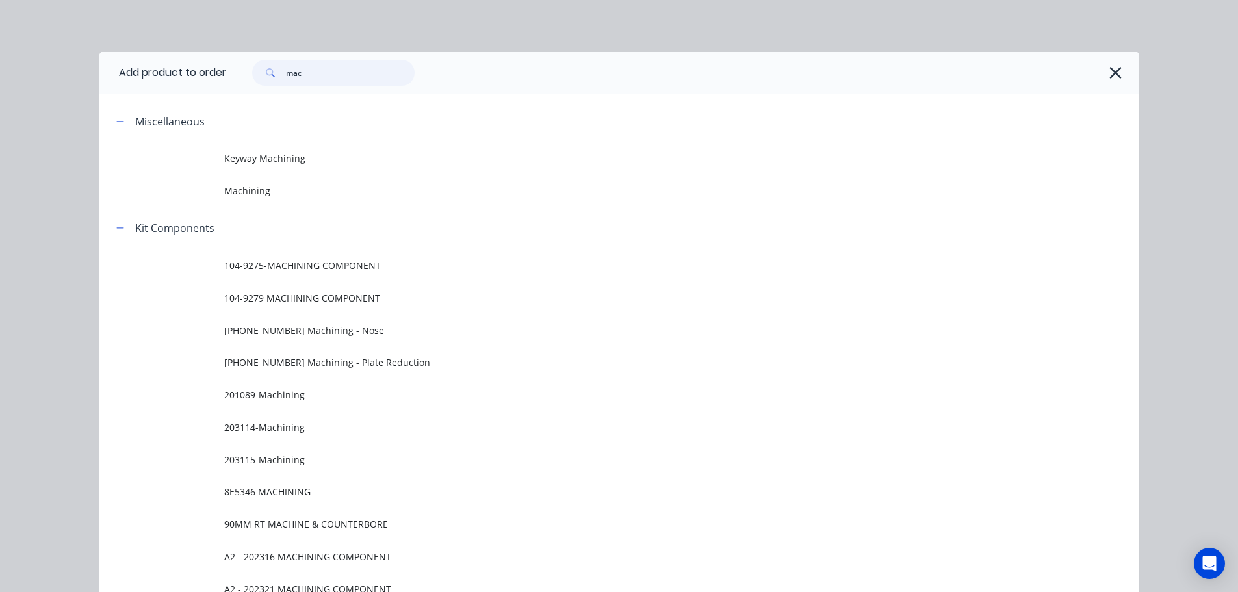
drag, startPoint x: 309, startPoint y: 76, endPoint x: 21, endPoint y: 96, distance: 289.3
click at [21, 96] on div "Add product to order mac Miscellaneous Keyway Machining Machining Kit Component…" at bounding box center [619, 296] width 1238 height 592
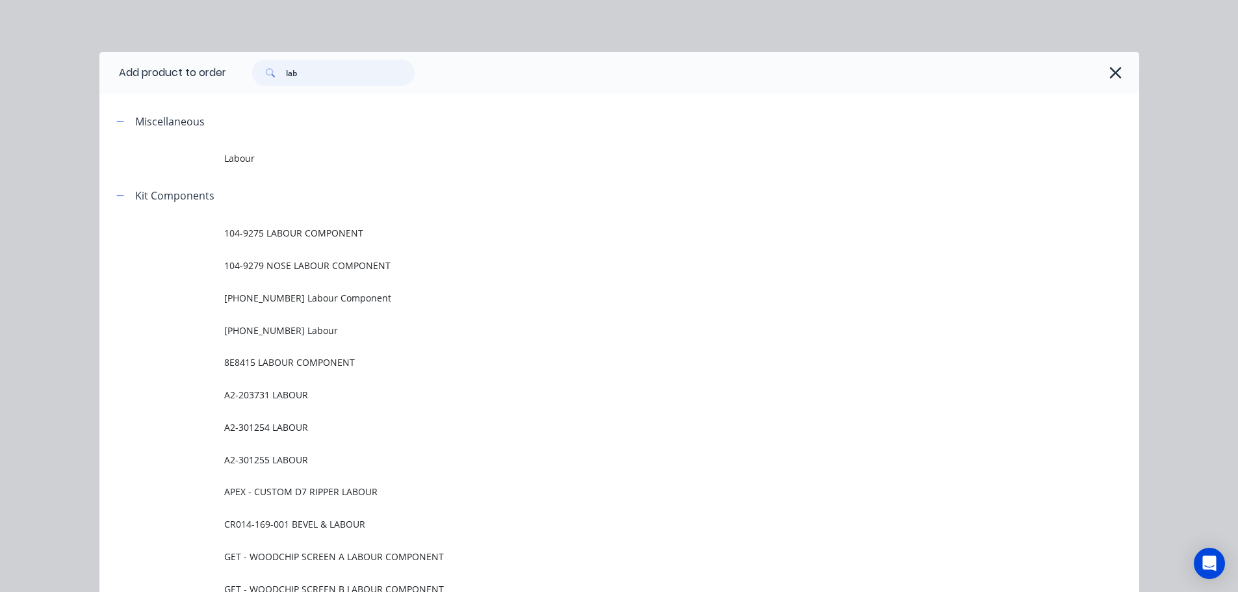
type input "lab"
click at [273, 167] on td "Labour" at bounding box center [681, 158] width 915 height 33
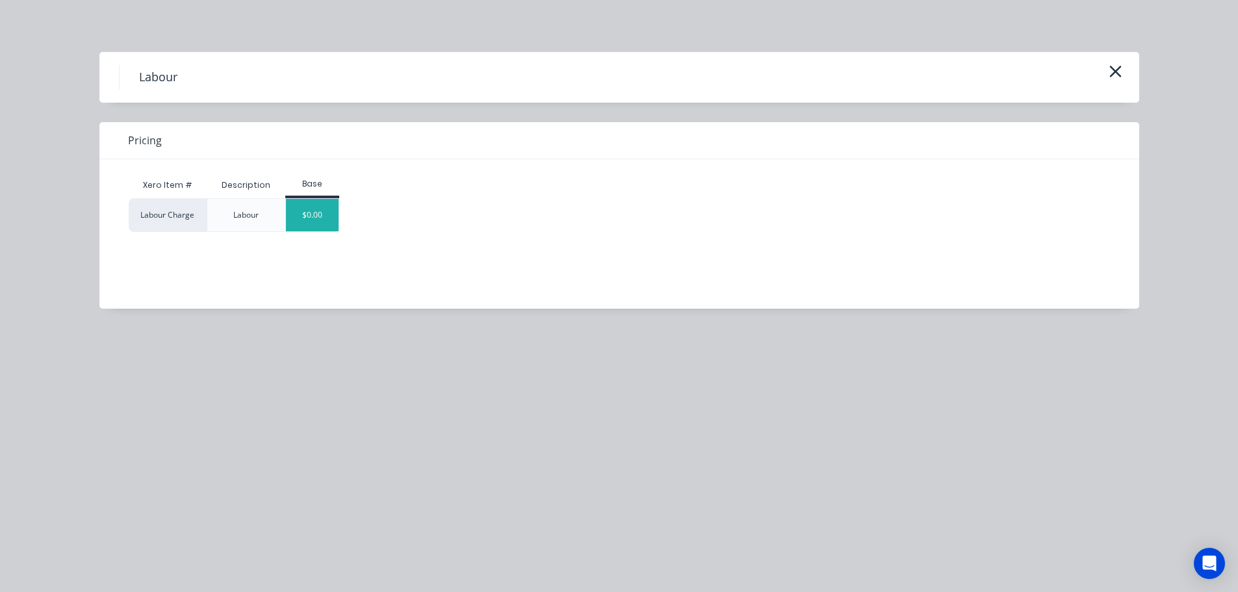
click at [337, 215] on div "$0.00" at bounding box center [312, 215] width 53 height 33
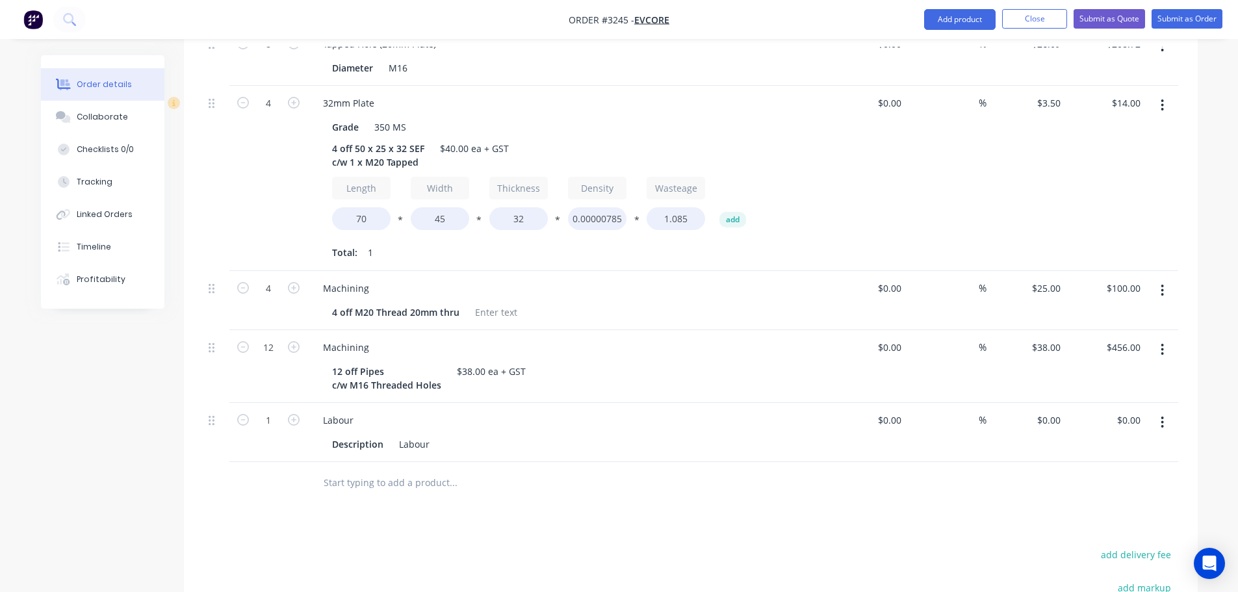
scroll to position [839, 0]
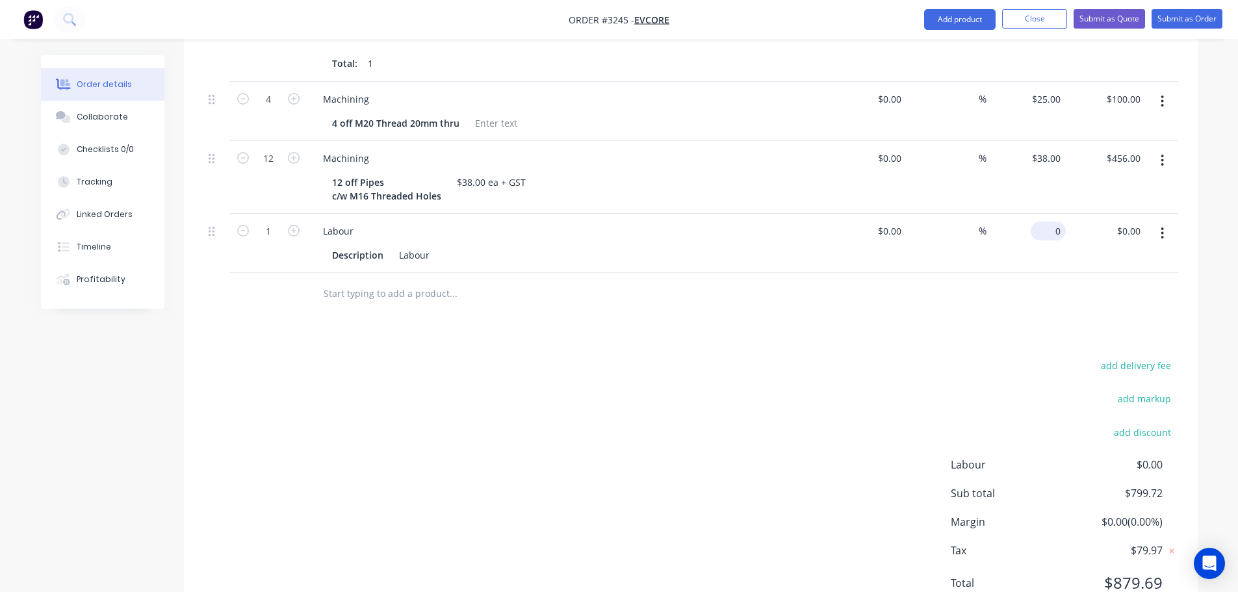
click at [1051, 222] on input "0" at bounding box center [1051, 231] width 30 height 19
type input "$66.28"
click at [954, 286] on div "Products Show / Hide columns Add product Qty Cost Markup Price Total 2 20mm Pla…" at bounding box center [691, 103] width 1014 height 1048
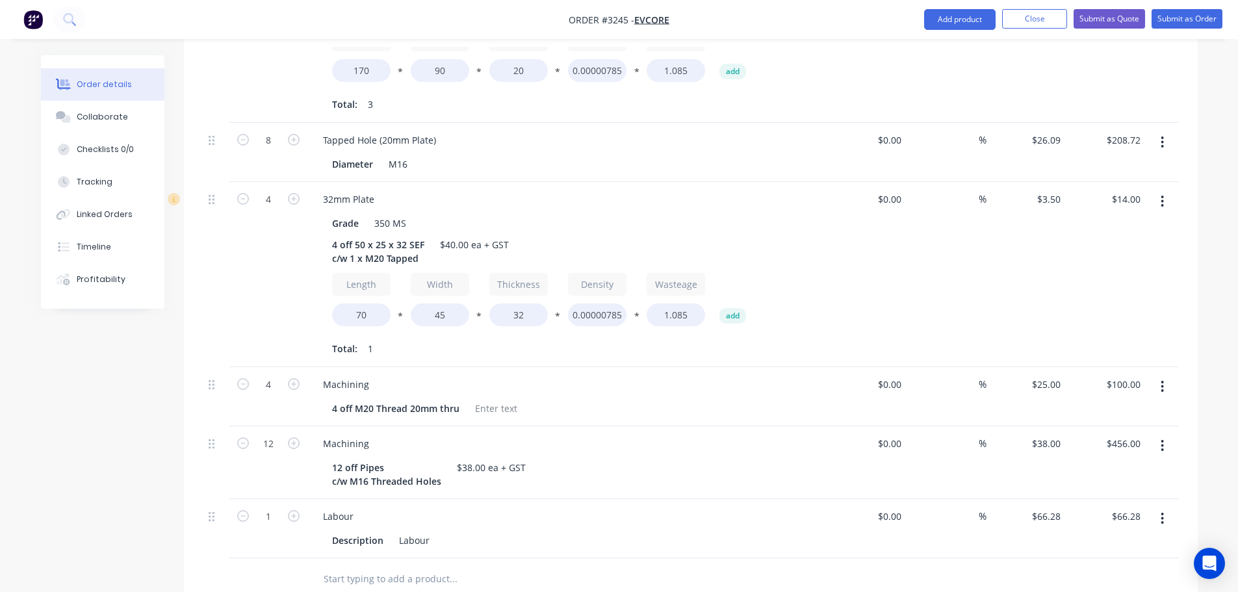
scroll to position [514, 0]
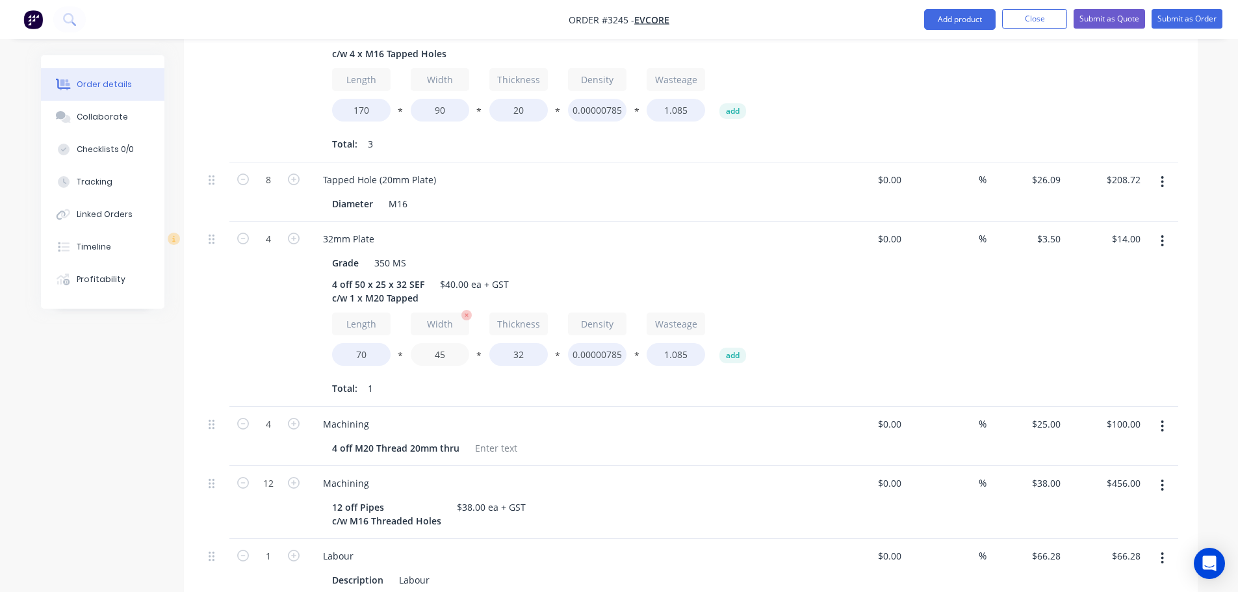
click at [454, 343] on input "45" at bounding box center [440, 354] width 59 height 23
click at [508, 407] on div "Machining 4 off M20 Thread 20mm thru" at bounding box center [567, 436] width 520 height 59
click at [449, 343] on input "40" at bounding box center [440, 354] width 59 height 23
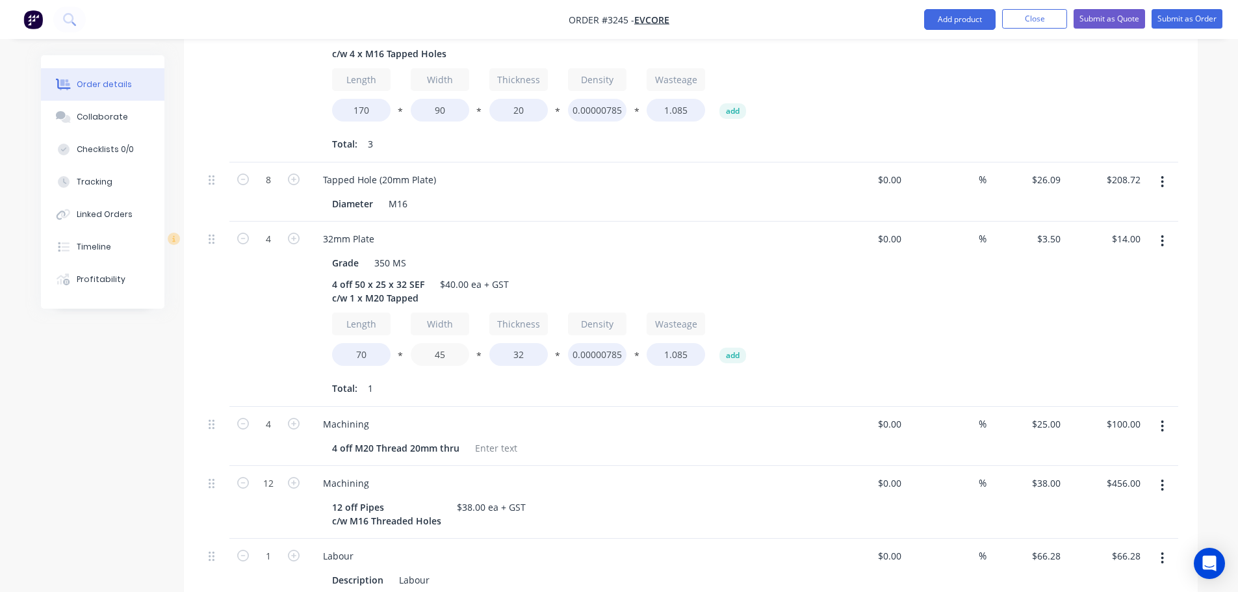
type input "45"
click at [631, 222] on div "32mm Plate Grade 350 MS 4 off 50 x 25 x 32 SEF c/w 1 x M20 Tapped $40.00 ea + G…" at bounding box center [567, 314] width 520 height 185
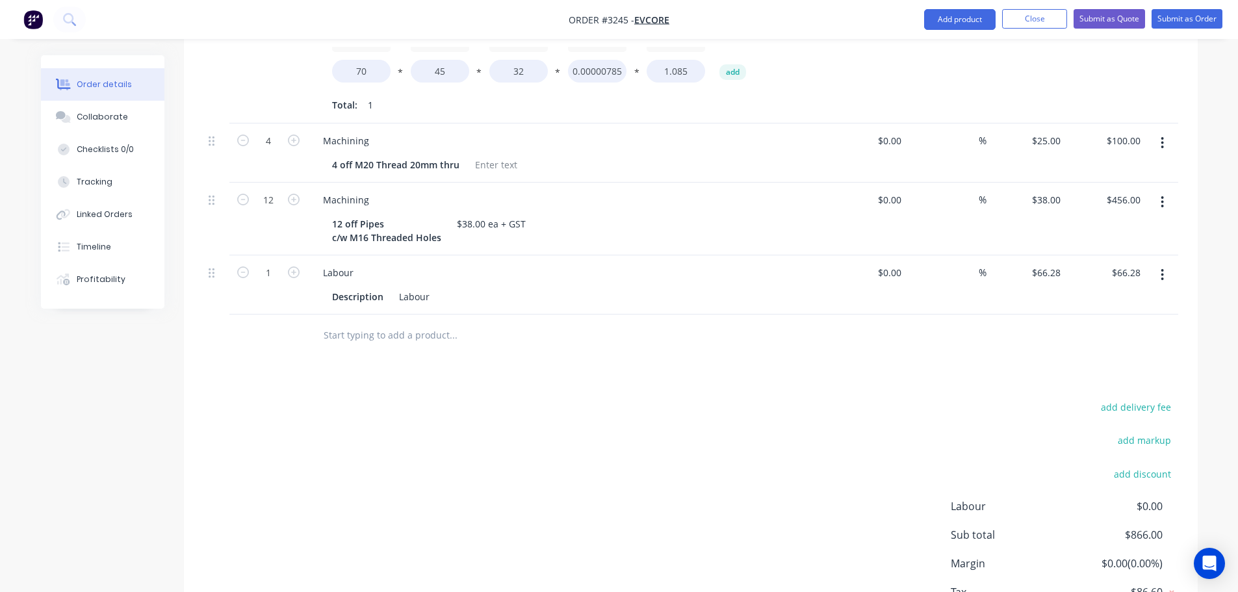
scroll to position [839, 0]
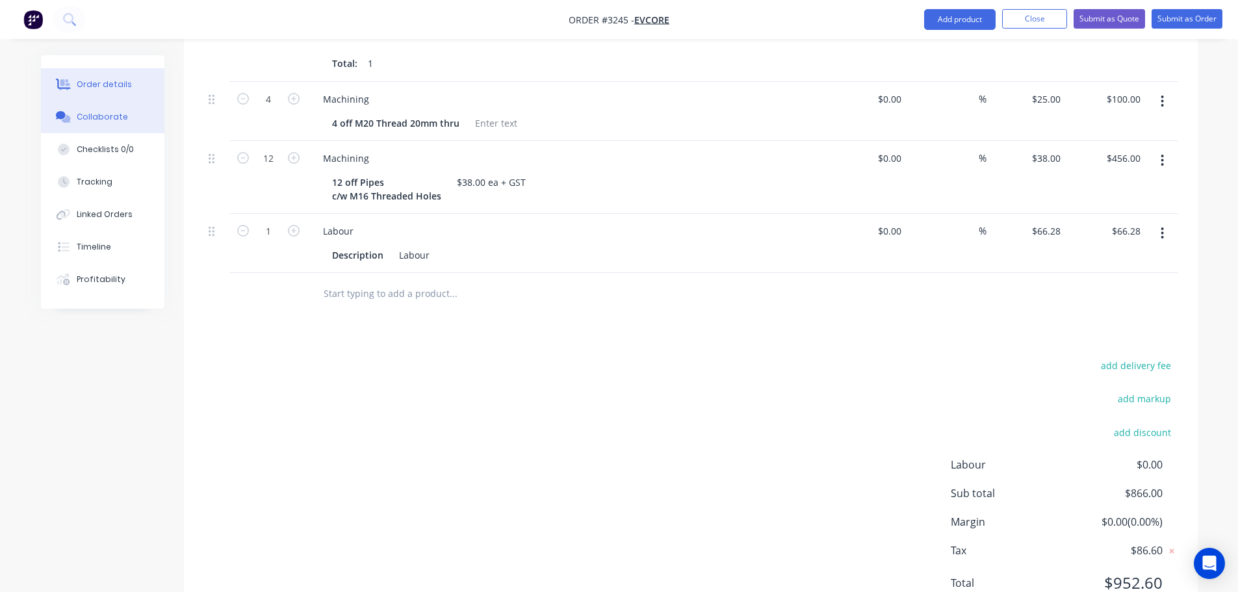
drag, startPoint x: 131, startPoint y: 105, endPoint x: 158, endPoint y: 117, distance: 29.7
click at [129, 106] on button "Collaborate" at bounding box center [103, 117] width 124 height 33
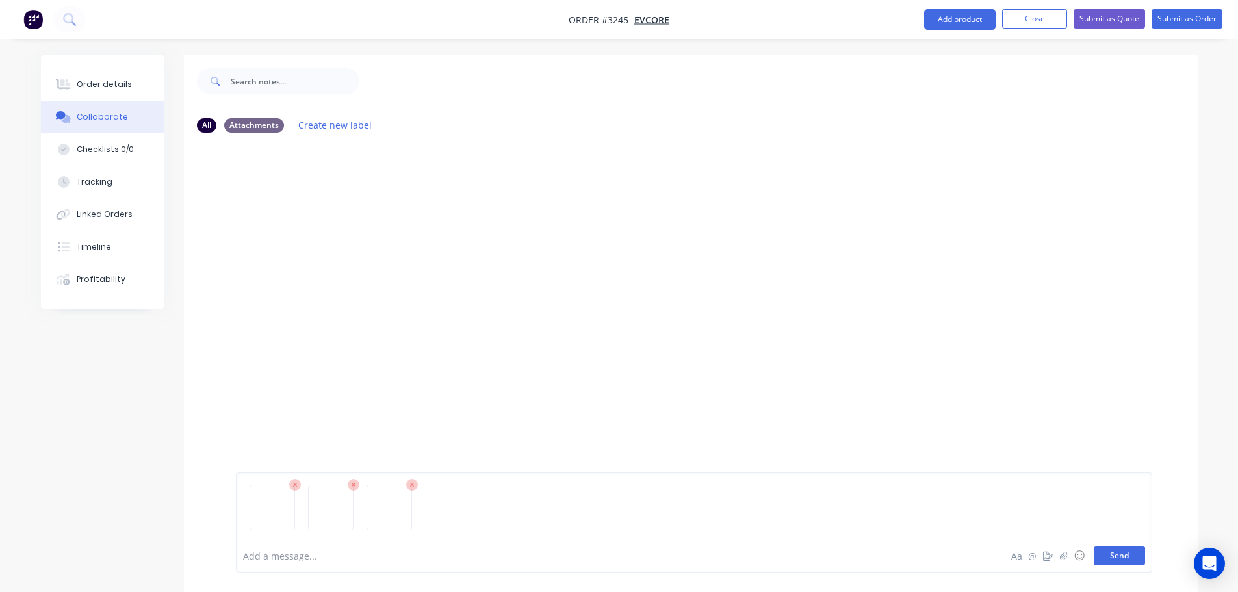
click at [1125, 564] on button "Send" at bounding box center [1119, 556] width 51 height 20
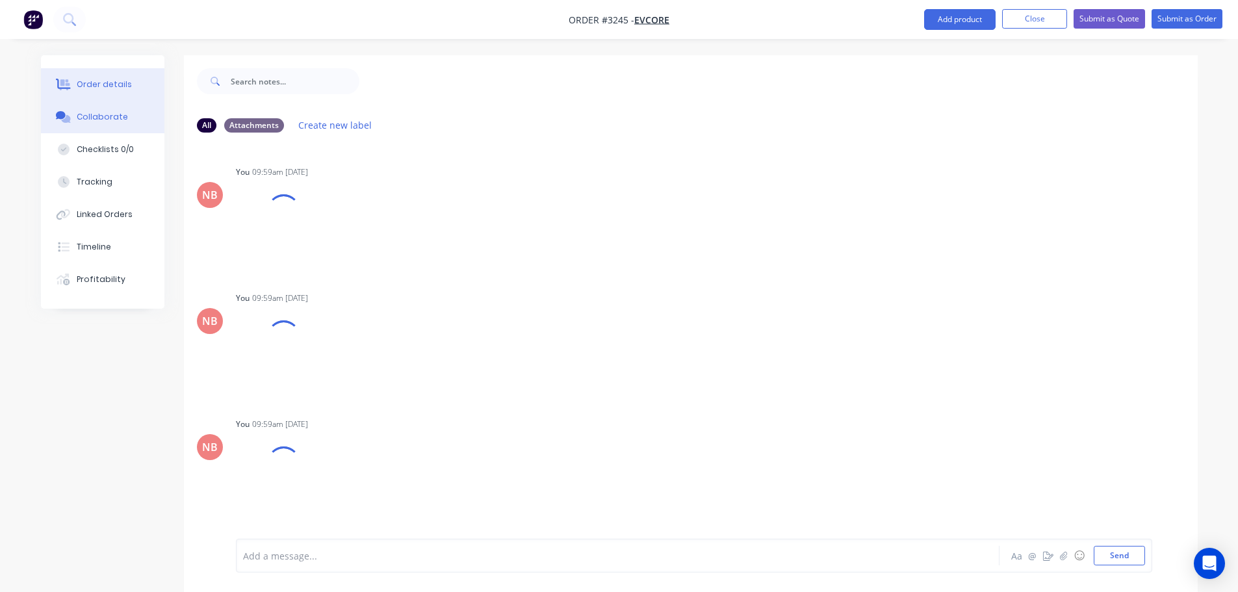
click at [126, 83] on div "Order details" at bounding box center [104, 85] width 55 height 12
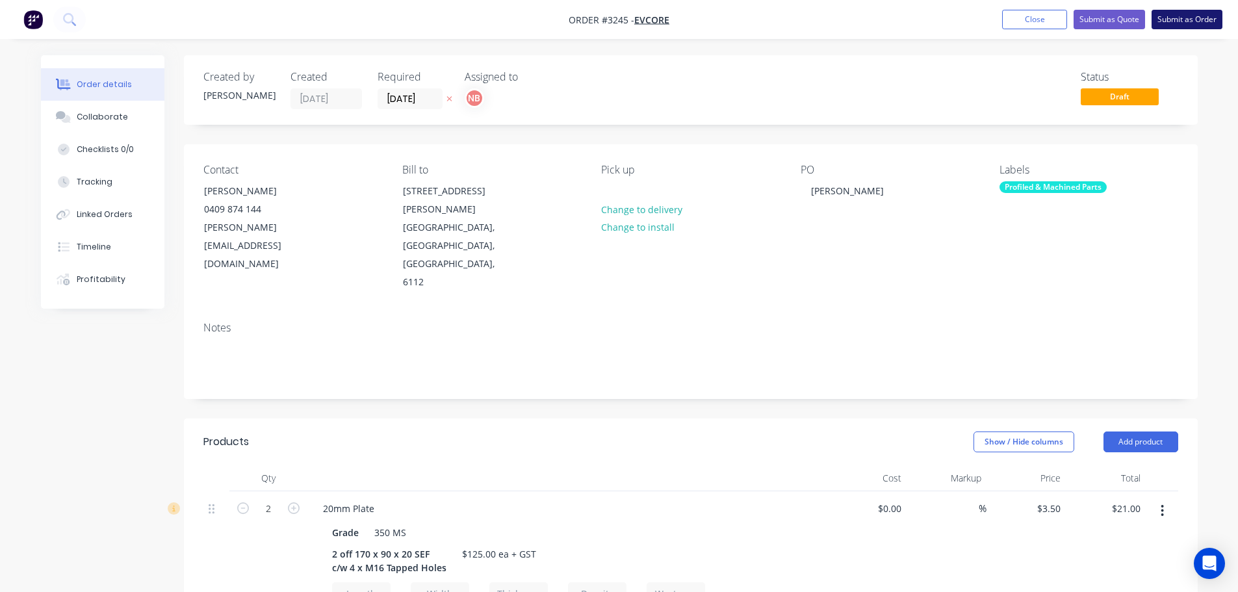
click at [1195, 17] on button "Submit as Order" at bounding box center [1187, 20] width 71 height 20
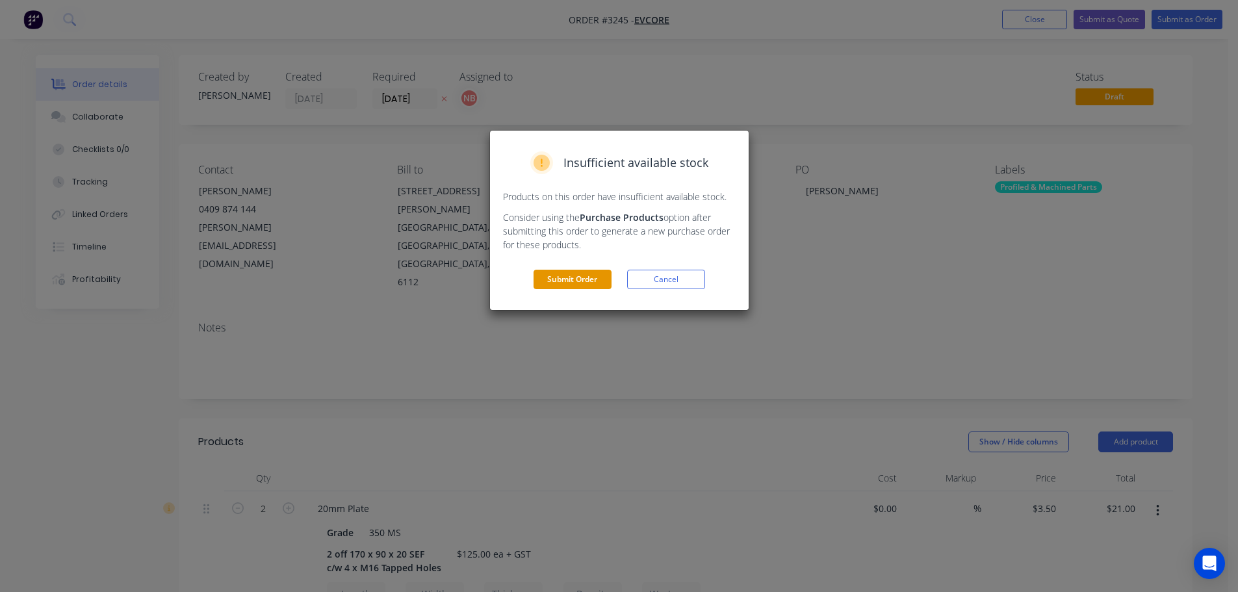
click at [549, 278] on button "Submit Order" at bounding box center [573, 280] width 78 height 20
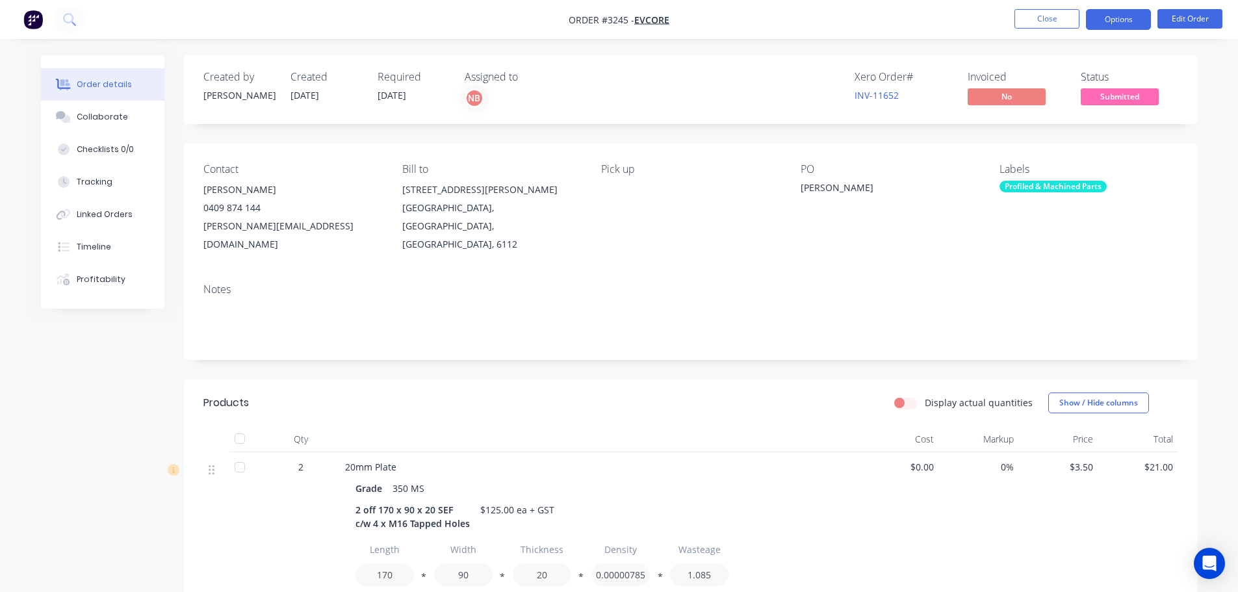
click at [1106, 15] on button "Options" at bounding box center [1118, 19] width 65 height 21
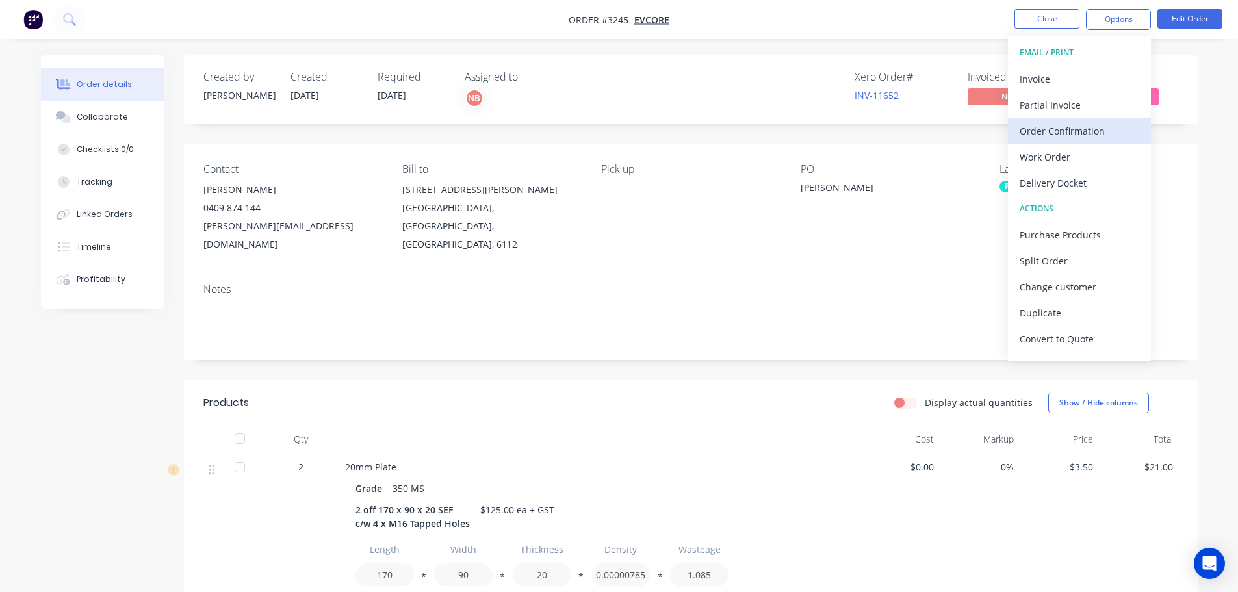
click at [1075, 120] on button "Order Confirmation" at bounding box center [1079, 131] width 143 height 26
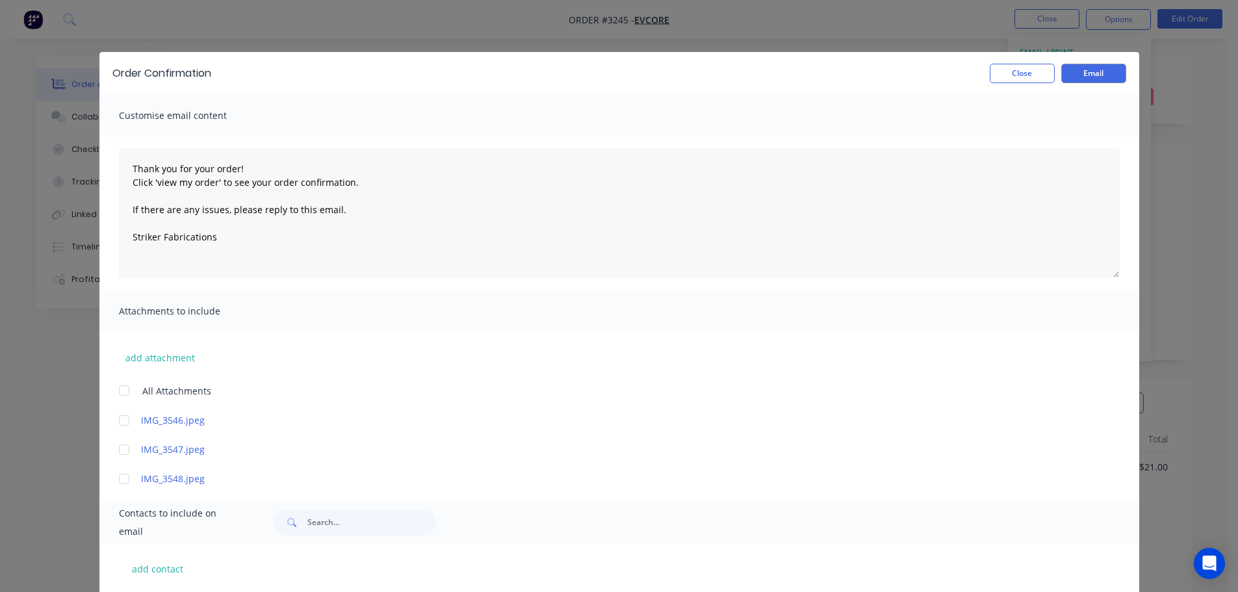
scroll to position [69, 0]
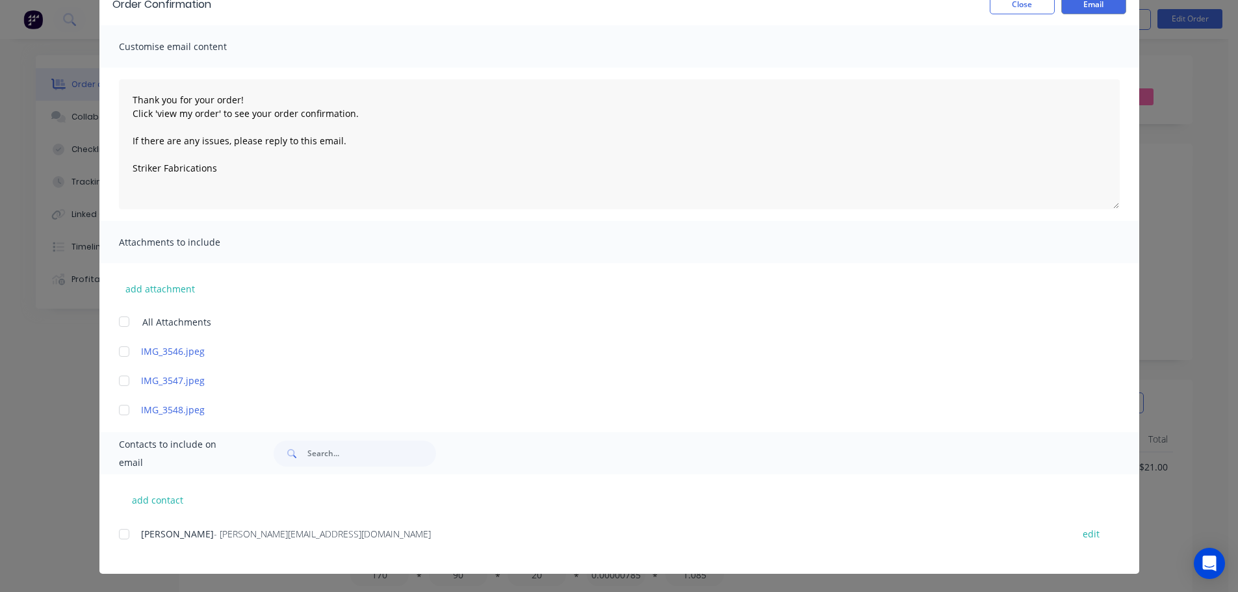
click at [118, 537] on div at bounding box center [124, 534] width 26 height 26
type textarea "Thank you for your order! Click 'view my order' to see your order confirmation.…"
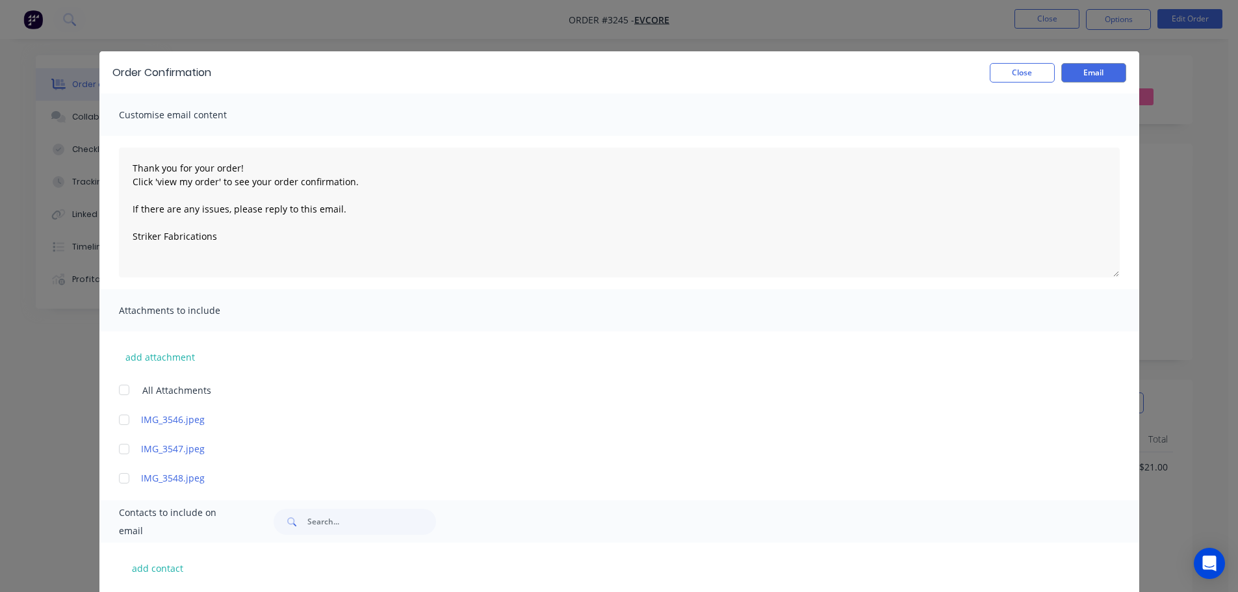
scroll to position [0, 0]
click at [1091, 74] on button "Email" at bounding box center [1094, 74] width 65 height 20
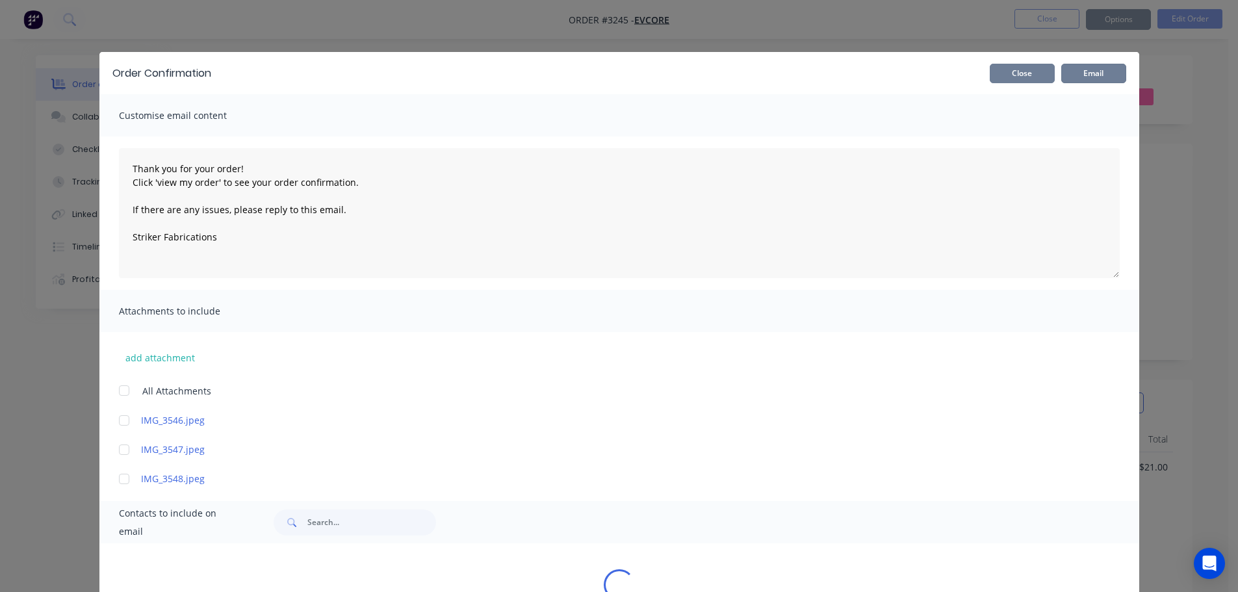
type textarea "Thank you for your order! Click 'view my order' to see your order confirmation.…"
click at [1031, 78] on button "Close" at bounding box center [1022, 74] width 65 height 20
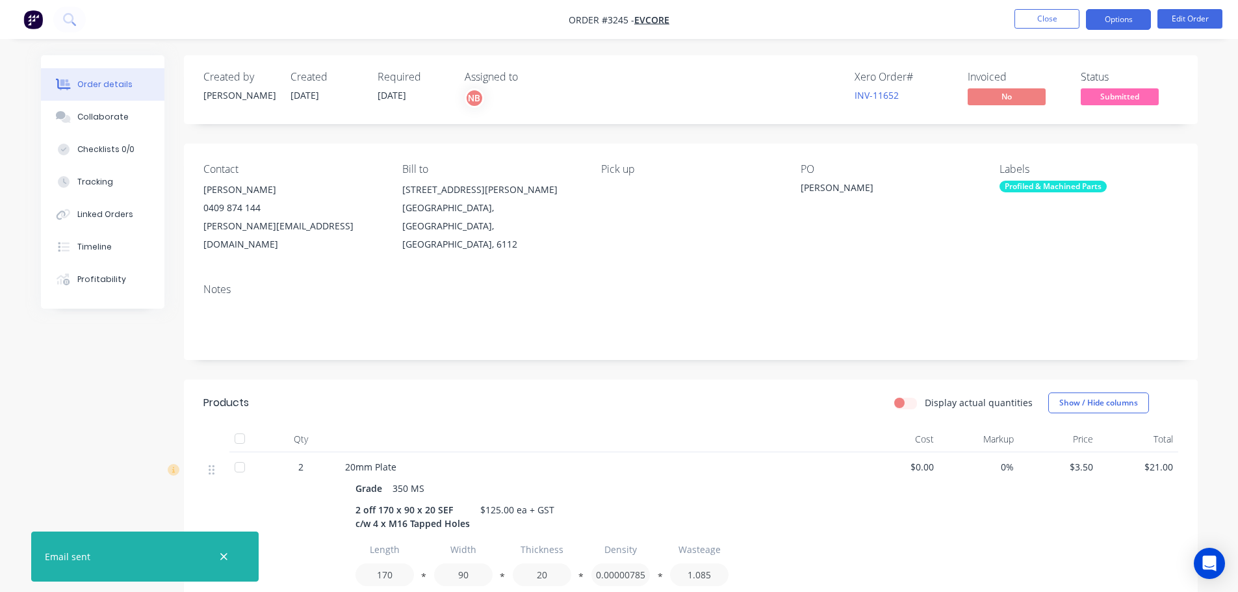
click at [1112, 21] on button "Options" at bounding box center [1118, 19] width 65 height 21
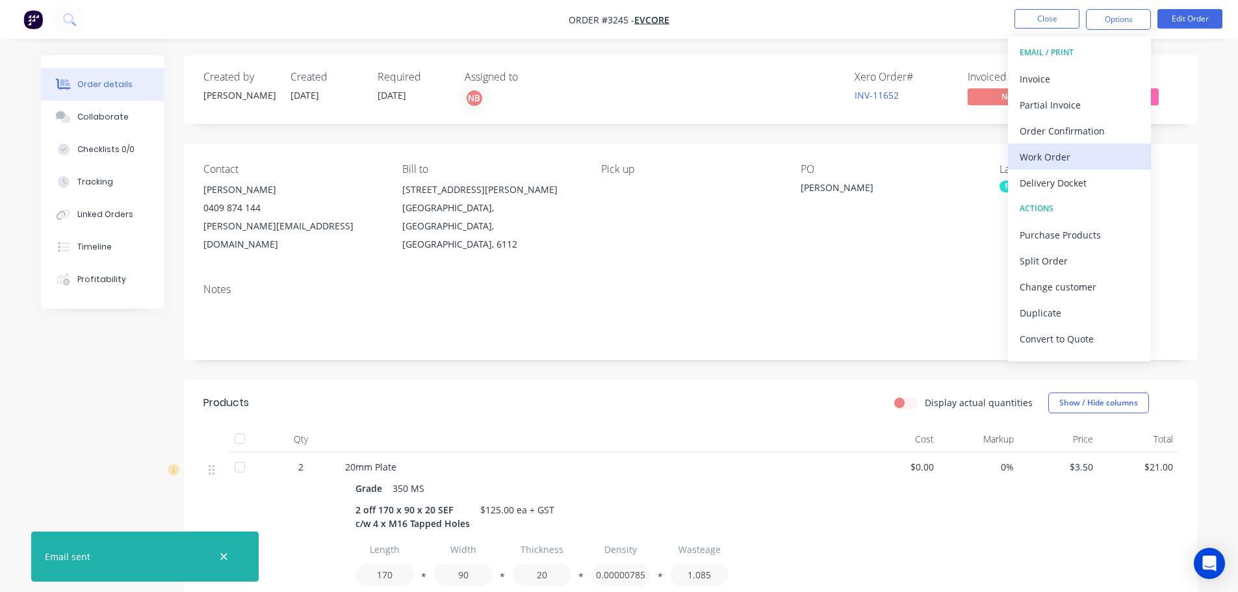
click at [1058, 165] on div "Work Order" at bounding box center [1080, 157] width 120 height 19
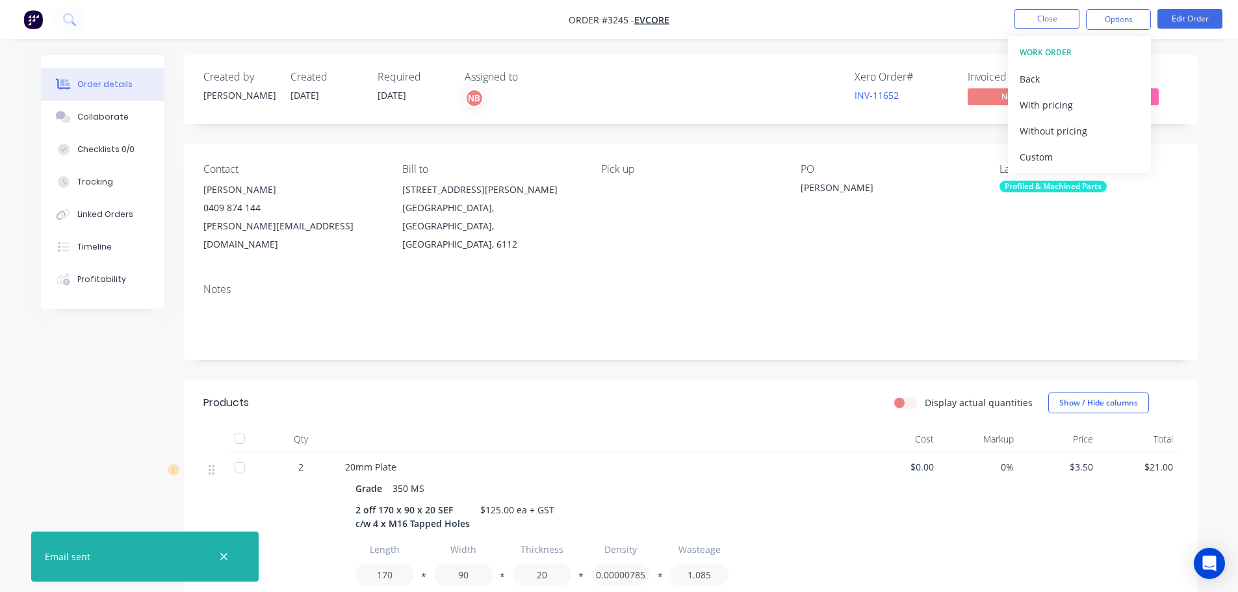
click at [1057, 153] on div "Custom" at bounding box center [1080, 157] width 120 height 19
click at [1054, 129] on div "Without pricing" at bounding box center [1080, 131] width 120 height 19
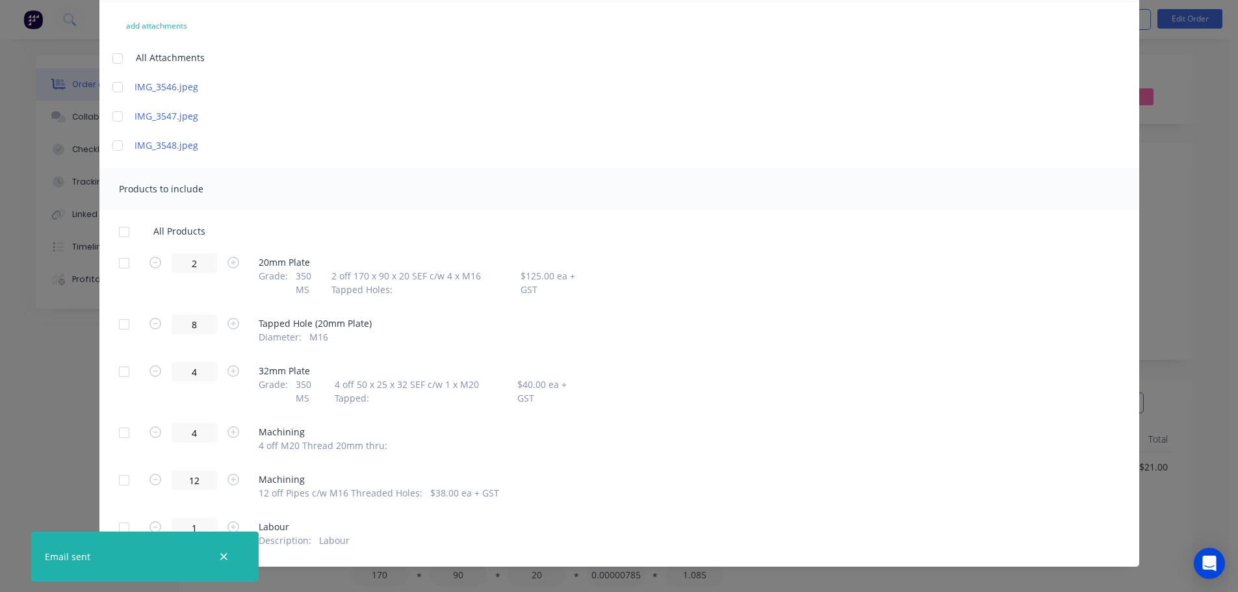
scroll to position [146, 0]
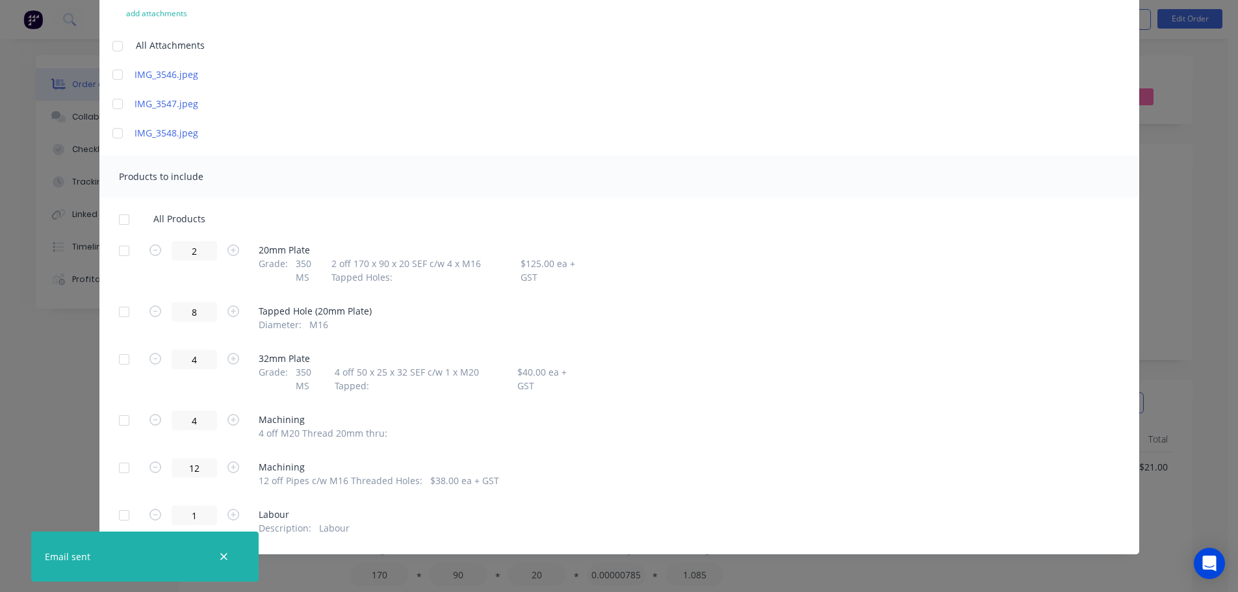
click at [120, 252] on div at bounding box center [124, 251] width 26 height 26
click at [118, 356] on div at bounding box center [124, 359] width 26 height 26
click at [124, 467] on div at bounding box center [124, 468] width 26 height 26
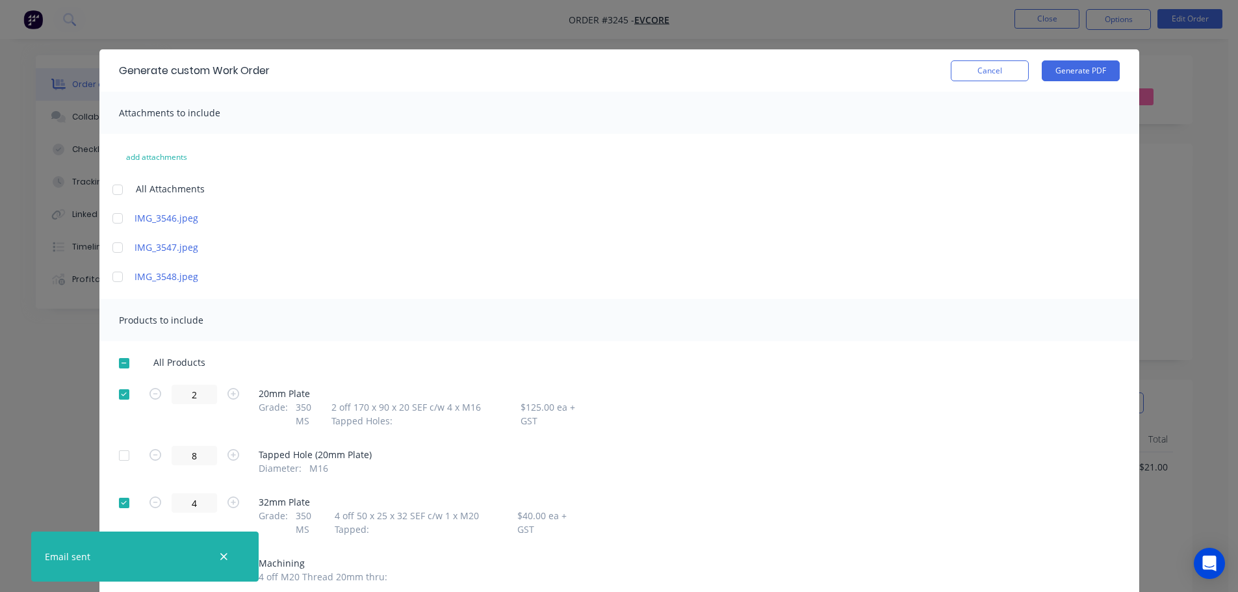
scroll to position [0, 0]
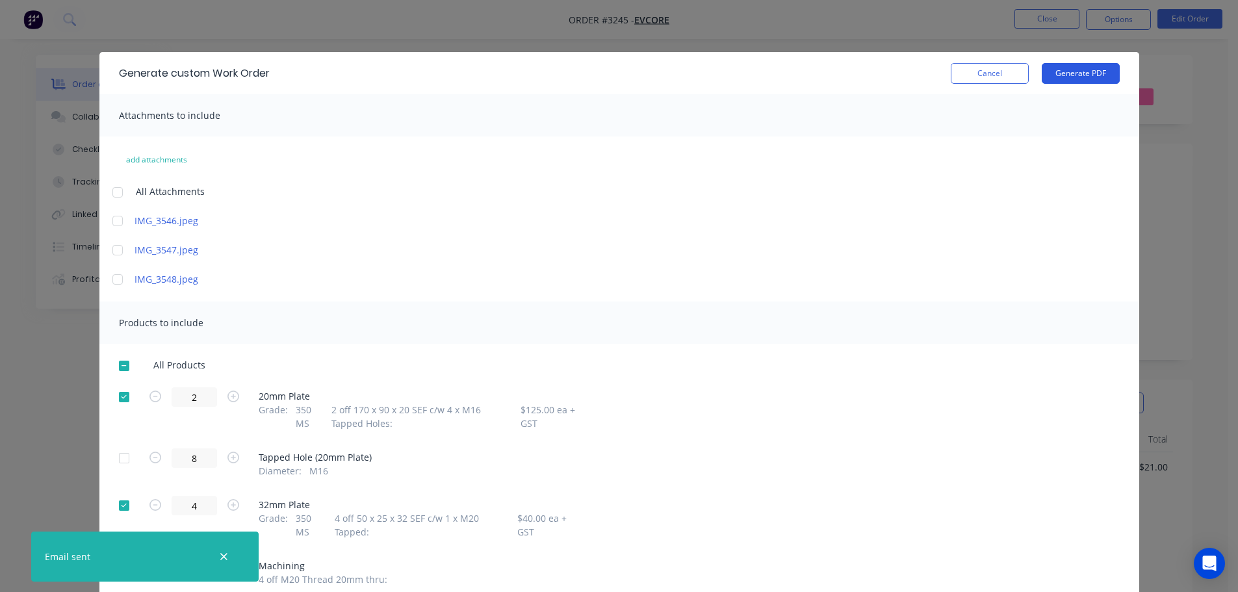
click at [1056, 81] on button "Generate PDF" at bounding box center [1081, 73] width 78 height 21
click at [970, 70] on button "Cancel" at bounding box center [990, 73] width 78 height 21
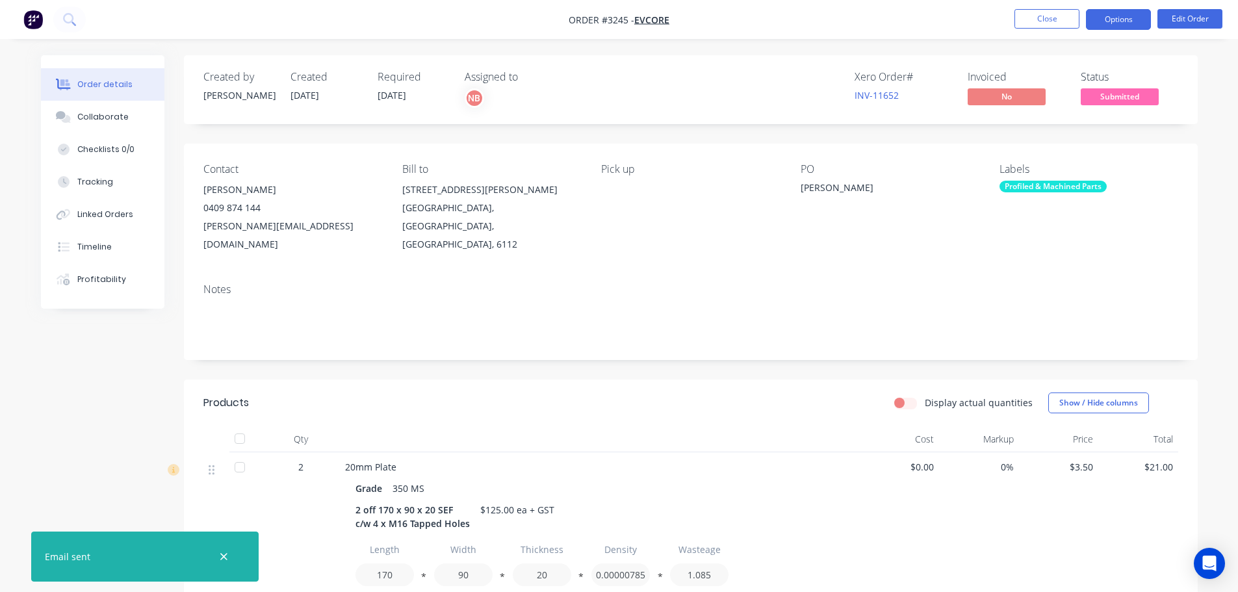
click at [1123, 23] on button "Options" at bounding box center [1118, 19] width 65 height 21
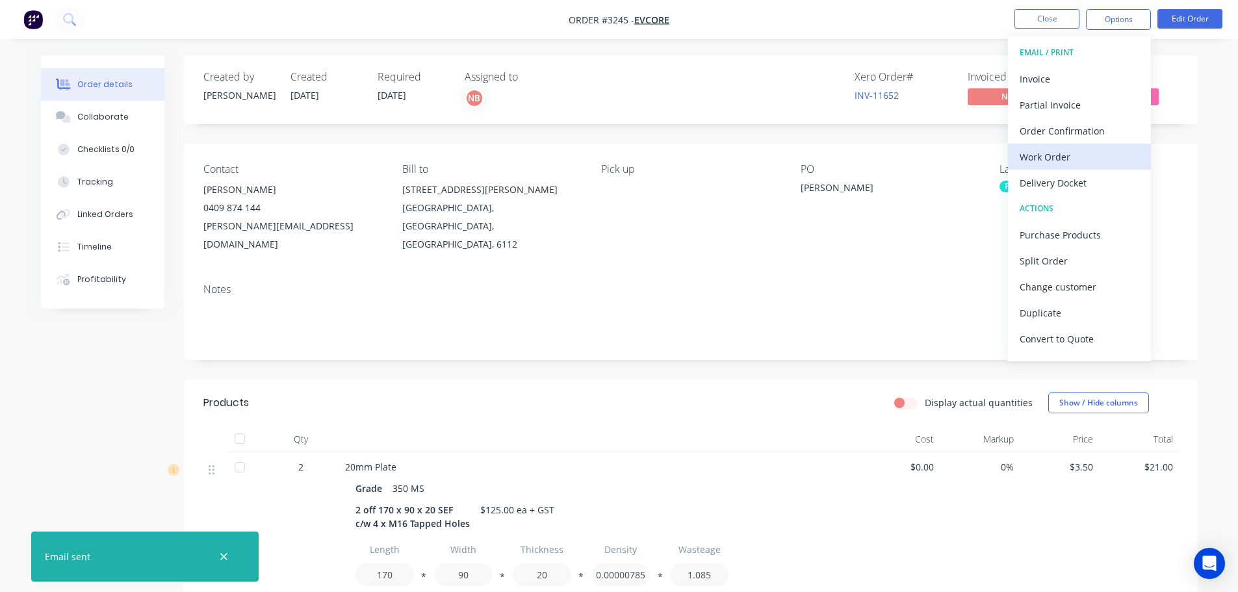
click at [1030, 168] on button "Work Order" at bounding box center [1079, 157] width 143 height 26
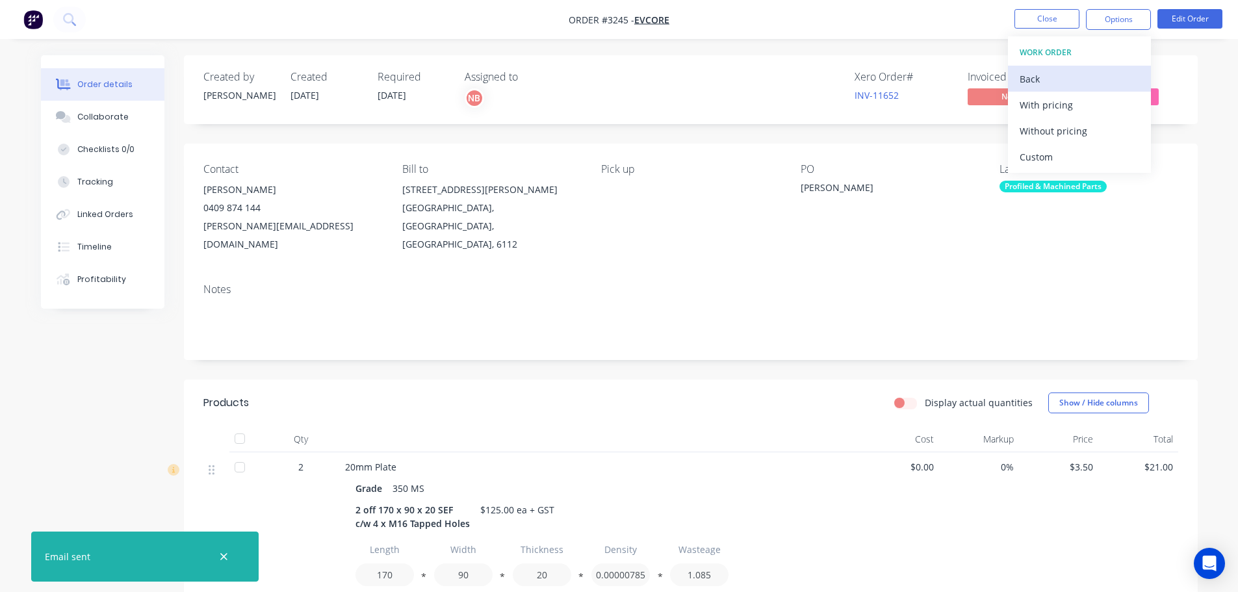
click at [1031, 79] on div "Back" at bounding box center [1080, 79] width 120 height 19
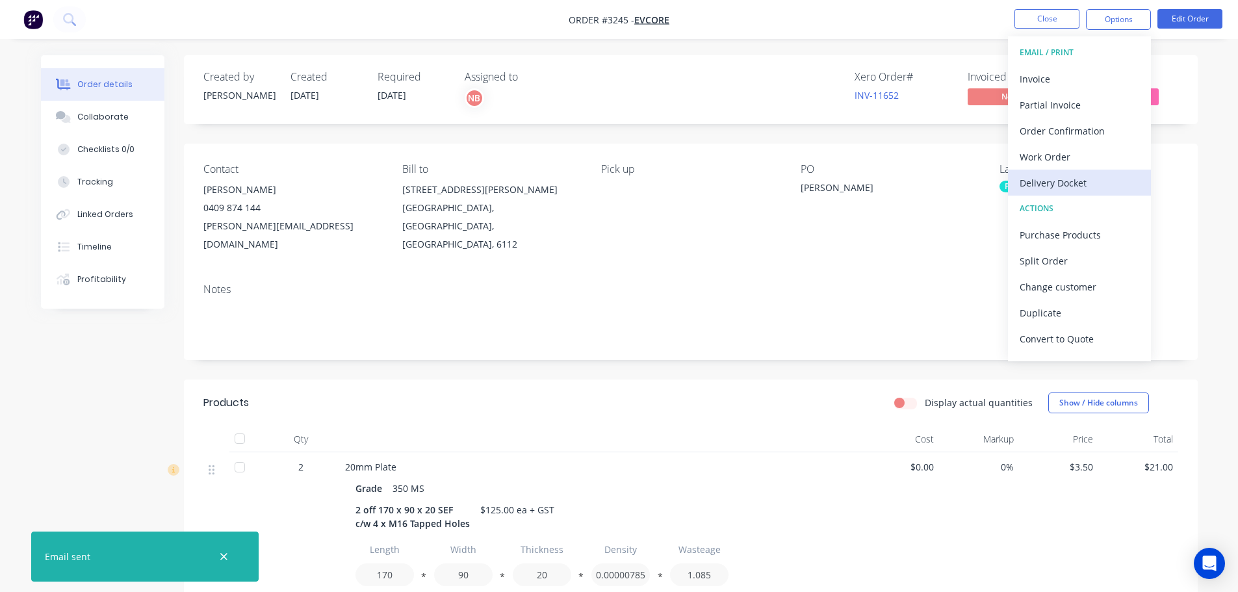
click at [1045, 177] on div "Delivery Docket" at bounding box center [1080, 183] width 120 height 19
click at [1042, 161] on div "Custom" at bounding box center [1080, 157] width 120 height 19
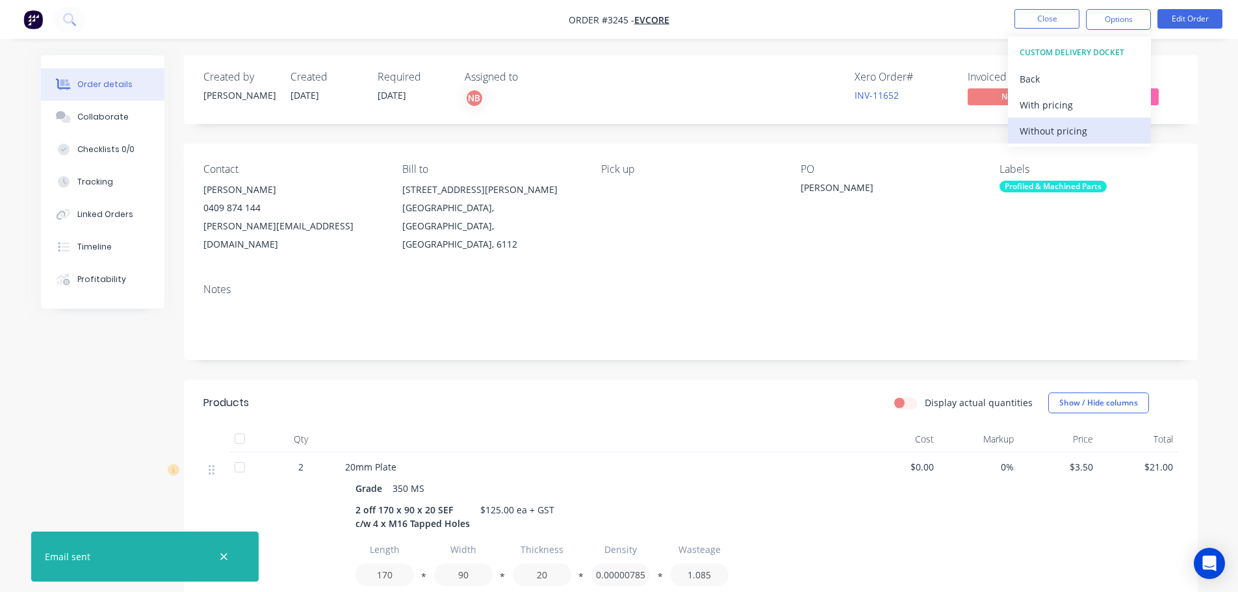
click at [1041, 140] on div "Without pricing" at bounding box center [1080, 131] width 120 height 19
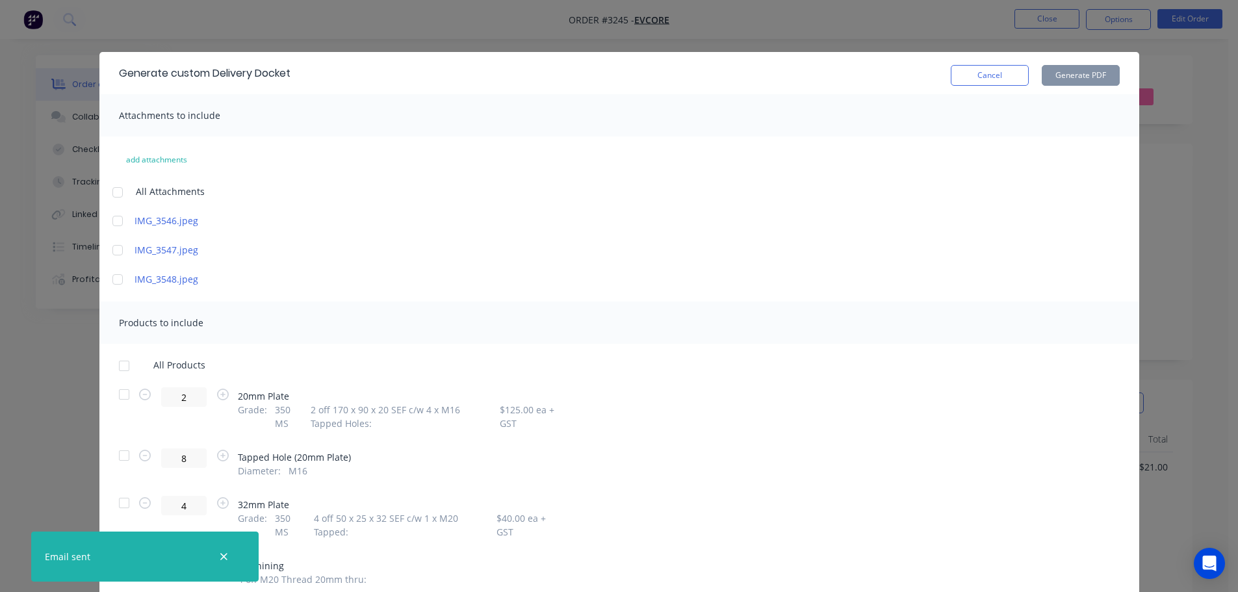
click at [118, 387] on div at bounding box center [124, 395] width 26 height 26
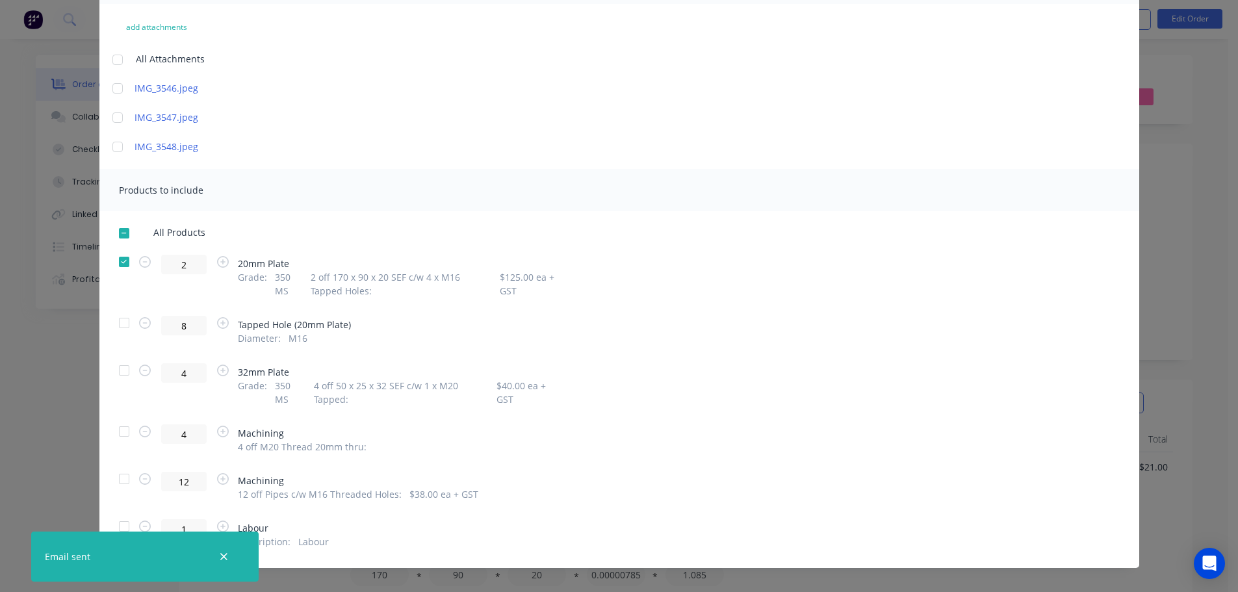
scroll to position [146, 0]
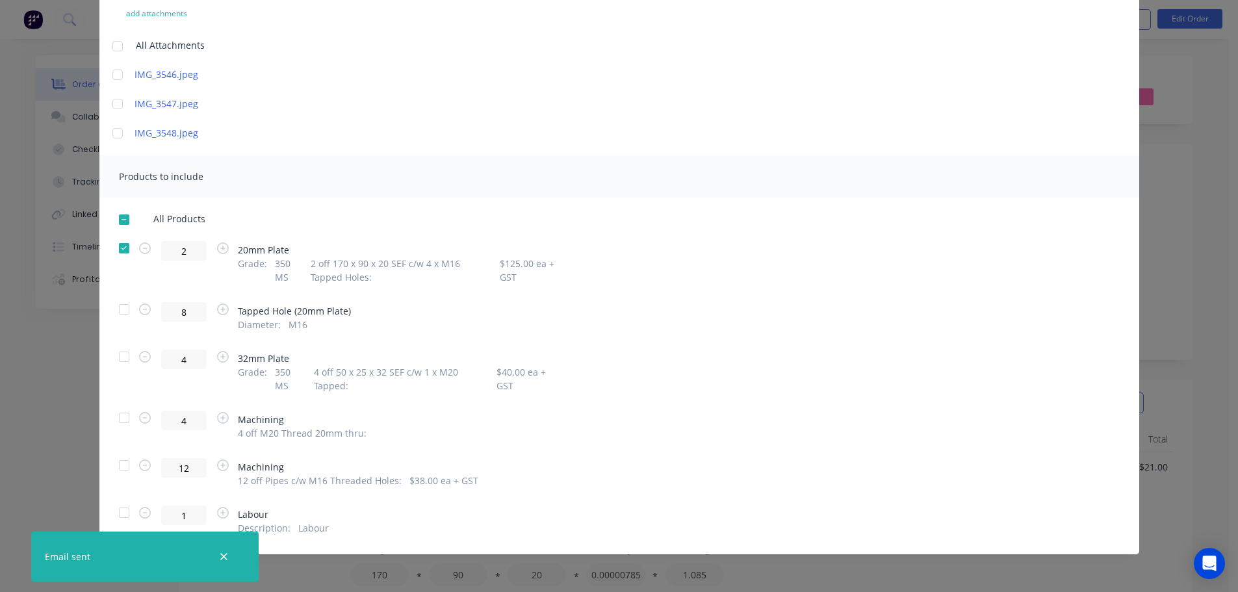
click at [121, 358] on div at bounding box center [124, 357] width 26 height 26
click at [120, 462] on div at bounding box center [124, 465] width 26 height 26
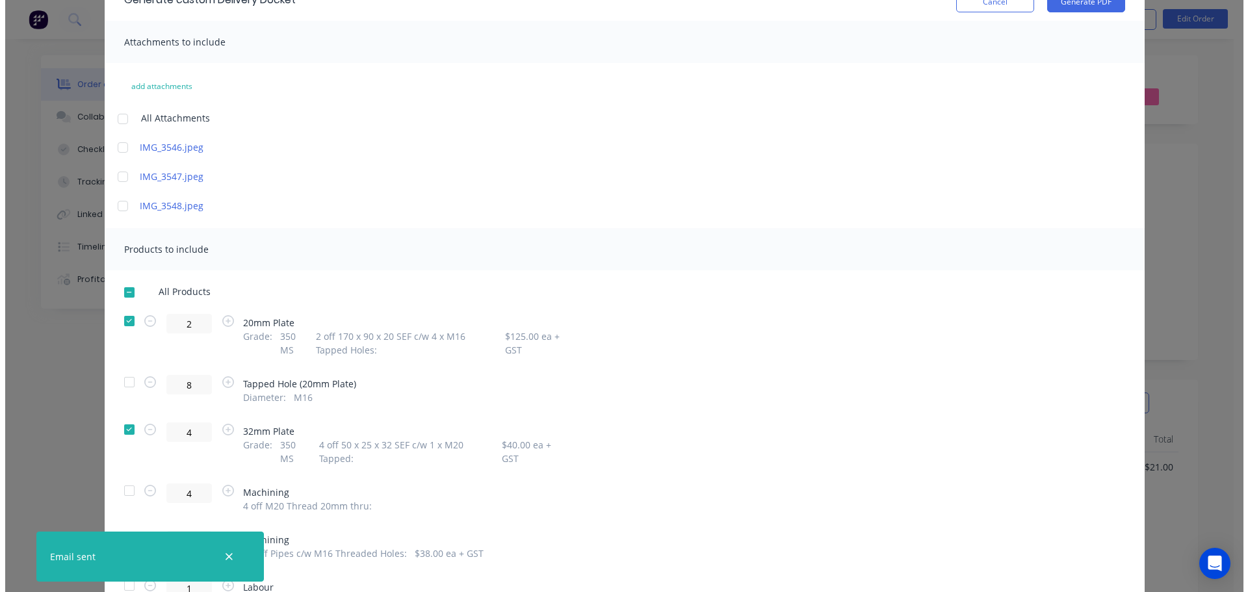
scroll to position [0, 0]
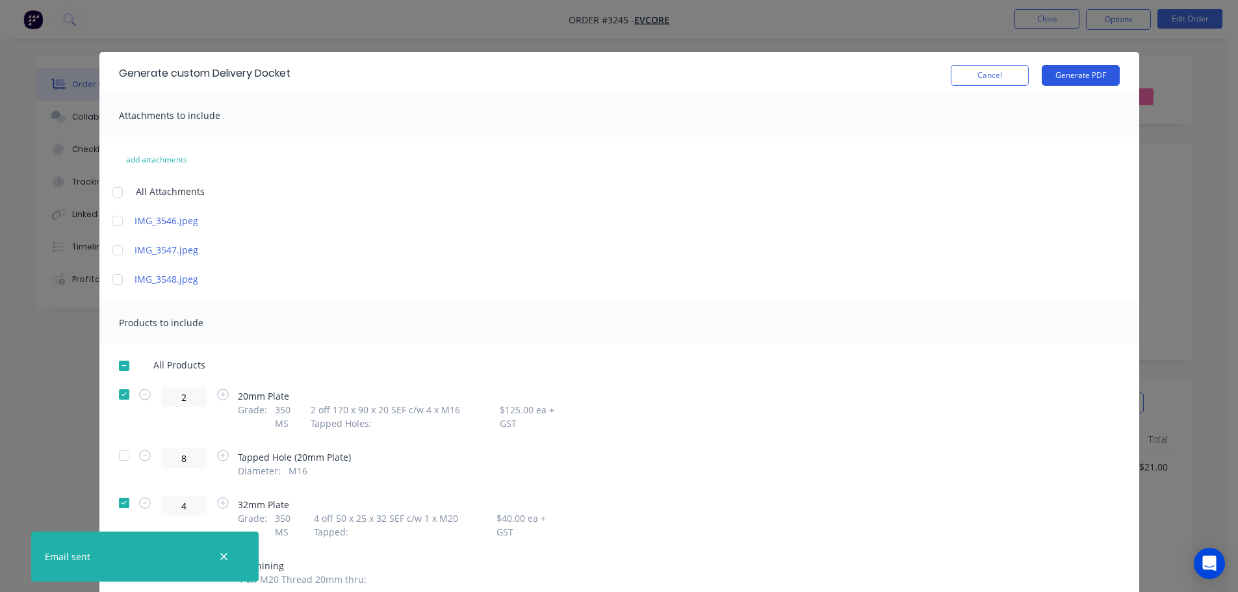
click at [1110, 70] on button "Generate PDF" at bounding box center [1081, 75] width 78 height 21
drag, startPoint x: 1011, startPoint y: 74, endPoint x: 1071, endPoint y: 38, distance: 69.7
click at [1010, 74] on button "Cancel" at bounding box center [990, 75] width 78 height 21
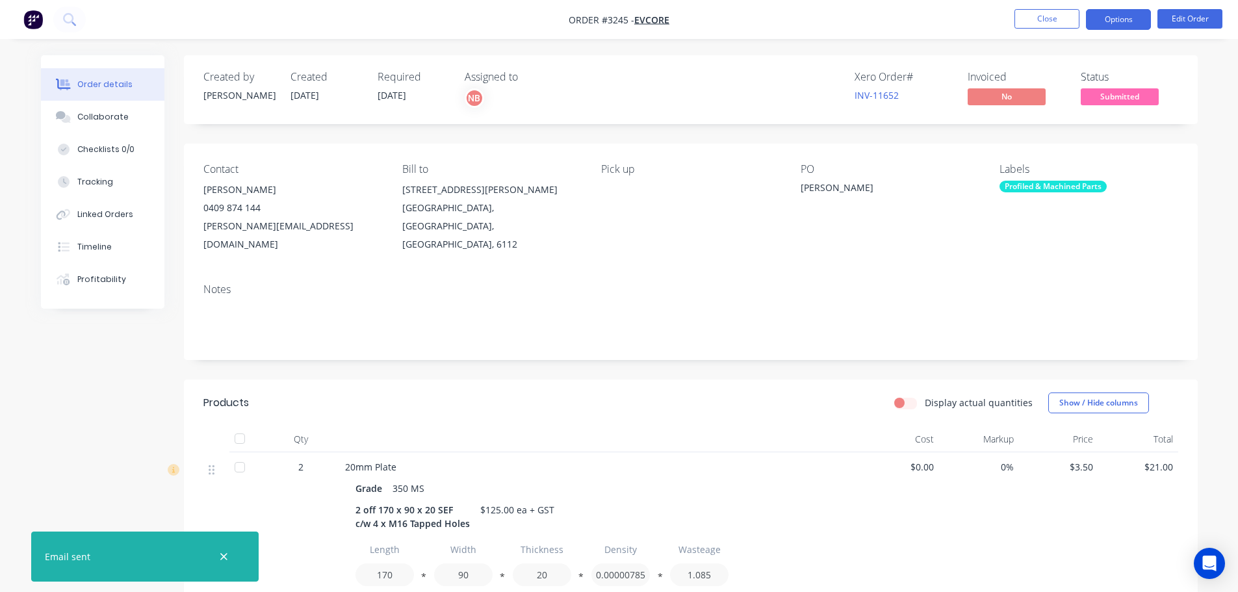
click at [1110, 20] on button "Options" at bounding box center [1118, 19] width 65 height 21
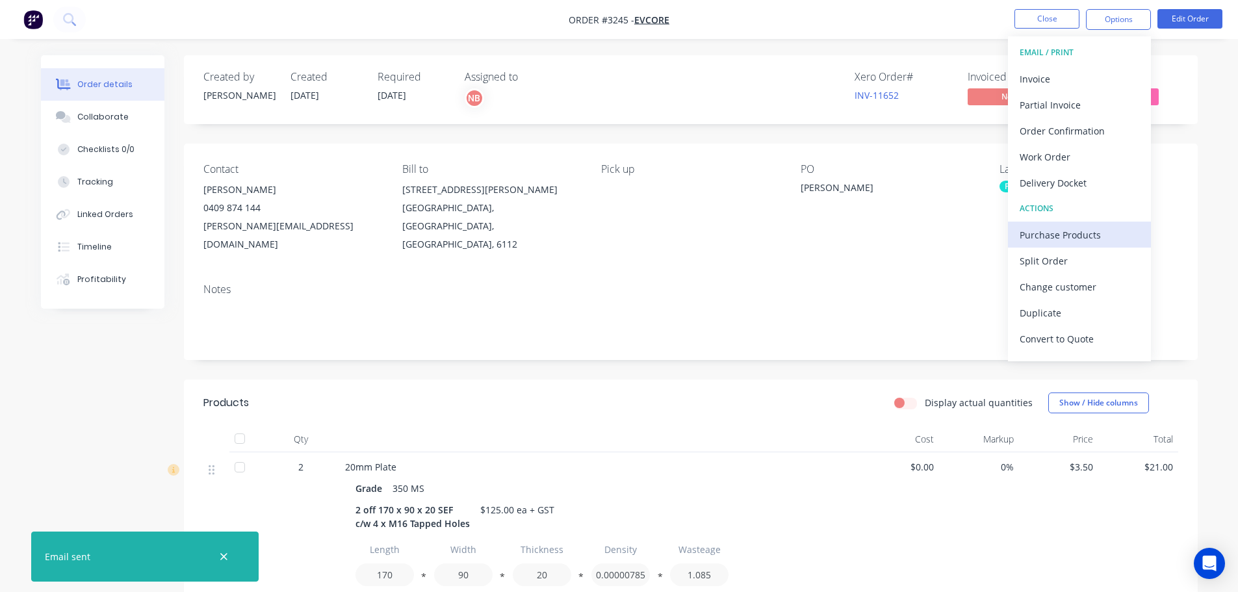
click at [1038, 231] on div "Purchase Products" at bounding box center [1080, 235] width 120 height 19
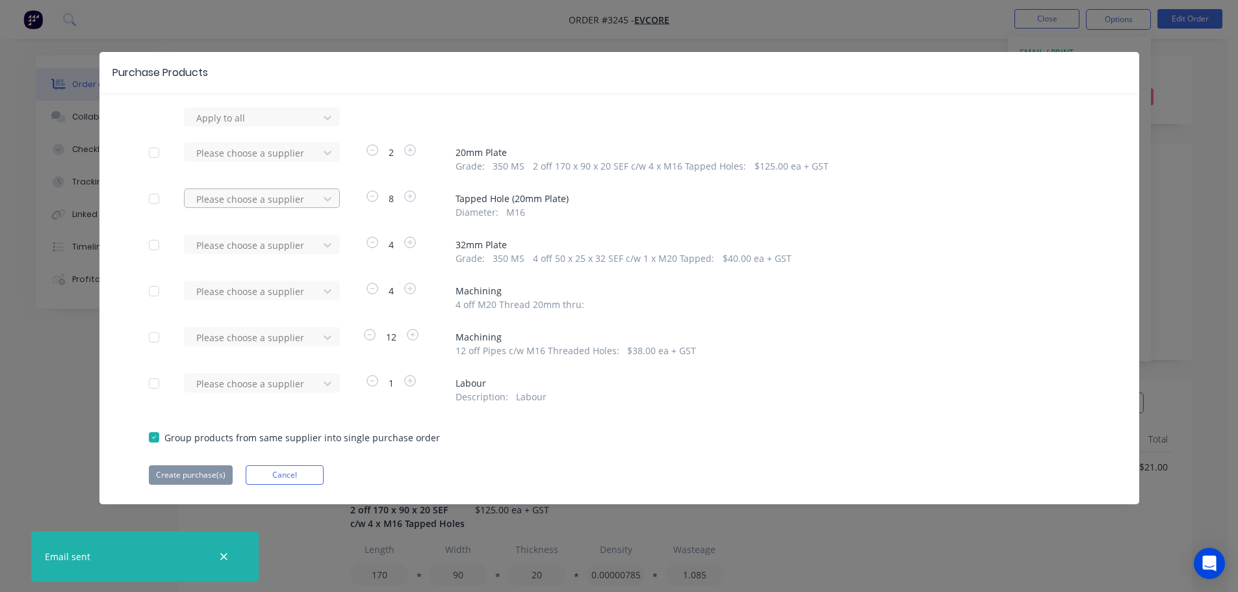
click at [313, 127] on div "Please choose a supplier" at bounding box center [253, 118] width 125 height 20
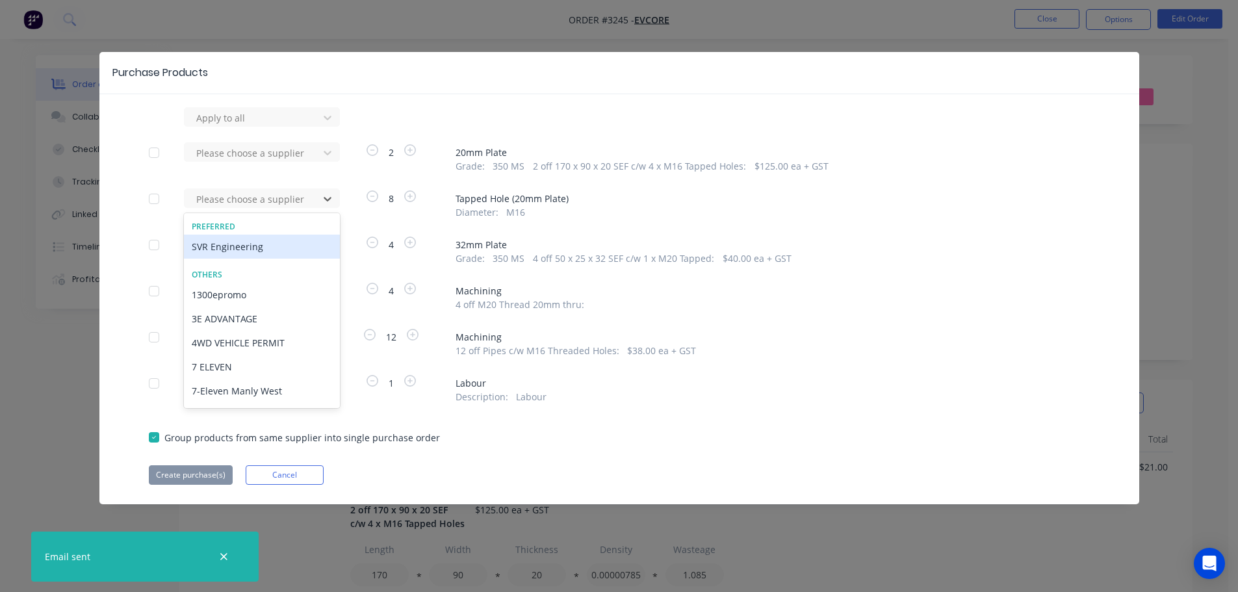
click at [287, 245] on div "SVR Engineering" at bounding box center [262, 247] width 156 height 24
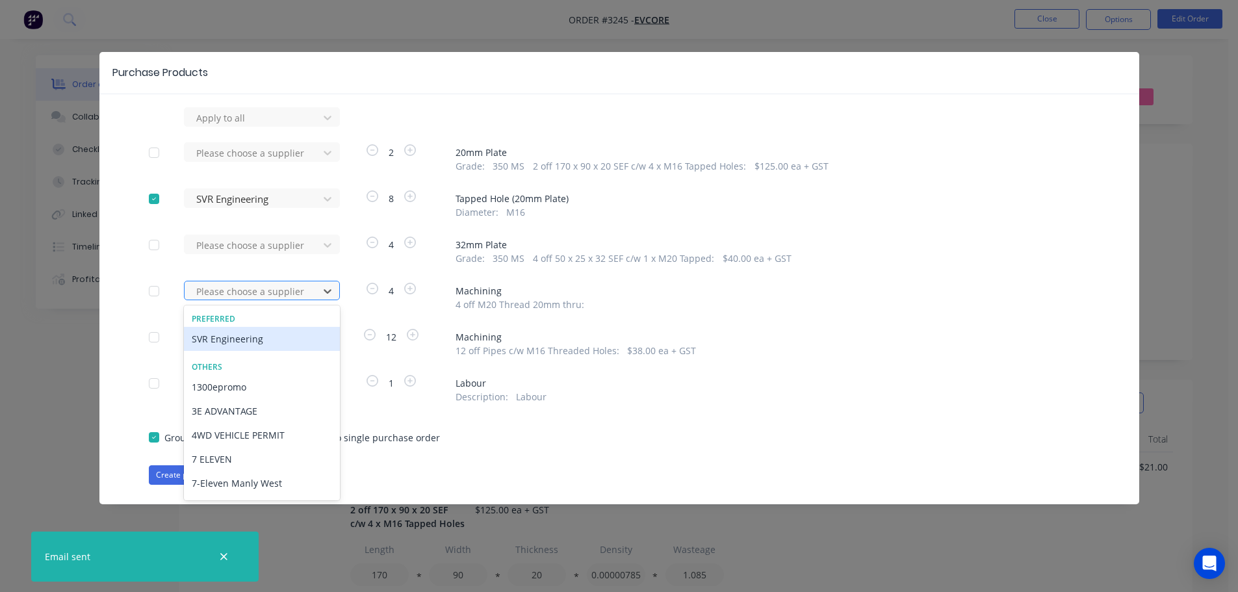
click at [294, 296] on div at bounding box center [253, 291] width 117 height 16
click at [267, 340] on div "SVR Engineering" at bounding box center [262, 339] width 156 height 24
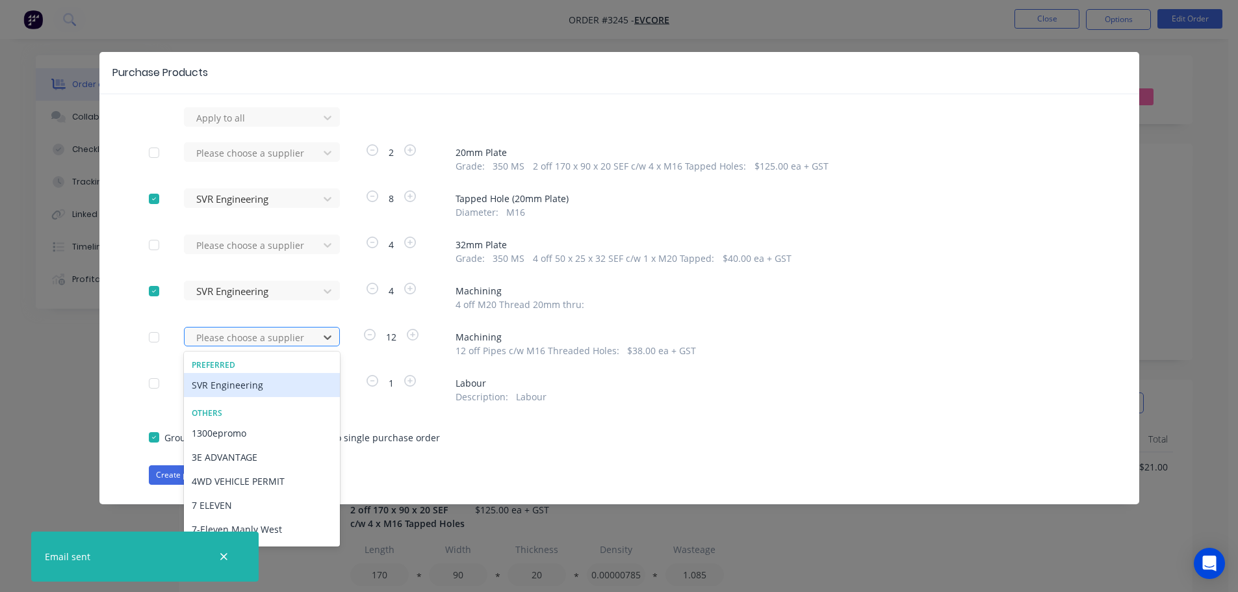
click at [267, 339] on div at bounding box center [253, 338] width 117 height 16
click at [233, 380] on div "SVR Engineering" at bounding box center [262, 385] width 156 height 24
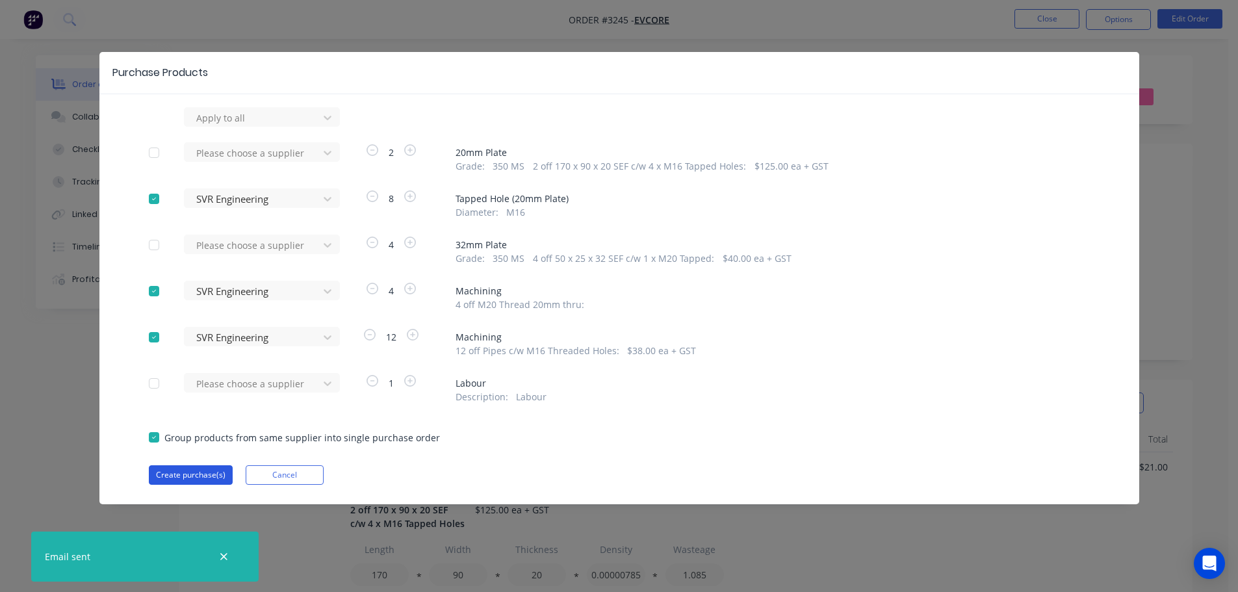
click at [203, 474] on button "Create purchase(s)" at bounding box center [191, 475] width 84 height 20
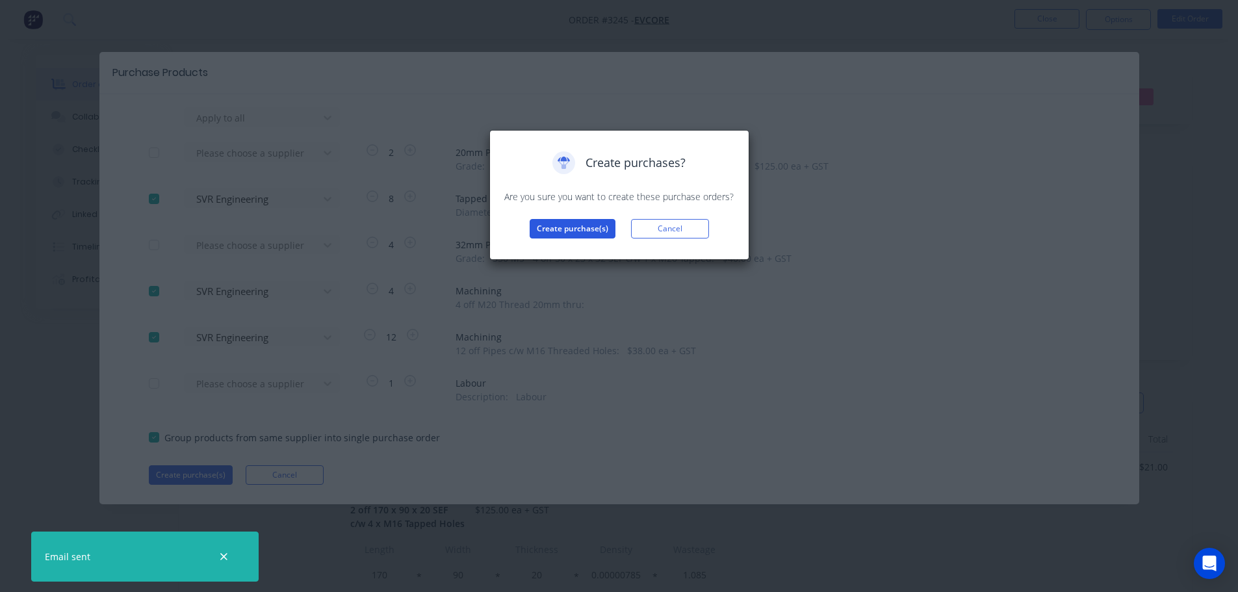
click at [570, 235] on button "Create purchase(s)" at bounding box center [573, 229] width 86 height 20
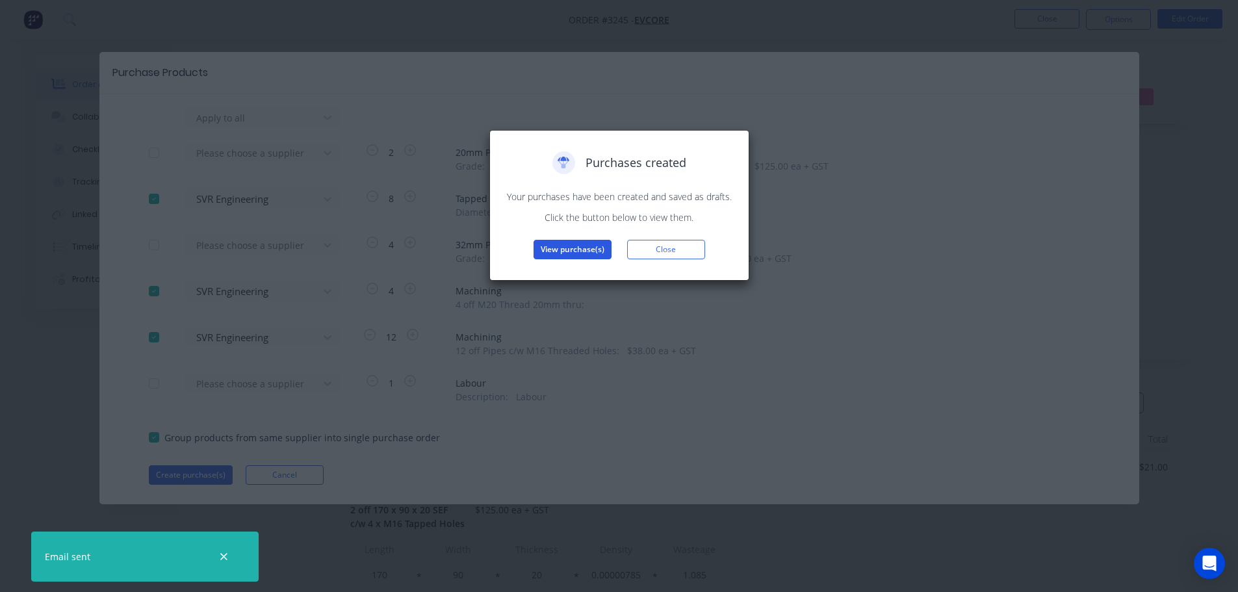
click at [584, 248] on button "View purchase(s)" at bounding box center [573, 250] width 78 height 20
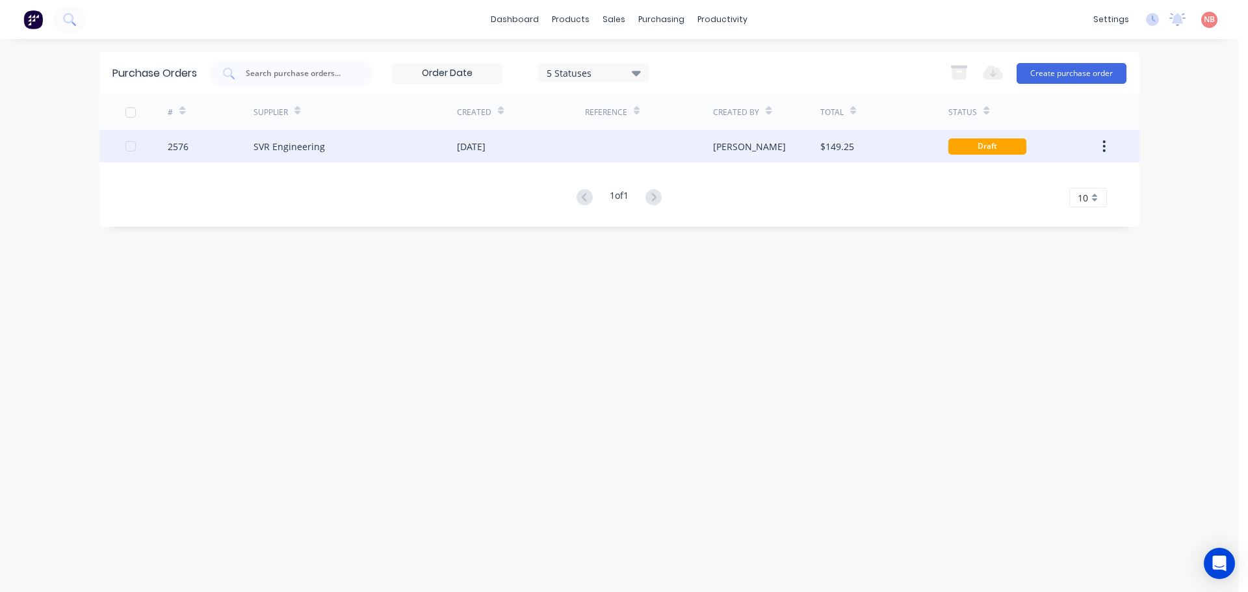
click at [449, 151] on div "SVR Engineering" at bounding box center [355, 146] width 203 height 33
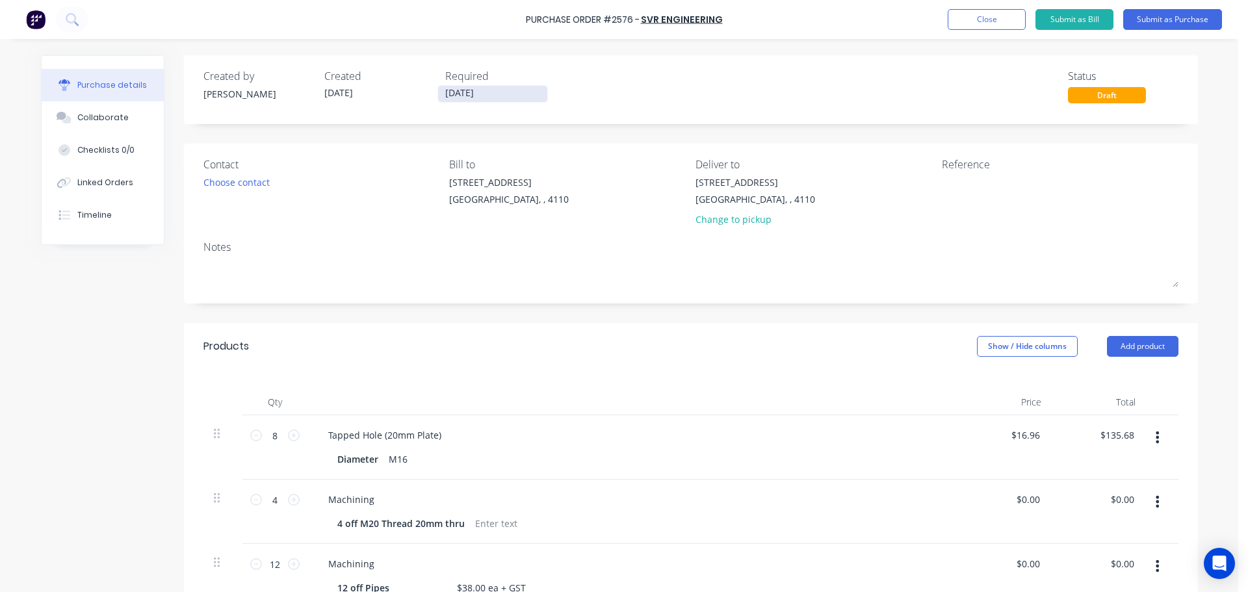
click at [487, 94] on input "[DATE]" at bounding box center [492, 94] width 109 height 16
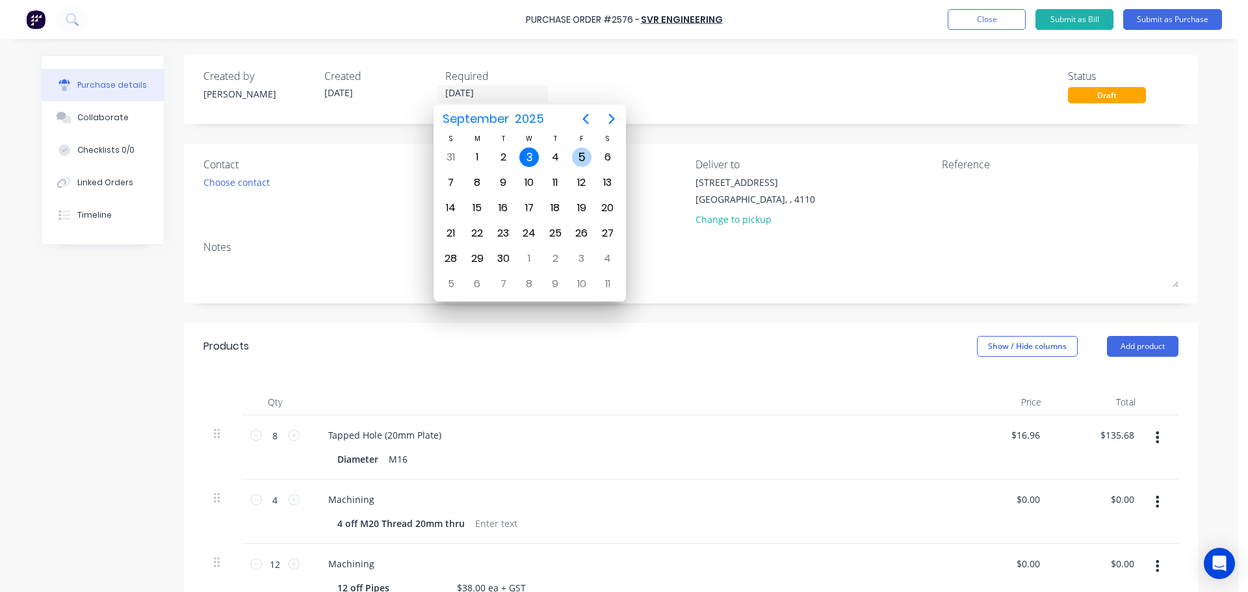
click at [579, 157] on div "5" at bounding box center [582, 158] width 20 height 20
type input "[DATE]"
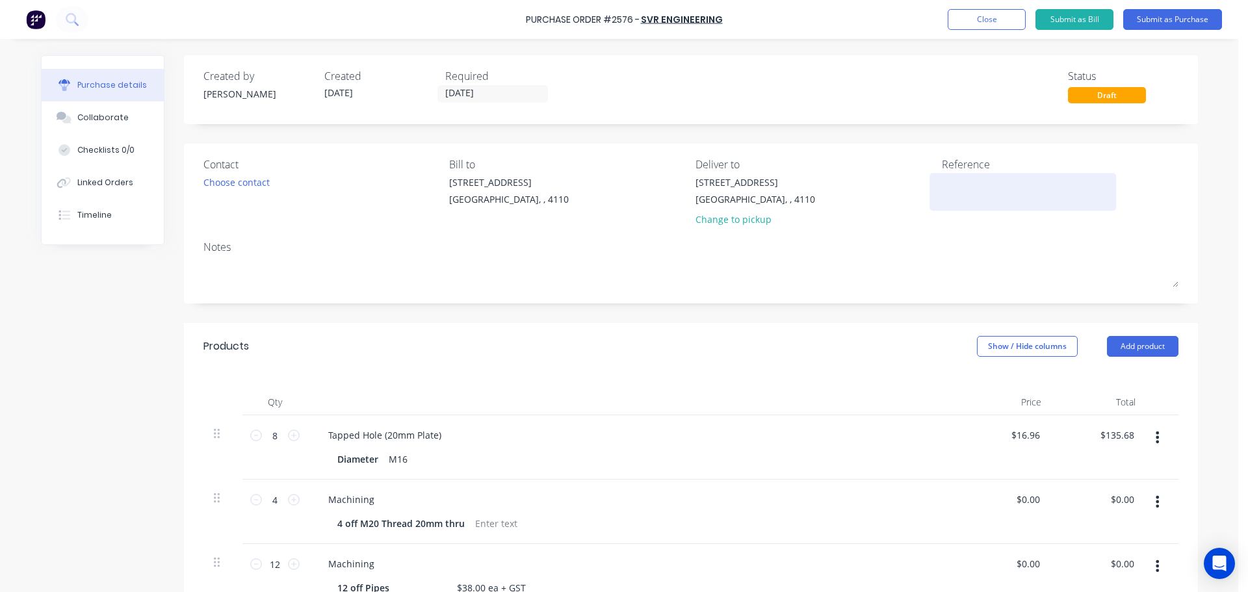
click at [952, 181] on textarea at bounding box center [1023, 190] width 163 height 29
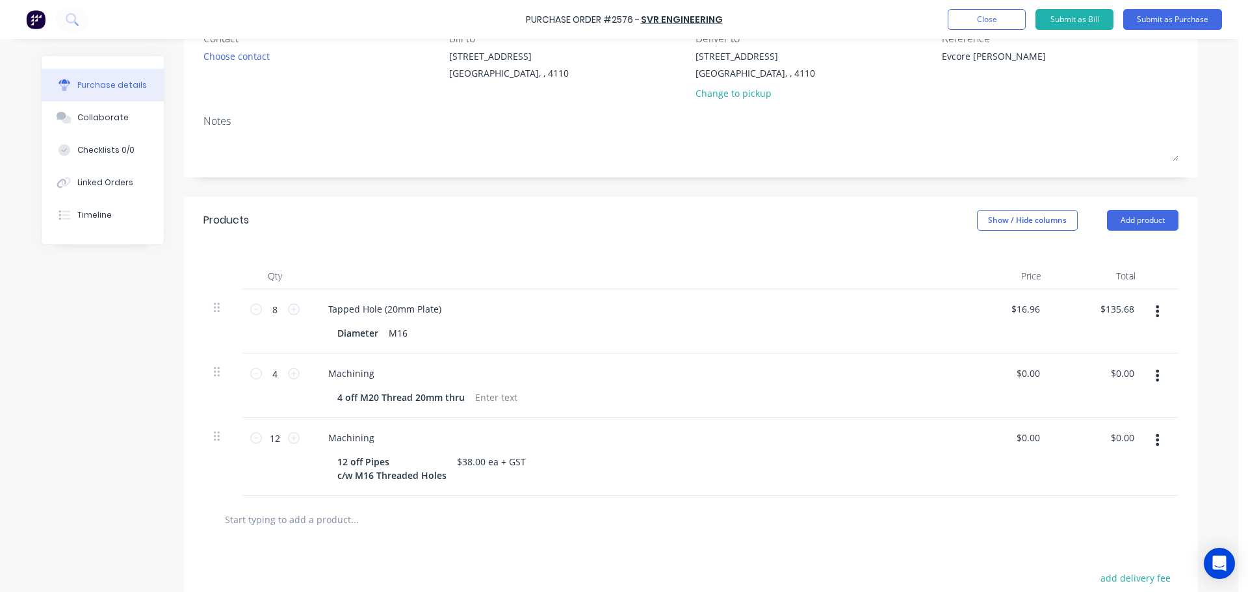
scroll to position [130, 0]
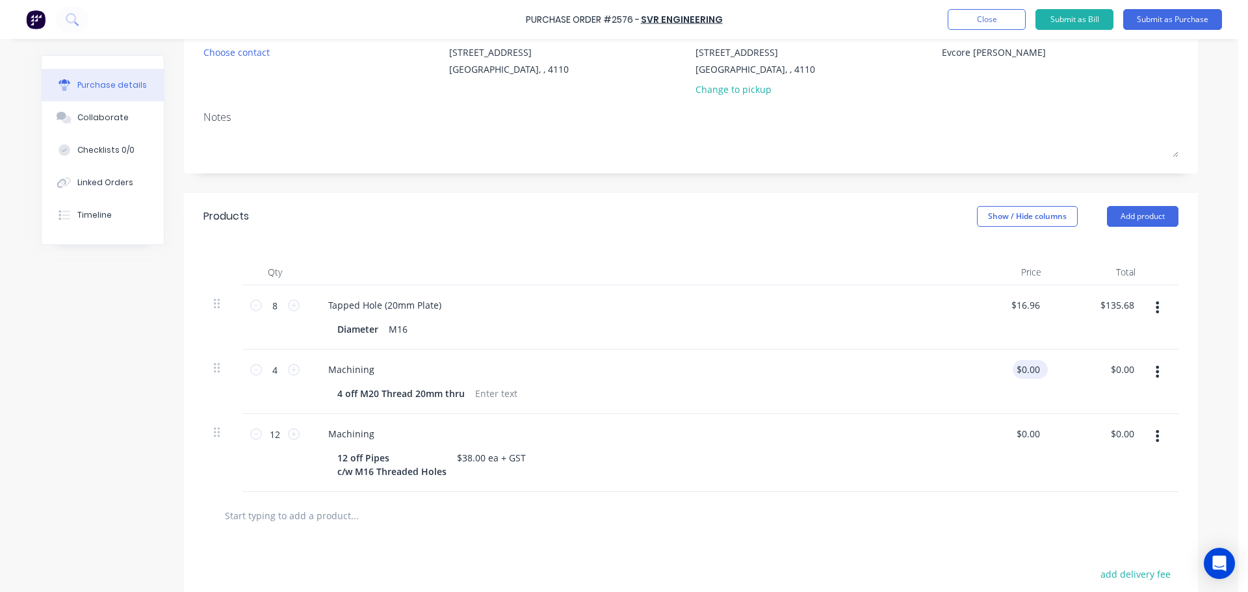
type textarea "Evcore Ian"
type textarea "x"
type textarea "Evcore Ian"
type input "0.0000"
click at [1027, 366] on input "0.0000" at bounding box center [1028, 369] width 30 height 19
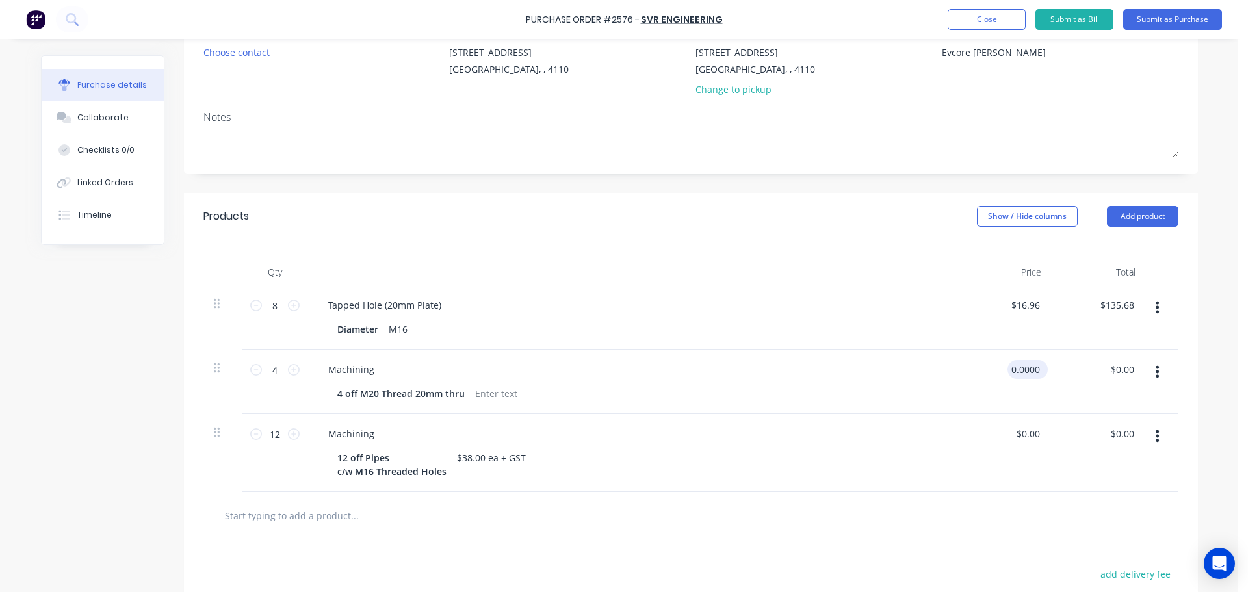
click at [1027, 366] on input "0.0000" at bounding box center [1025, 369] width 35 height 19
type textarea "x"
click at [1027, 366] on input "0.0000" at bounding box center [1025, 369] width 35 height 19
type input "20"
type textarea "x"
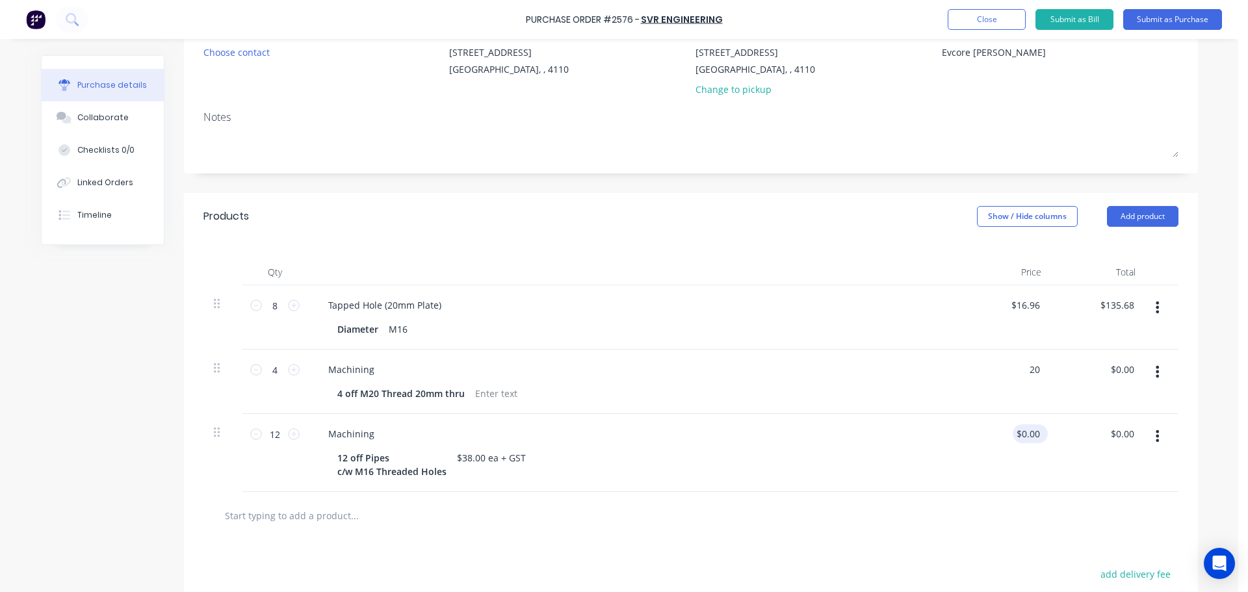
type input "$20.00"
type input "$80.00"
type input "0.0000"
click at [1027, 439] on input "0.0000" at bounding box center [1028, 433] width 30 height 19
type textarea "x"
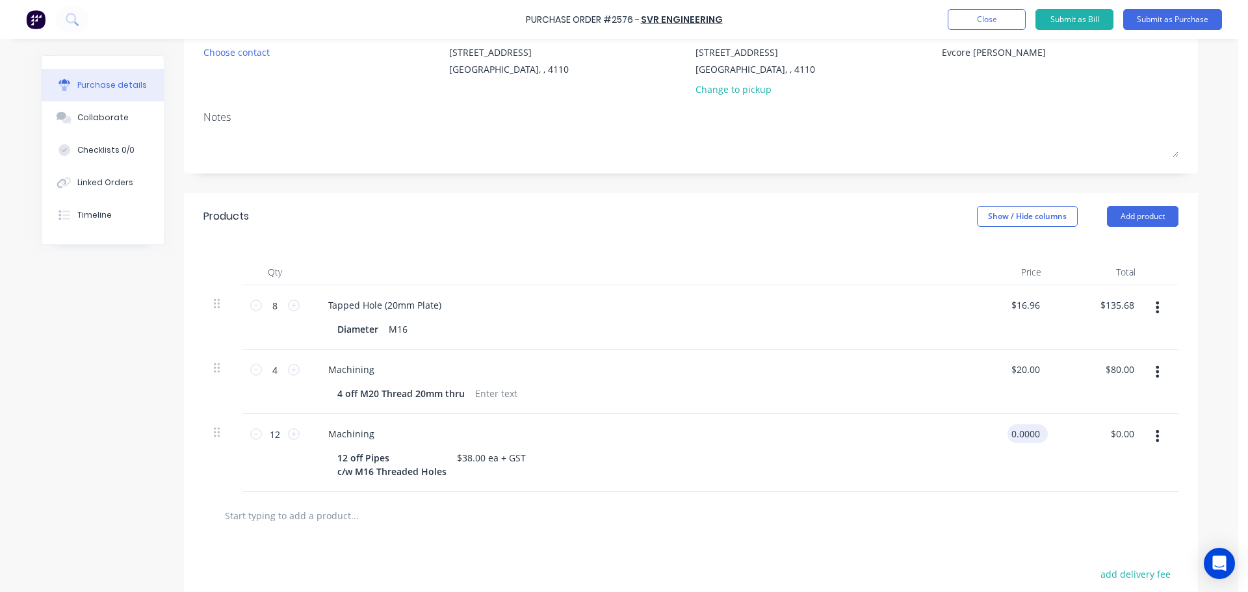
click at [1027, 439] on input "0.0000" at bounding box center [1025, 433] width 35 height 19
type input "30"
type textarea "x"
type input "$30.00"
type input "$360.00"
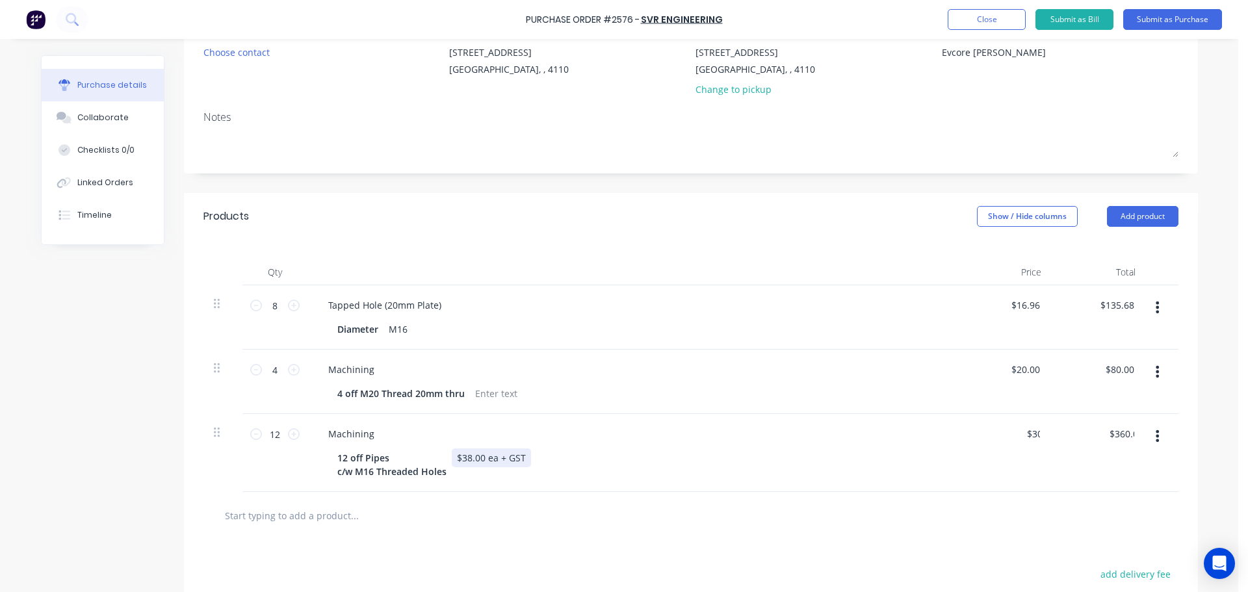
click at [948, 486] on div "Machining 12 off Pipes c/w M16 Threaded Holes $38.00 ea + GST" at bounding box center [632, 453] width 650 height 78
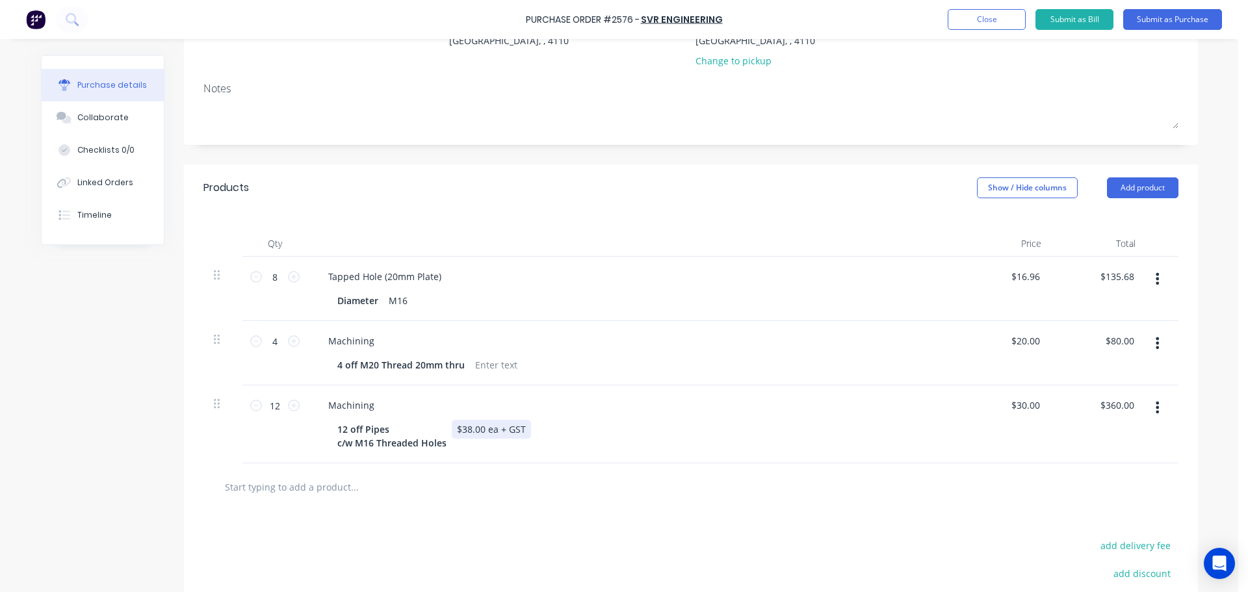
scroll to position [0, 0]
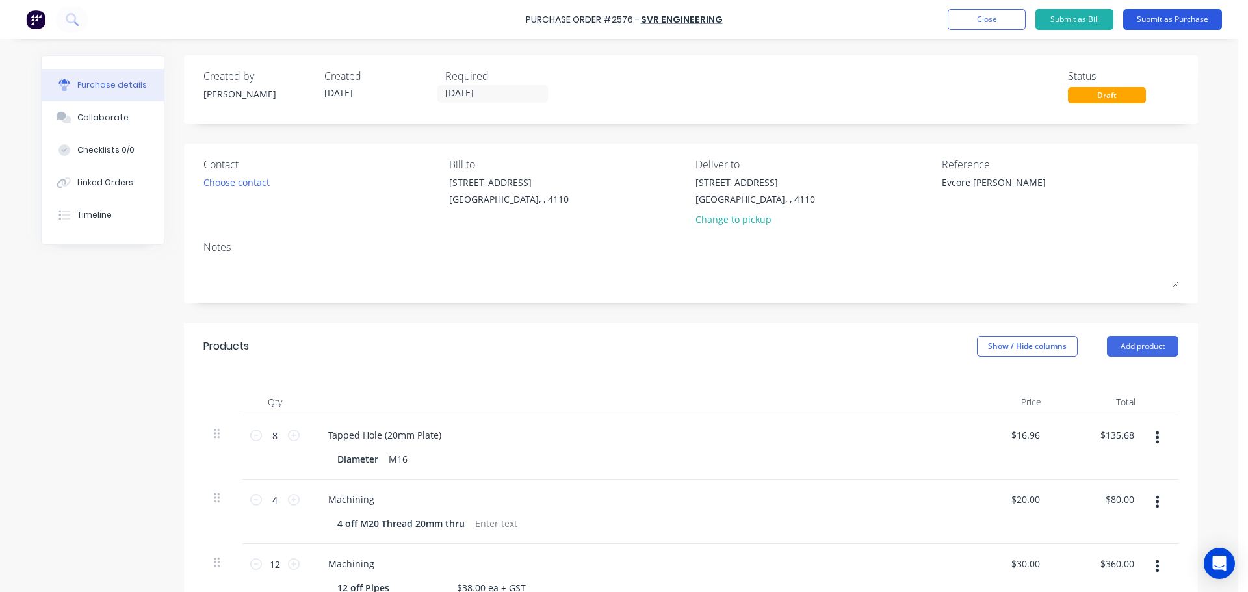
click at [1156, 29] on button "Submit as Purchase" at bounding box center [1172, 19] width 99 height 21
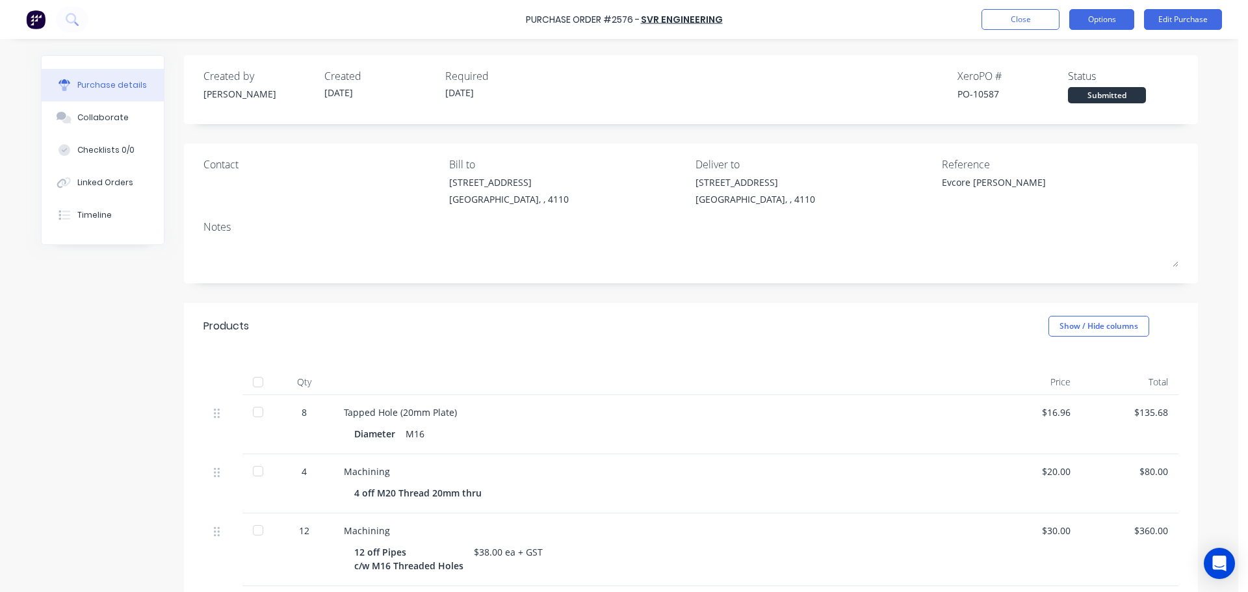
click at [1098, 16] on button "Options" at bounding box center [1101, 19] width 65 height 21
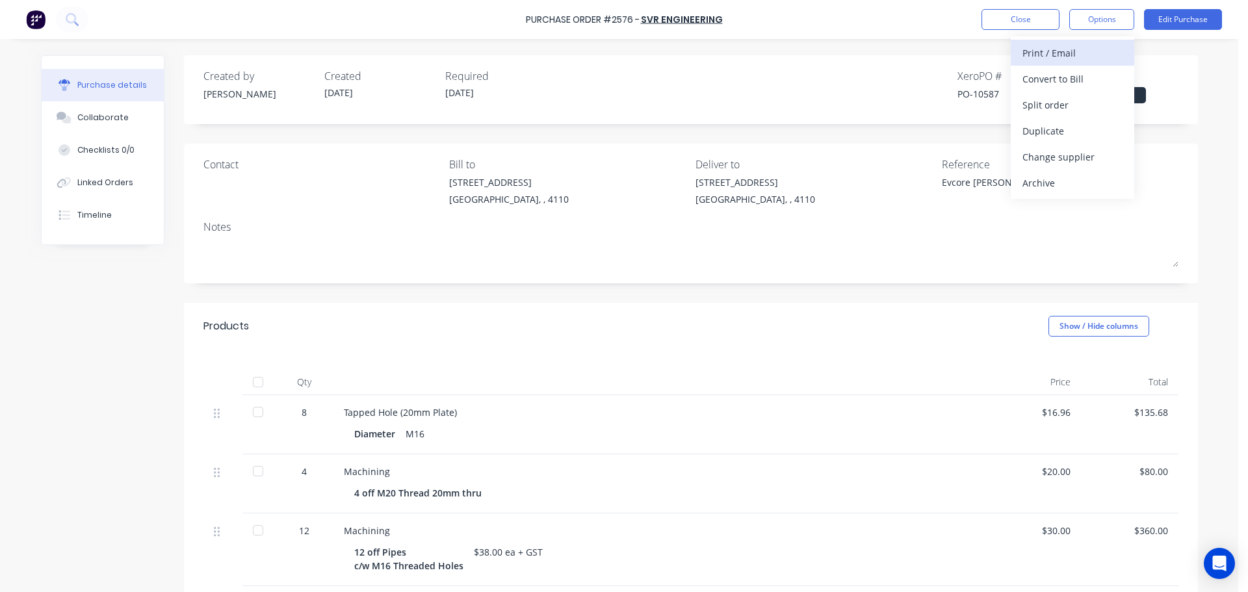
click at [1063, 56] on div "Print / Email" at bounding box center [1073, 53] width 100 height 19
click at [1049, 83] on div "With pricing" at bounding box center [1073, 79] width 100 height 19
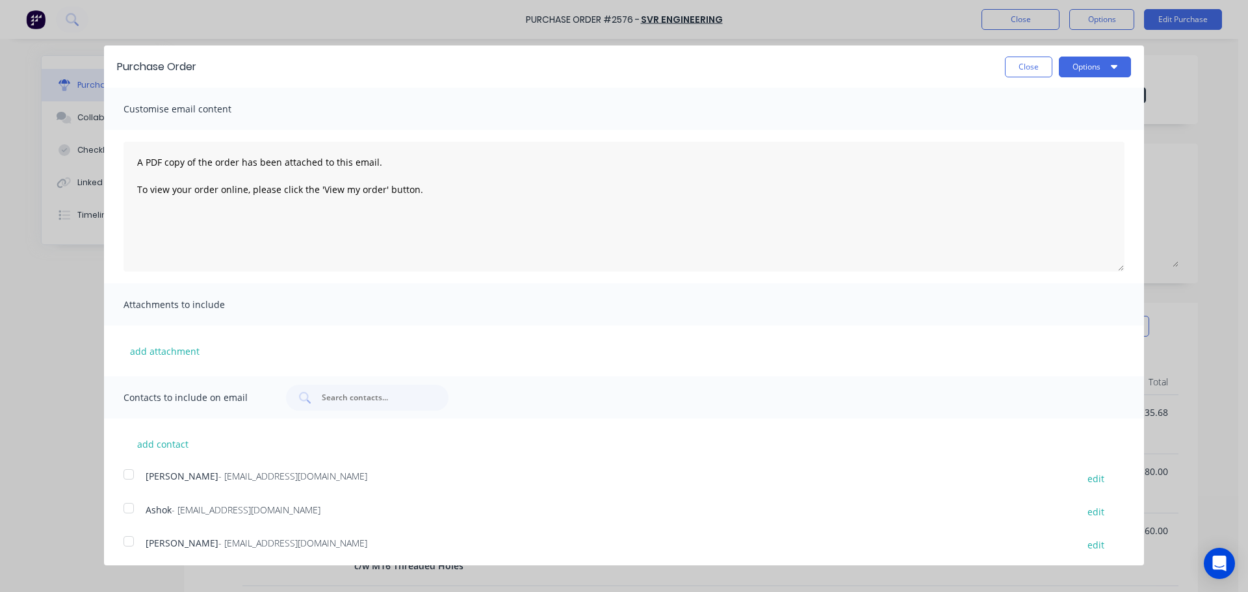
click at [131, 508] on div at bounding box center [129, 508] width 26 height 26
click at [1060, 59] on button "Options" at bounding box center [1095, 67] width 72 height 21
click at [1052, 96] on div "Print" at bounding box center [1069, 99] width 100 height 19
click at [1084, 133] on div "Email" at bounding box center [1069, 125] width 100 height 19
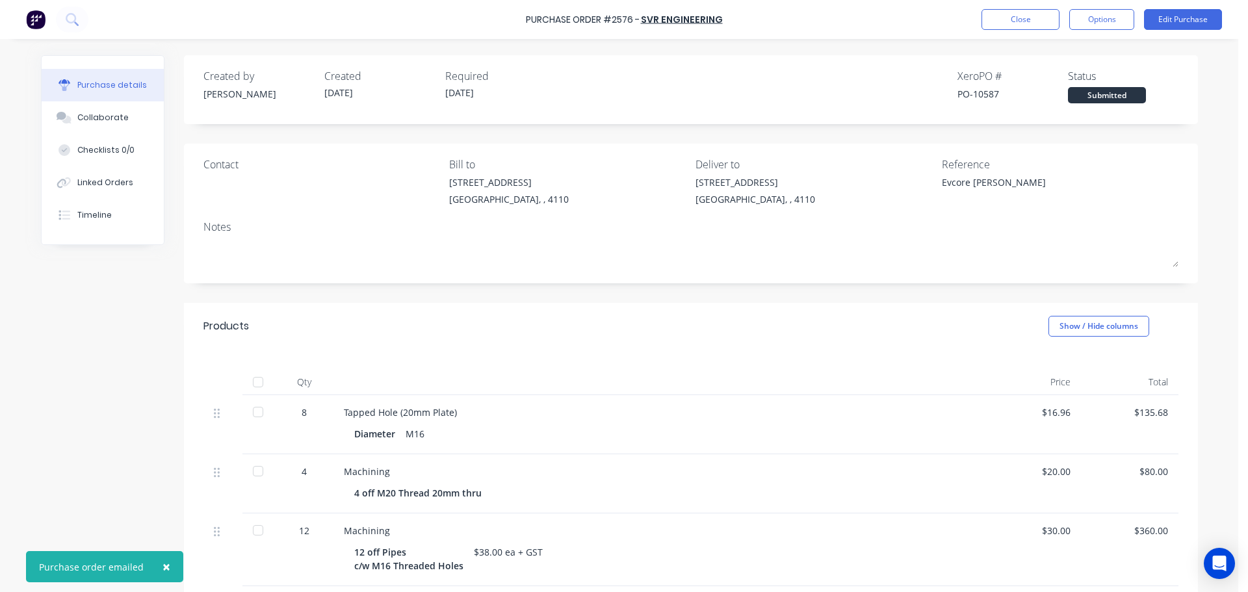
type textarea "x"
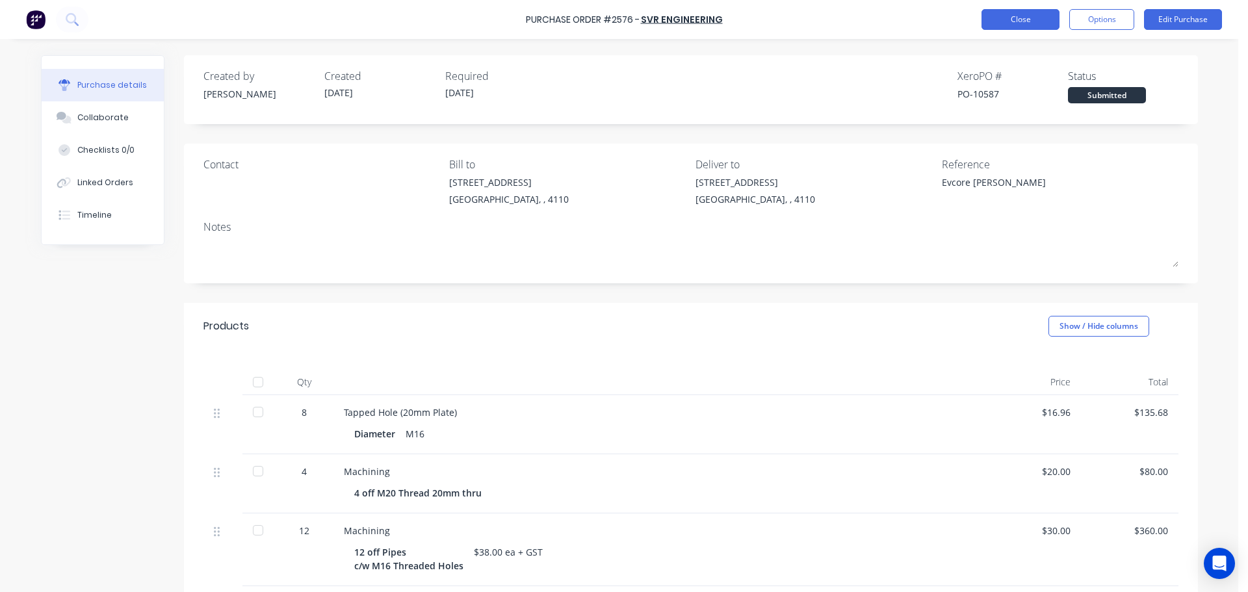
click at [1002, 14] on button "Close" at bounding box center [1021, 19] width 78 height 21
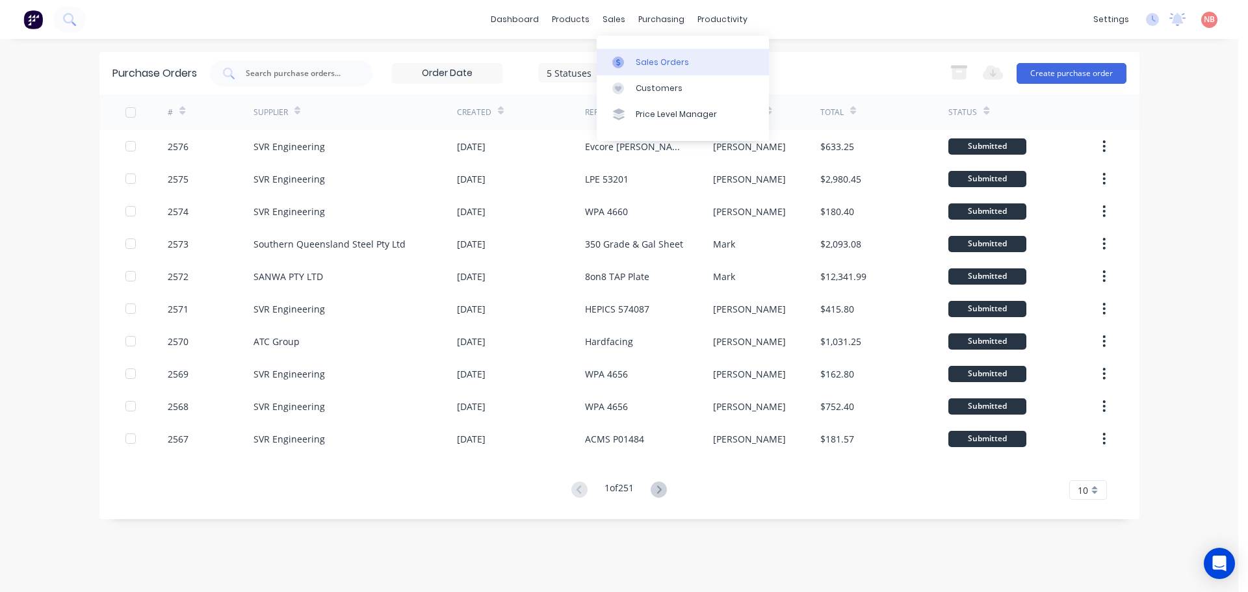
click at [634, 63] on link "Sales Orders" at bounding box center [683, 62] width 172 height 26
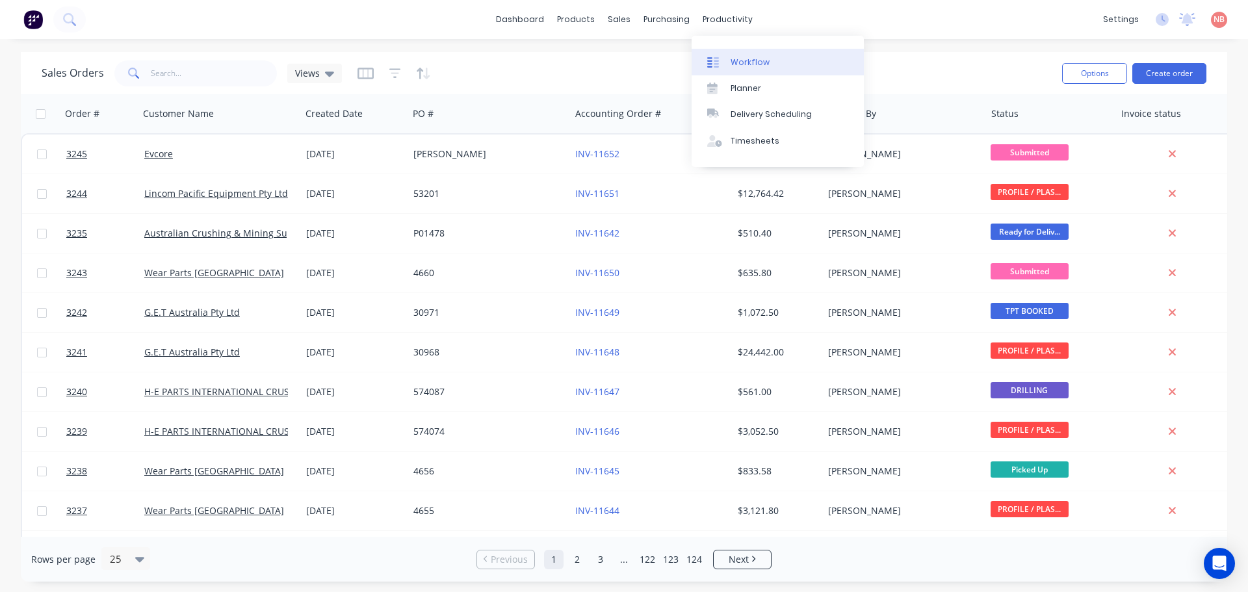
click at [727, 60] on link "Workflow" at bounding box center [778, 62] width 172 height 26
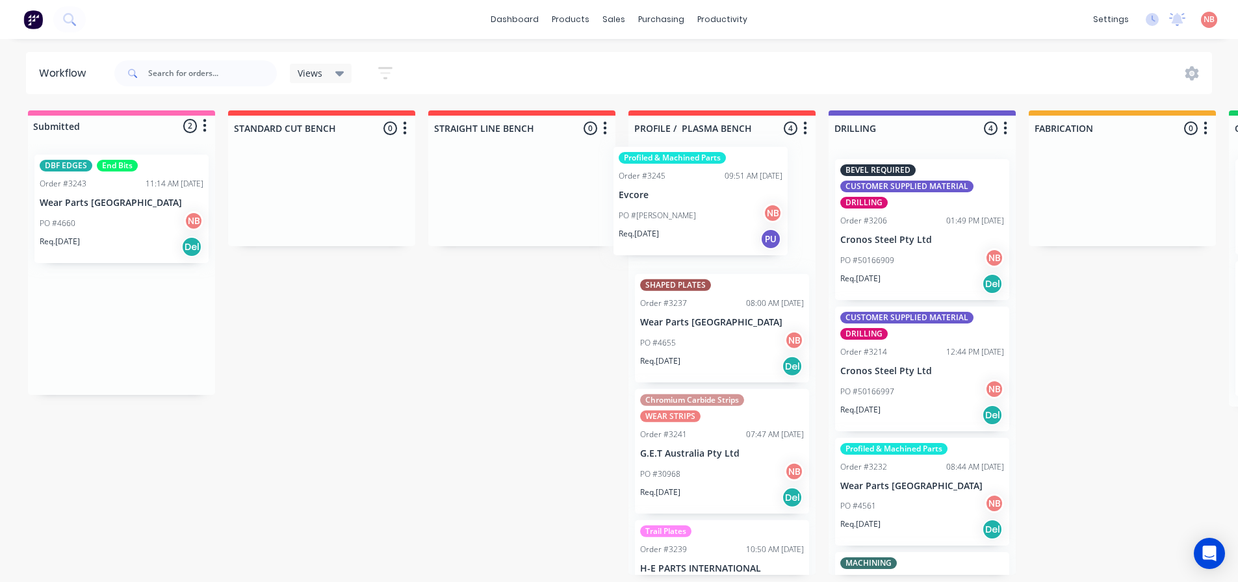
drag, startPoint x: 103, startPoint y: 207, endPoint x: 695, endPoint y: 198, distance: 591.6
click at [695, 198] on div "Submitted 2 Status colour #FF69B4 hex #FF69B4 Save Cancel Summaries Total order…" at bounding box center [1074, 343] width 2168 height 465
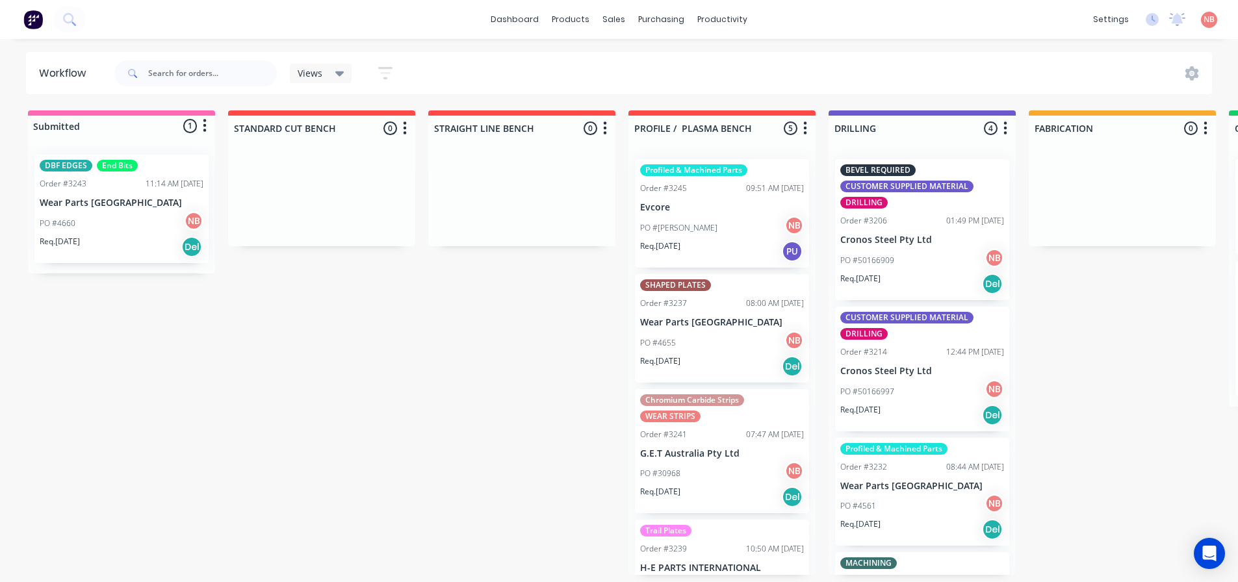
click at [97, 240] on div "Req. 08/09/25 Del" at bounding box center [122, 247] width 164 height 22
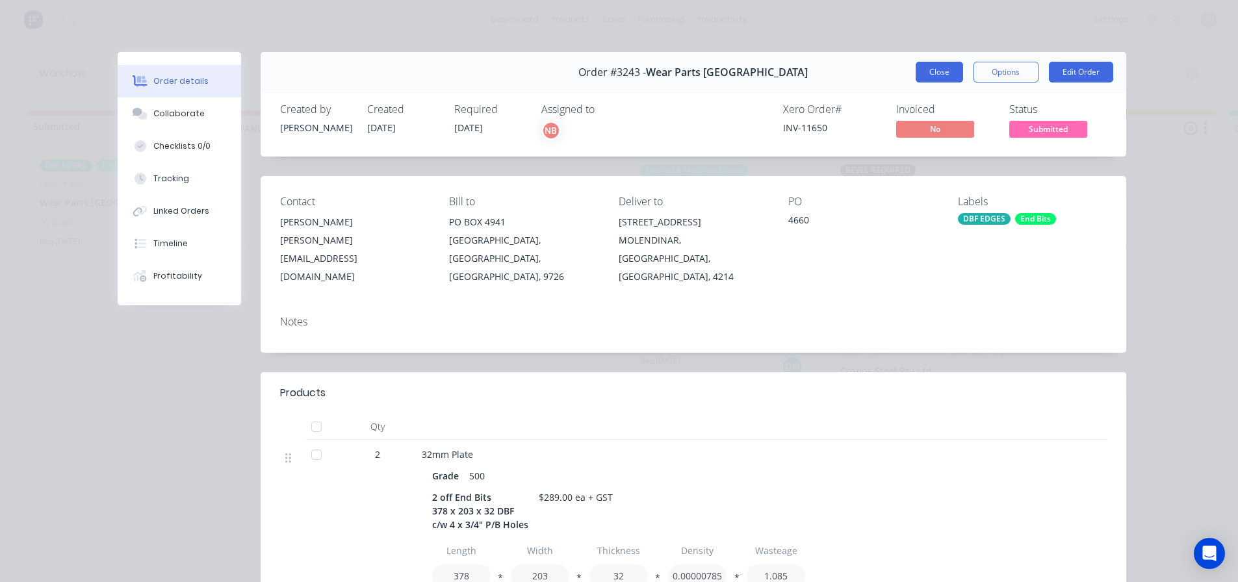
click at [938, 67] on button "Close" at bounding box center [939, 72] width 47 height 21
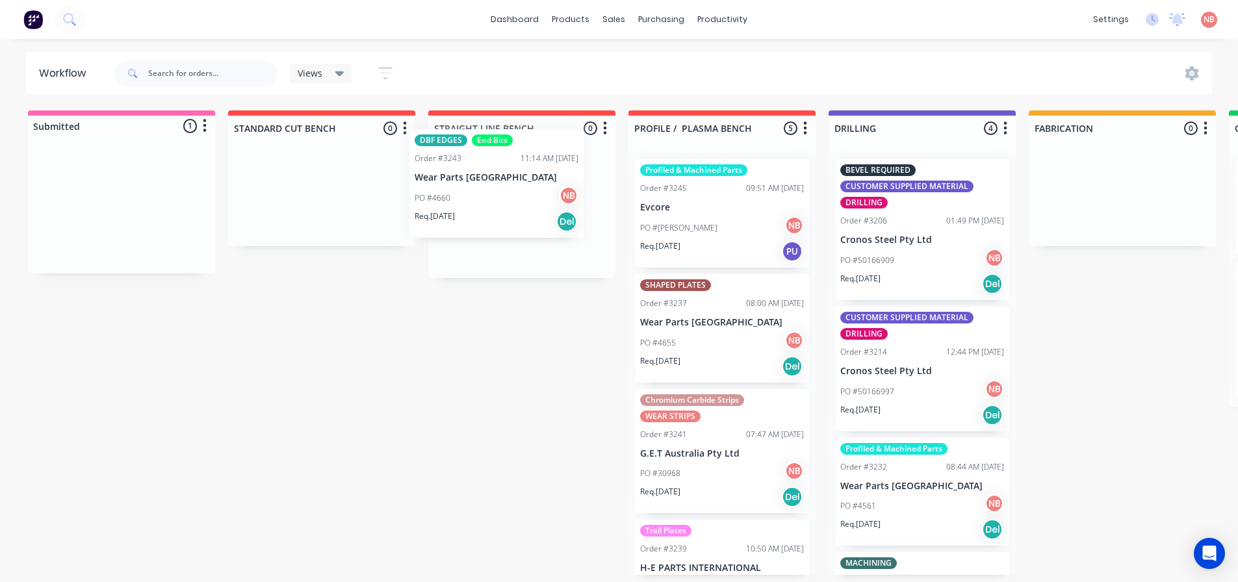
drag, startPoint x: 85, startPoint y: 233, endPoint x: 486, endPoint y: 207, distance: 402.0
click at [486, 207] on div "Submitted 1 Status colour #FF69B4 hex #FF69B4 Save Cancel Summaries Total order…" at bounding box center [1074, 343] width 2168 height 465
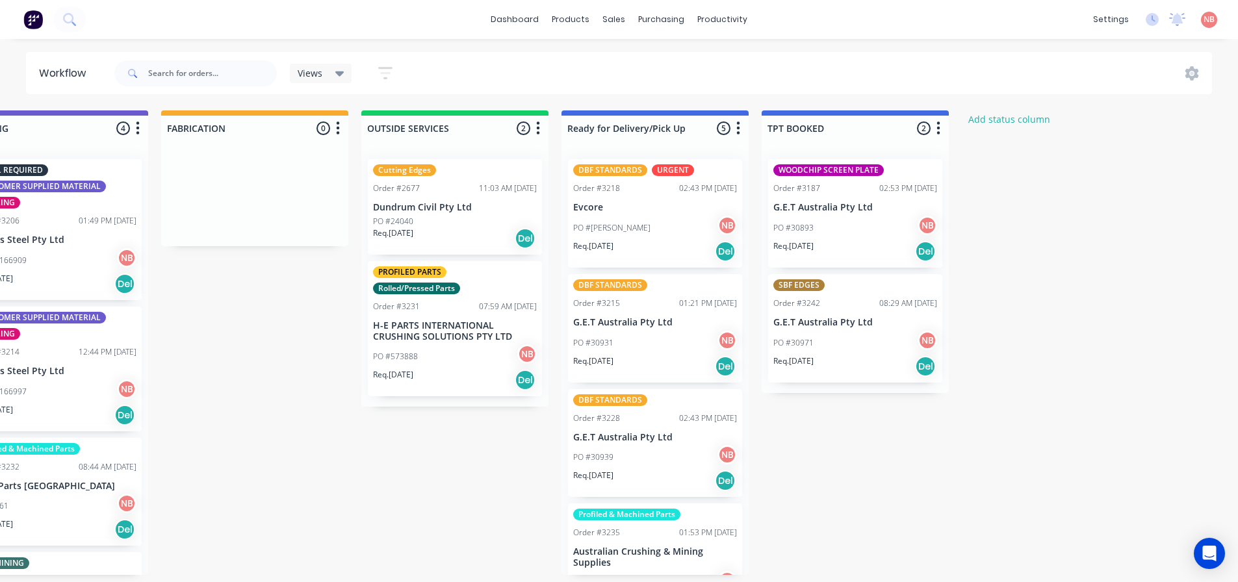
scroll to position [0, 930]
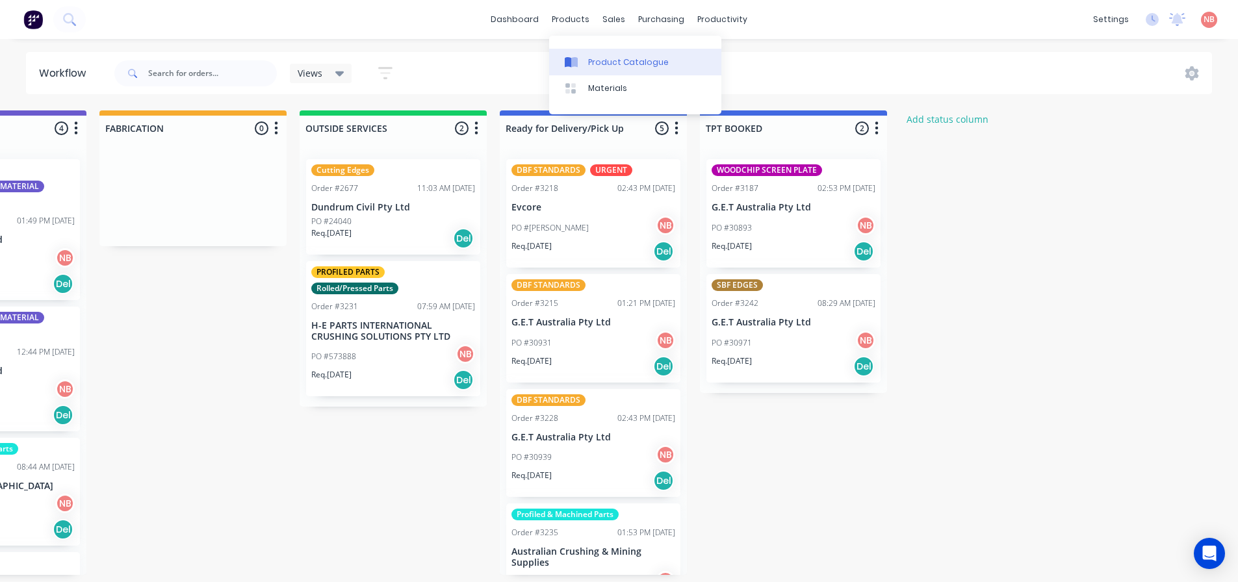
click at [591, 61] on div "Product Catalogue" at bounding box center [628, 63] width 81 height 12
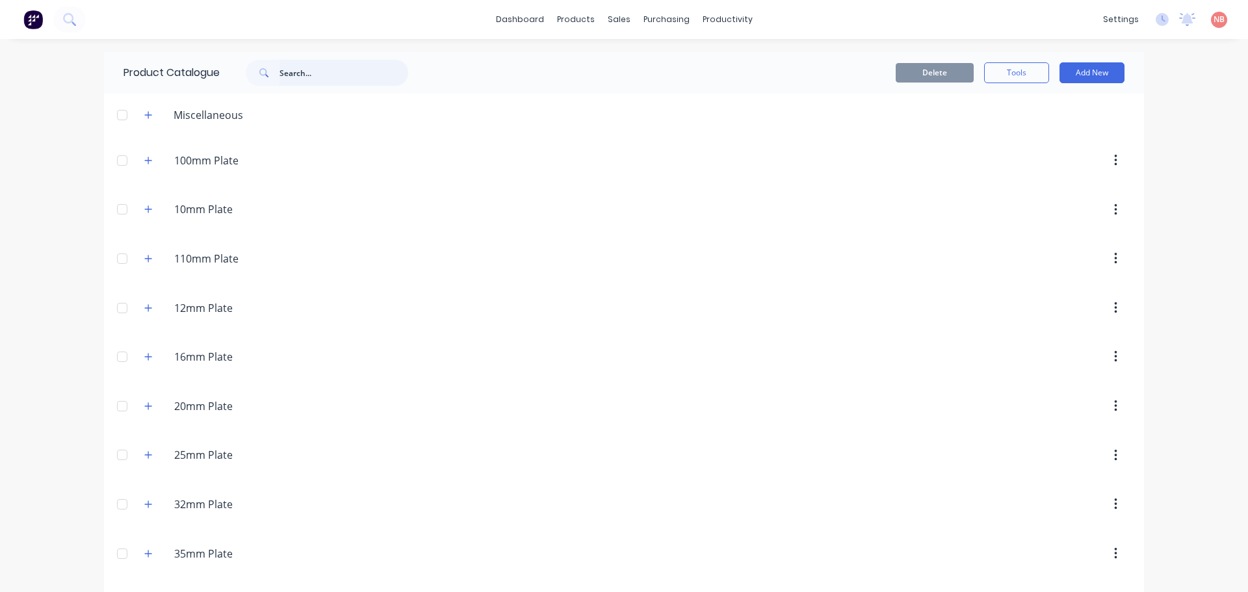
click at [320, 75] on input "text" at bounding box center [344, 73] width 129 height 26
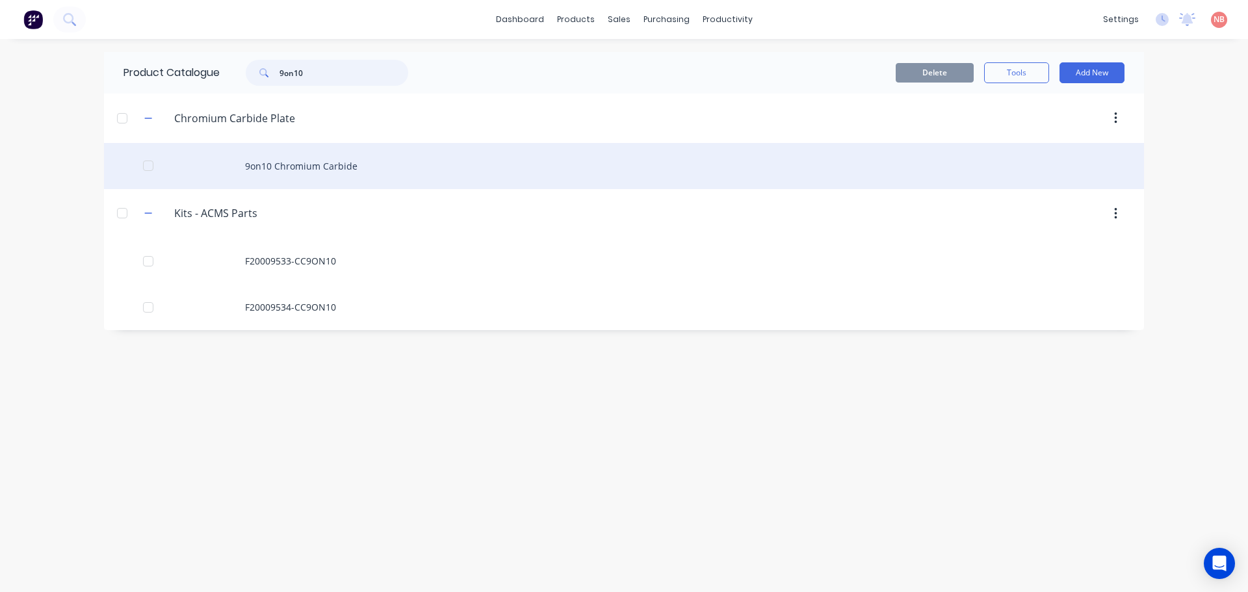
type input "9on10"
click at [285, 166] on div "9on10 Chromium Carbide" at bounding box center [624, 166] width 1040 height 46
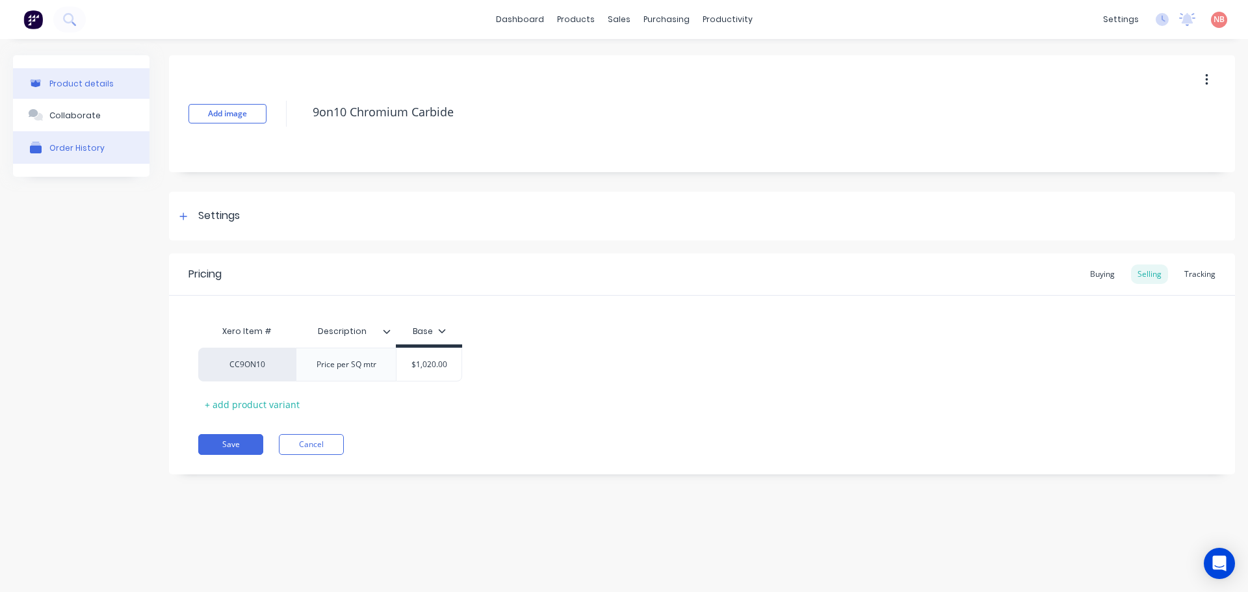
click at [100, 153] on button "Order History" at bounding box center [81, 147] width 137 height 33
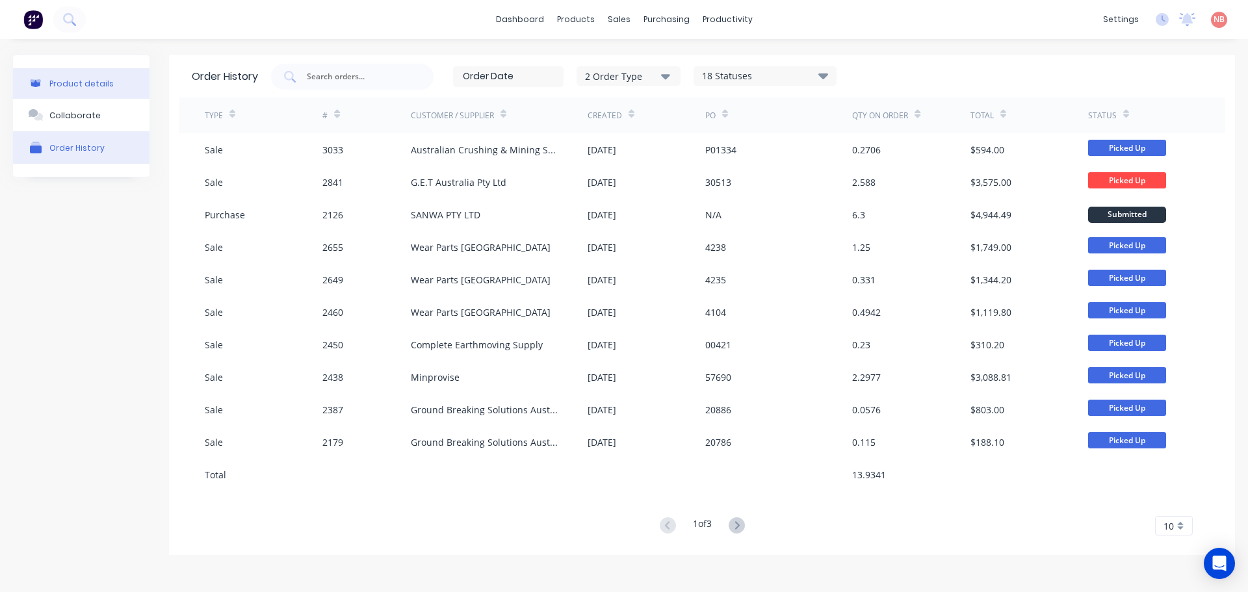
click at [112, 71] on button "Product details" at bounding box center [81, 83] width 137 height 31
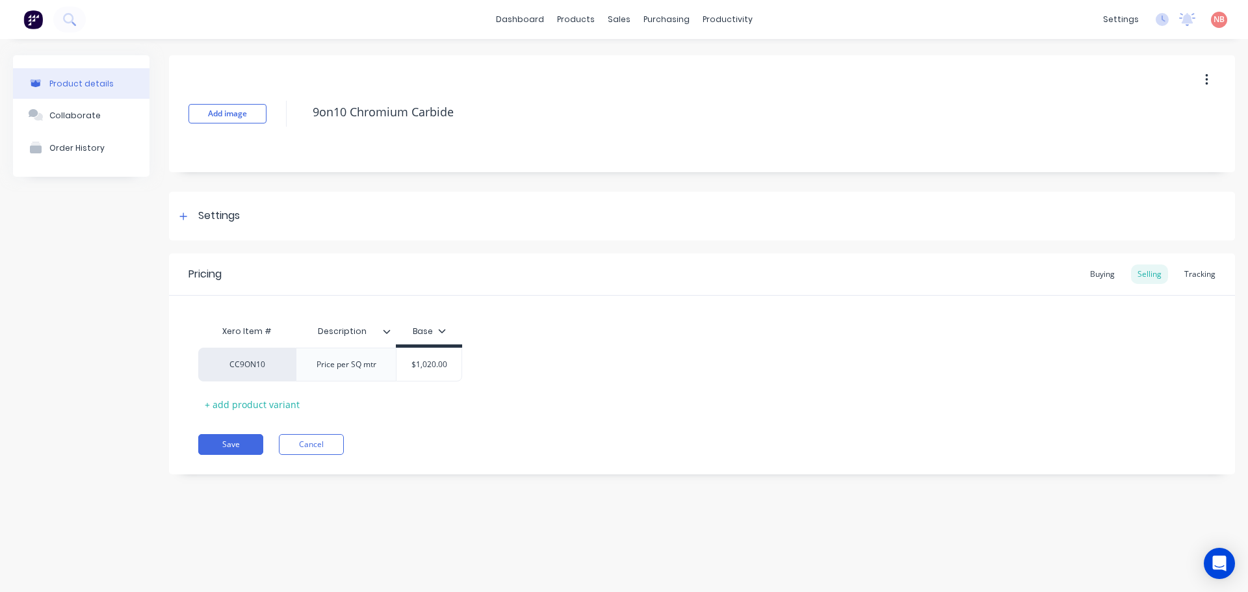
type textarea "x"
click at [640, 57] on div "Sales Orders" at bounding box center [666, 63] width 53 height 12
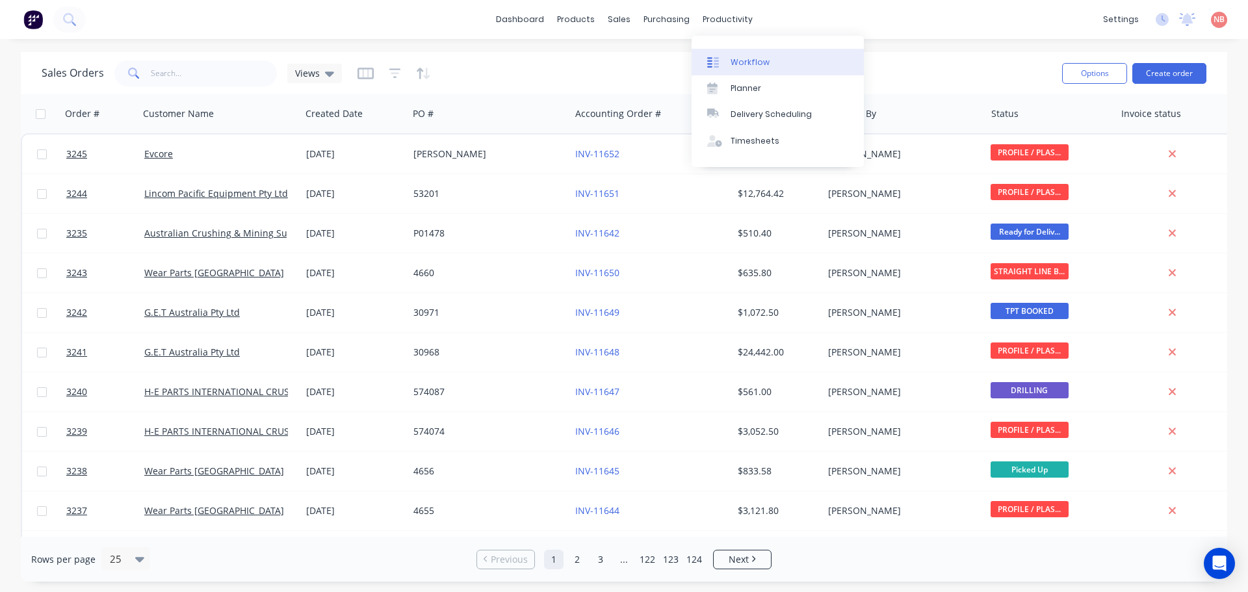
click at [733, 53] on link "Workflow" at bounding box center [778, 62] width 172 height 26
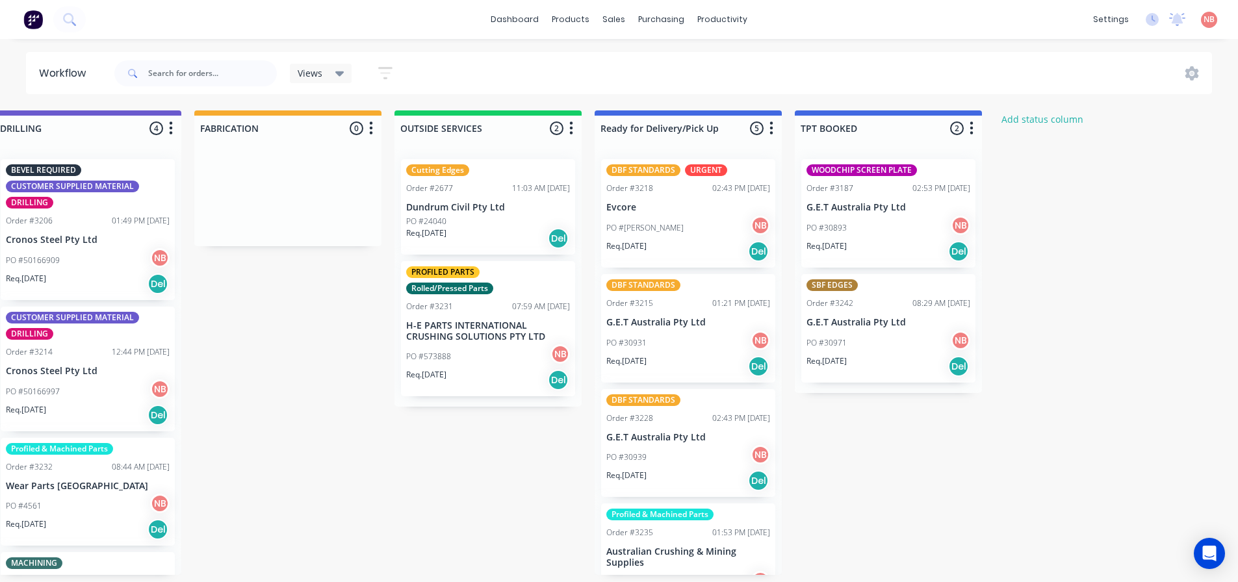
scroll to position [0, 930]
